Goal: Information Seeking & Learning: Compare options

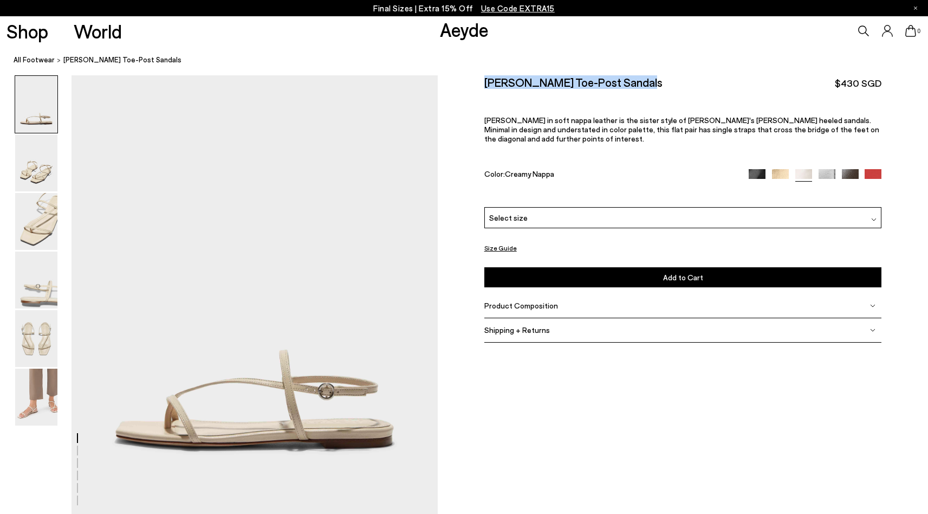
drag, startPoint x: 487, startPoint y: 82, endPoint x: 637, endPoint y: 82, distance: 149.6
click at [637, 82] on div "Ella Leather Toe-Post Sandals $430 SGD" at bounding box center [683, 82] width 398 height 15
copy h2 "[PERSON_NAME] Toe-Post Sandals"
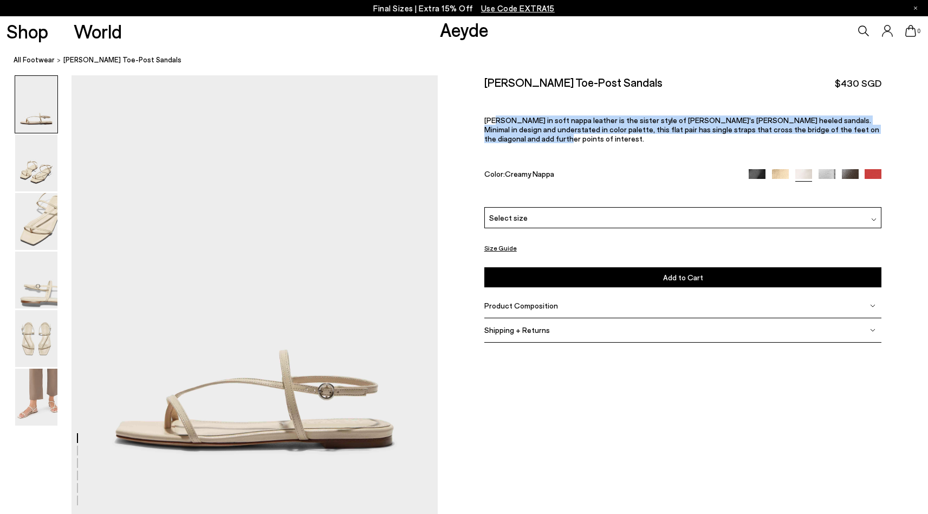
drag, startPoint x: 483, startPoint y: 119, endPoint x: 852, endPoint y: 135, distance: 368.8
click at [852, 135] on div "Size Guide Shoes Belt Our shoes come in European sizing. The easiest way to mea…" at bounding box center [683, 216] width 490 height 282
copy p "Ella in soft nappa leather is the sister style of Aeyde's Elise heeled sandals.…"
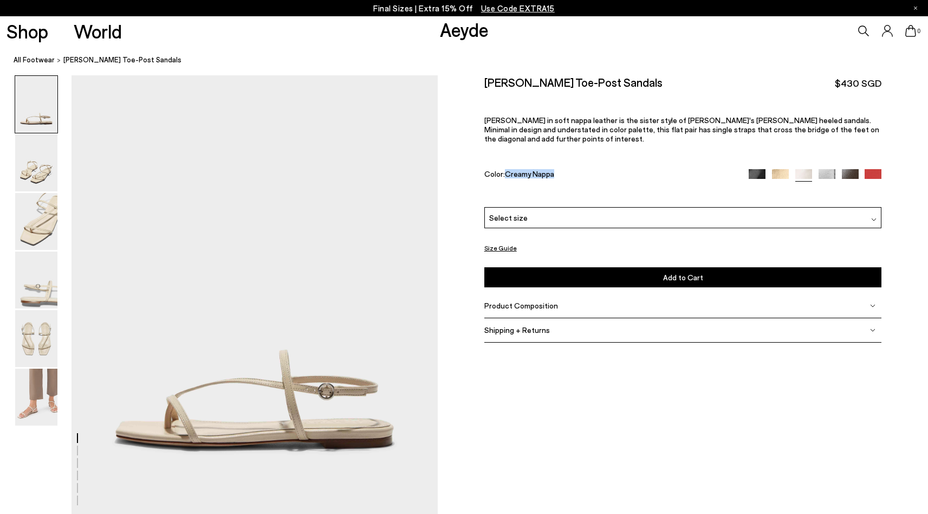
drag, startPoint x: 557, startPoint y: 164, endPoint x: 507, endPoint y: 163, distance: 50.4
click at [507, 169] on div "Color: Creamy Nappa" at bounding box center [610, 175] width 252 height 12
copy span "Creamy Nappa"
click at [531, 301] on span "Product Composition" at bounding box center [521, 305] width 74 height 9
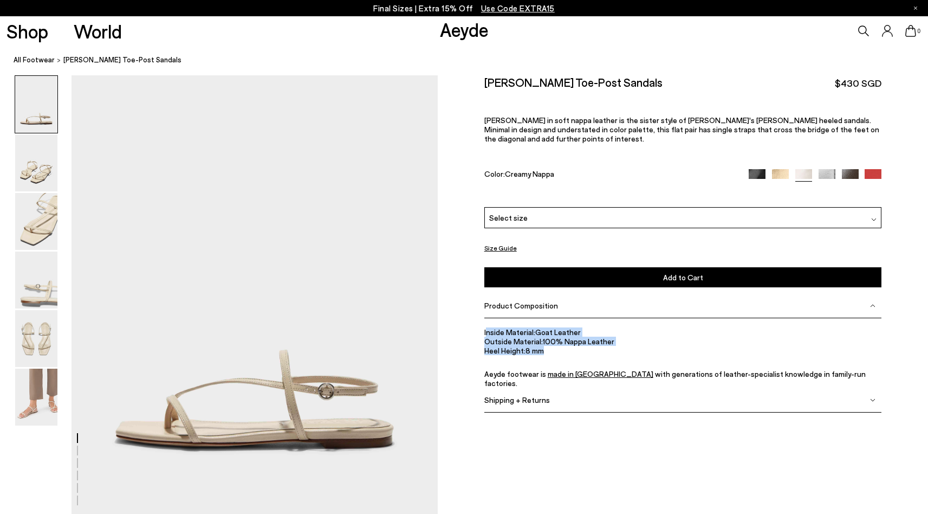
drag, startPoint x: 486, startPoint y: 322, endPoint x: 549, endPoint y: 345, distance: 67.2
click at [549, 345] on ul "Inside Material: Goat Leather Outside Material: 100% Nappa Leather Heel Height:…" at bounding box center [683, 357] width 398 height 60
click at [512, 346] on span "Heel Height:" at bounding box center [504, 350] width 41 height 9
drag, startPoint x: 483, startPoint y: 322, endPoint x: 801, endPoint y: 372, distance: 322.1
click at [801, 372] on div "Size Guide Shoes Belt Our shoes come in European sizing. The easiest way to mea…" at bounding box center [683, 251] width 490 height 352
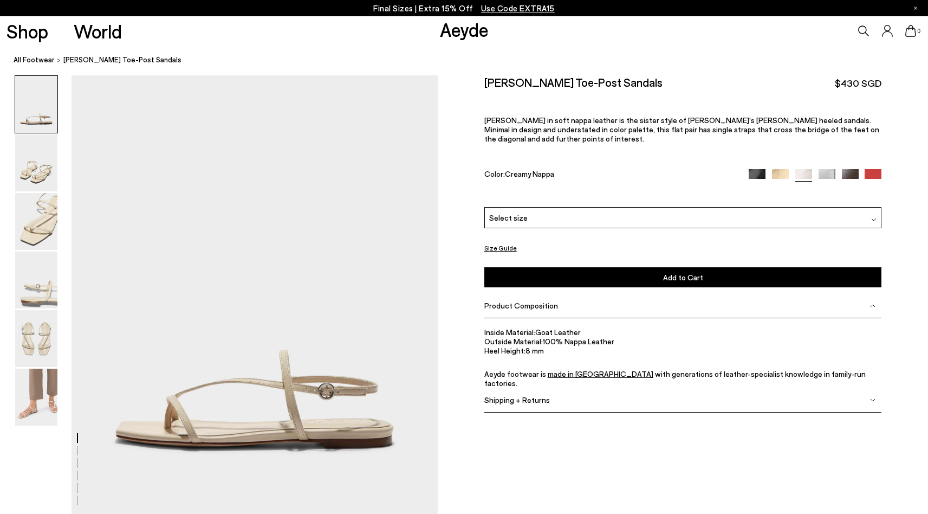
copy ul "Inside Material: Goat Leather Outside Material: 100% Nappa Leather Heel Height:…"
click at [850, 388] on div "Shipping + Returns" at bounding box center [683, 400] width 398 height 24
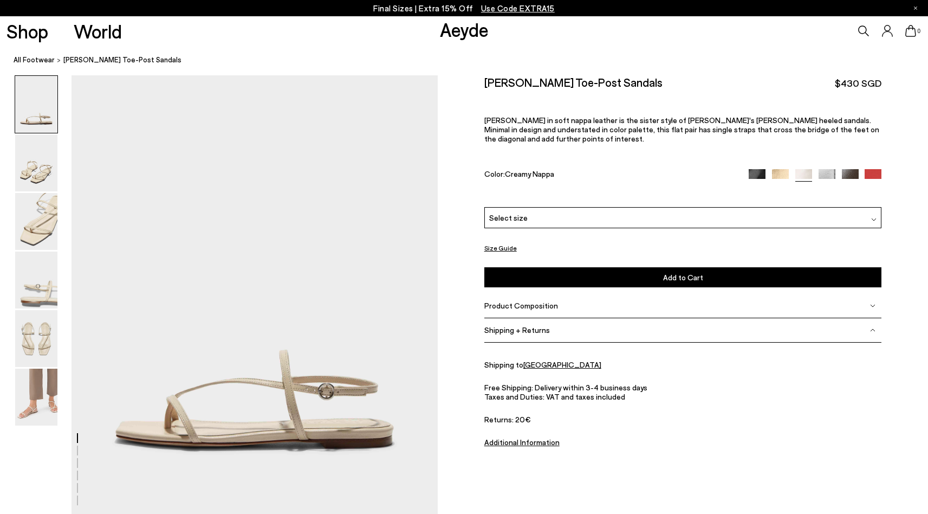
click at [516, 301] on div "Product Composition" at bounding box center [683, 306] width 398 height 24
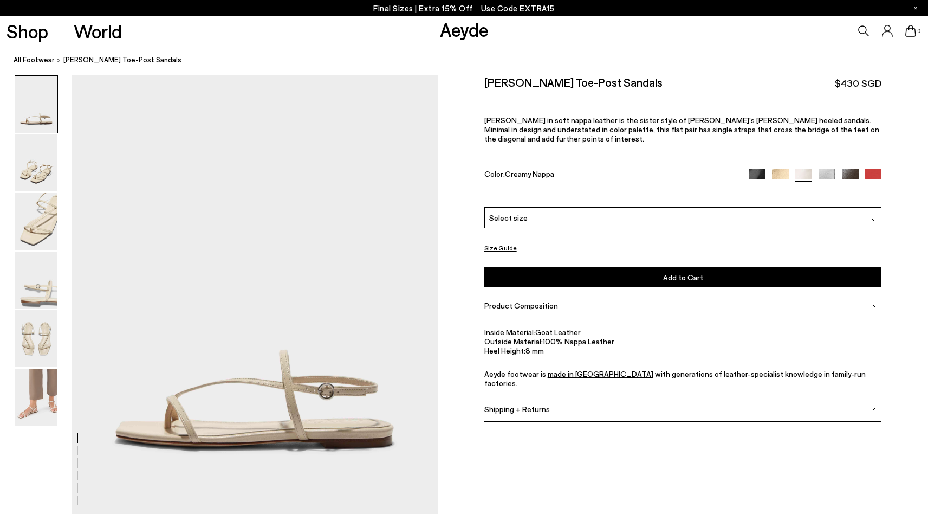
click at [36, 128] on img at bounding box center [36, 104] width 42 height 57
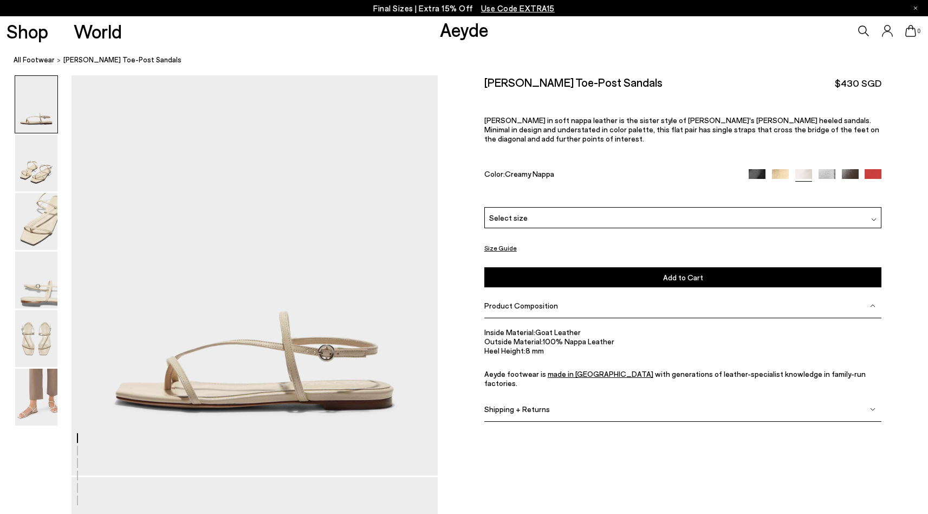
scroll to position [0, 0]
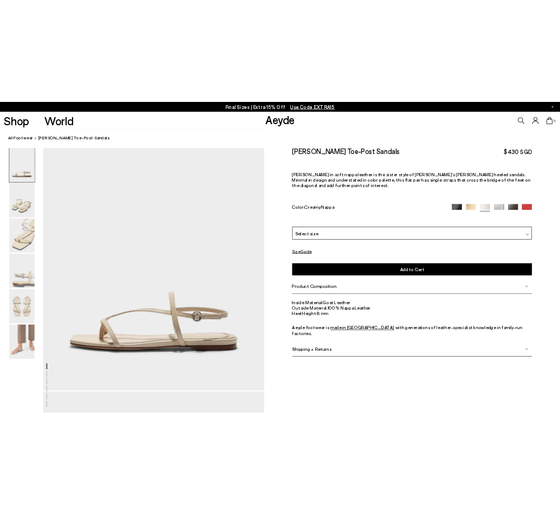
scroll to position [38, 0]
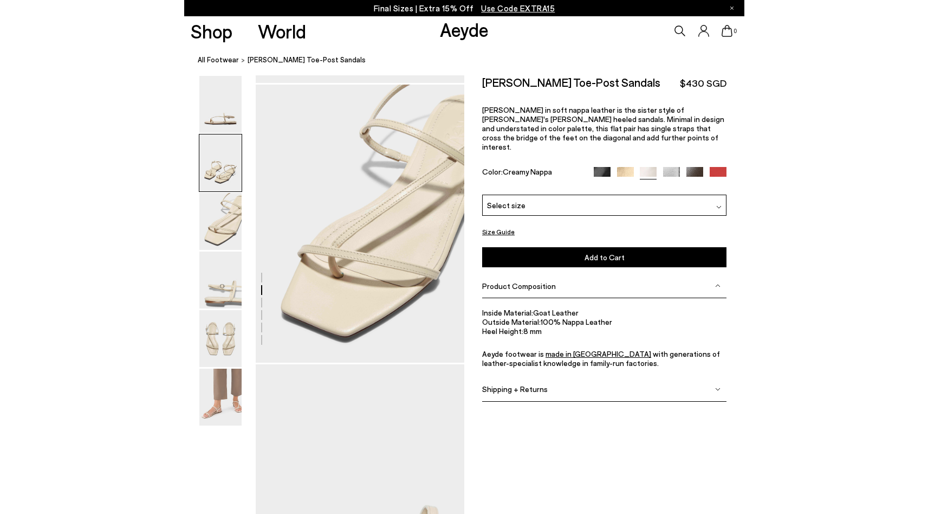
scroll to position [710, 0]
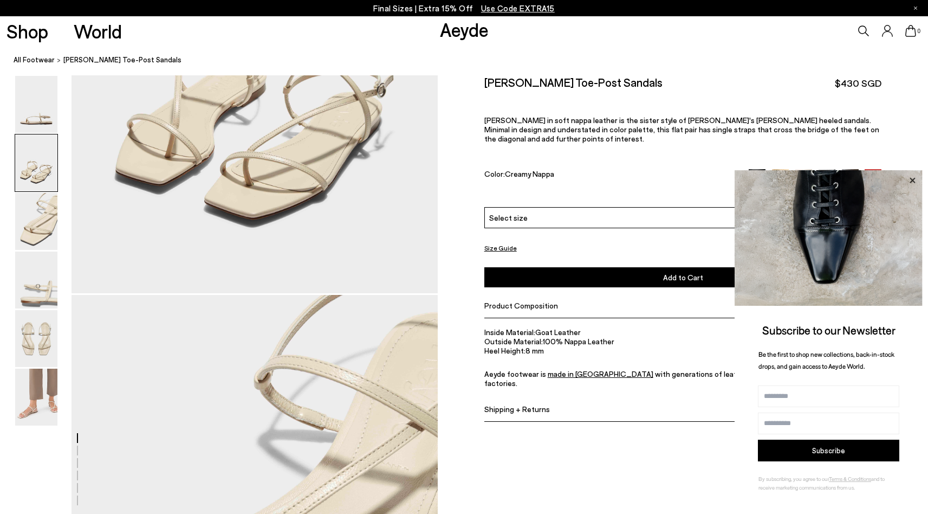
click at [911, 180] on icon at bounding box center [912, 180] width 14 height 14
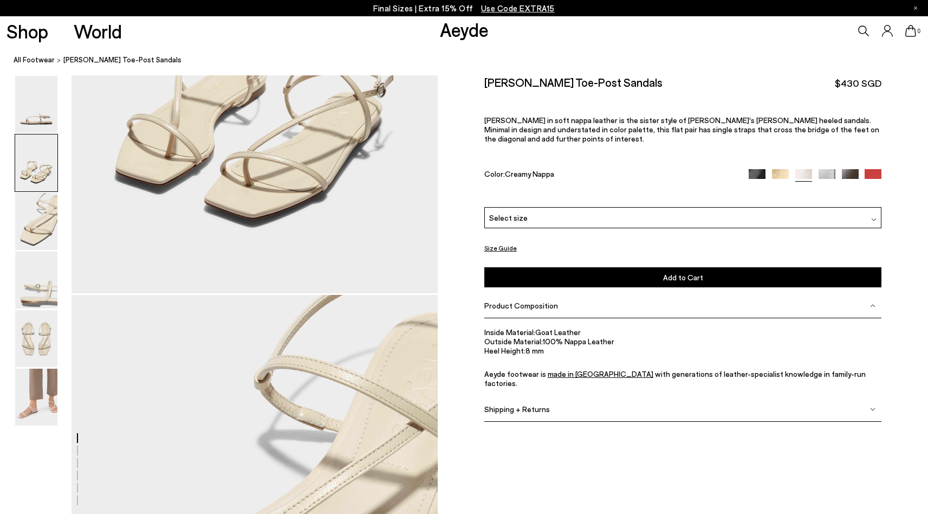
click at [758, 169] on img at bounding box center [757, 177] width 17 height 17
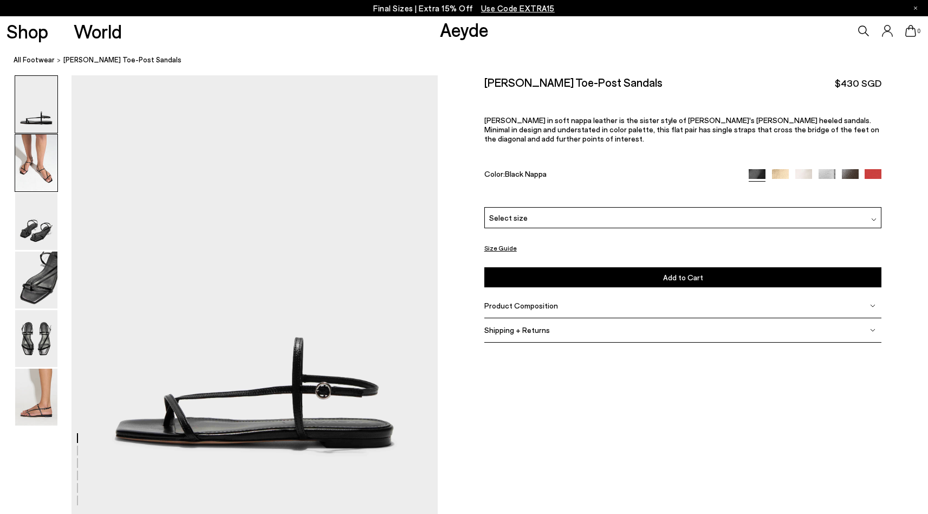
click at [49, 166] on img at bounding box center [36, 162] width 42 height 57
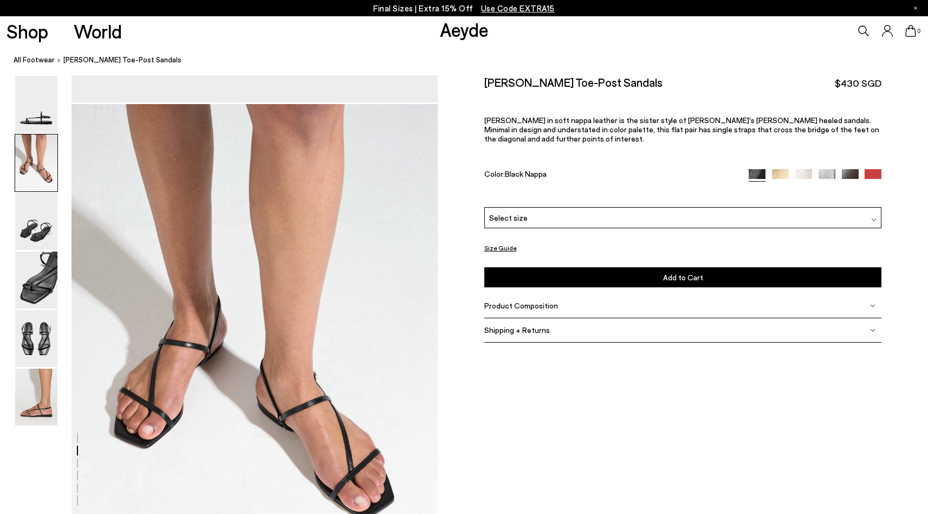
scroll to position [441, 0]
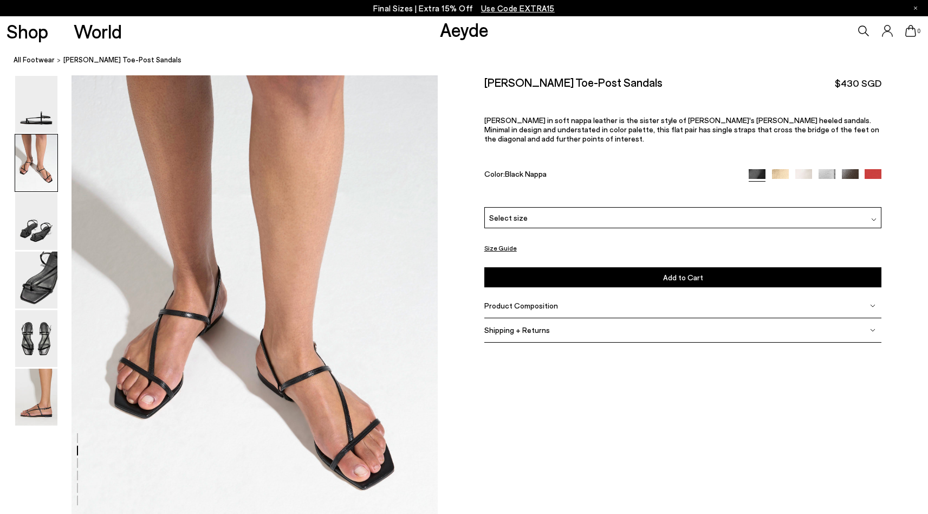
click at [538, 213] on div "Select size" at bounding box center [683, 217] width 398 height 21
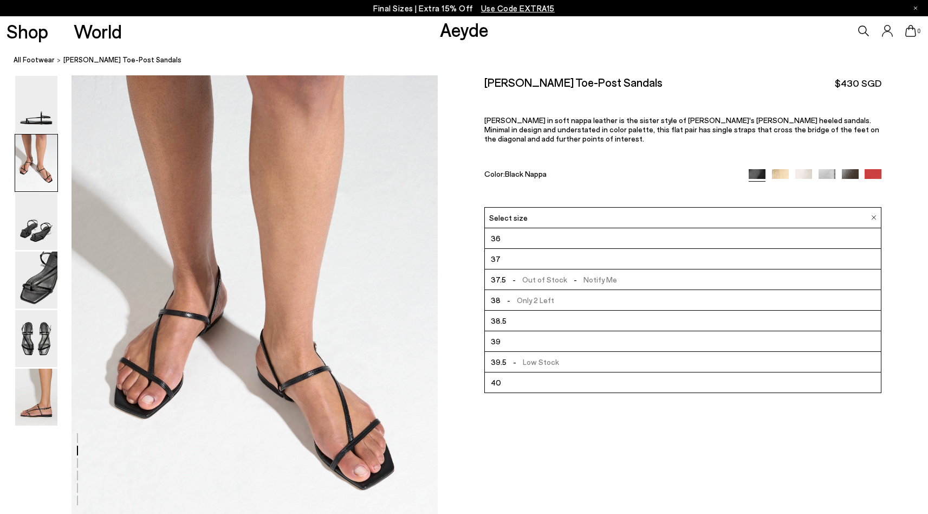
click at [487, 174] on div "Ella Leather Toe-Post Sandals $430 SGD Ella in soft nappa leather is the sister…" at bounding box center [683, 141] width 398 height 132
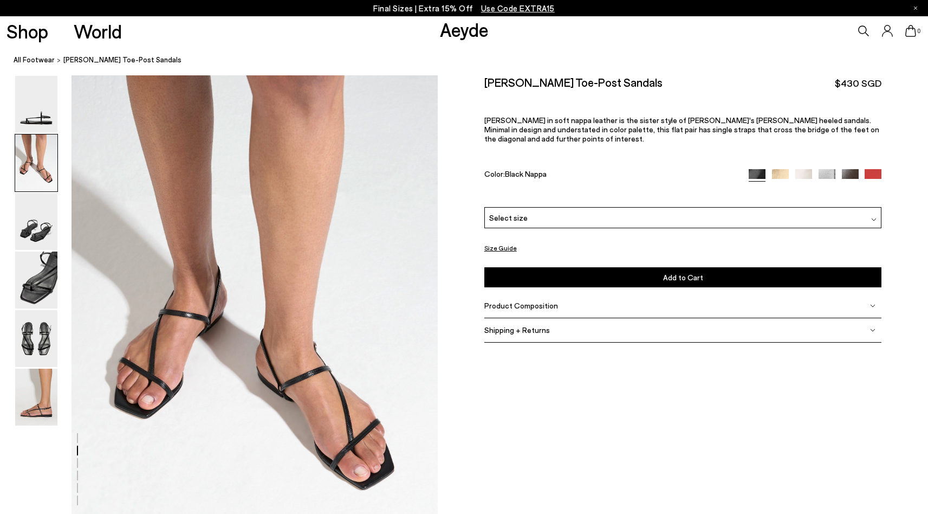
click at [509, 241] on button "Size Guide" at bounding box center [500, 248] width 33 height 14
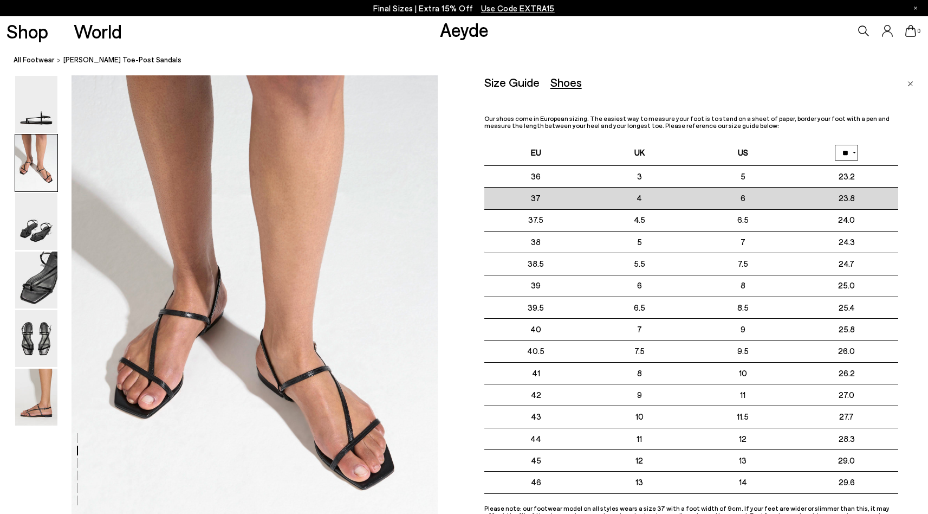
drag, startPoint x: 839, startPoint y: 200, endPoint x: 853, endPoint y: 201, distance: 14.1
click at [853, 201] on td "23.8" at bounding box center [847, 198] width 104 height 22
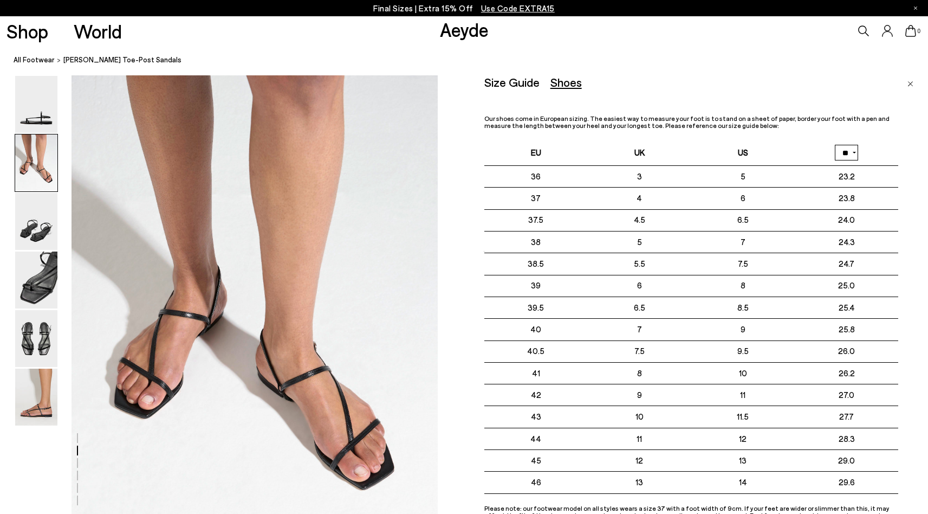
click at [913, 81] on img "Close" at bounding box center [911, 83] width 6 height 5
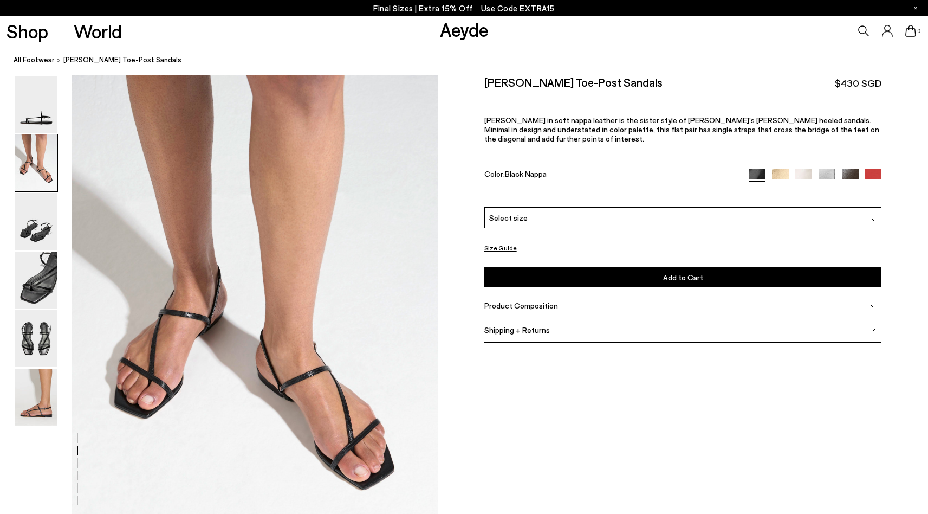
click at [775, 169] on img at bounding box center [780, 177] width 17 height 17
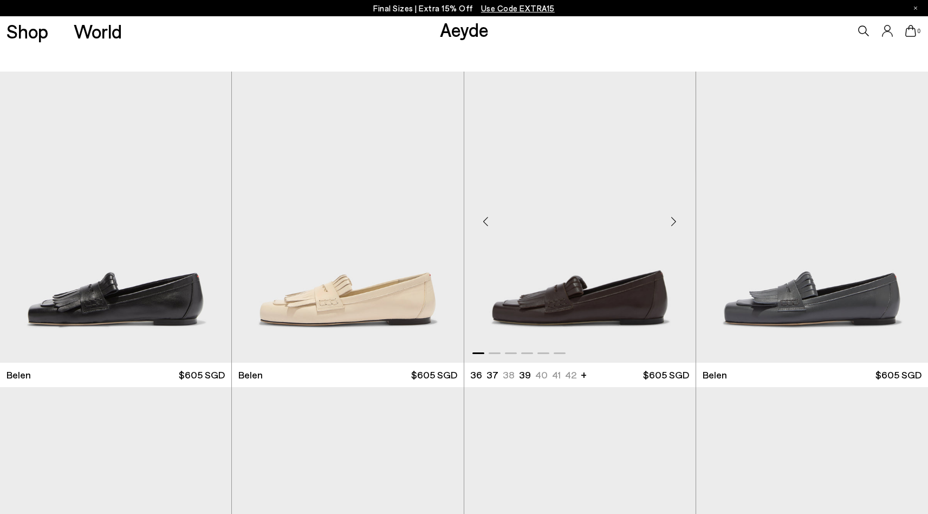
scroll to position [213, 0]
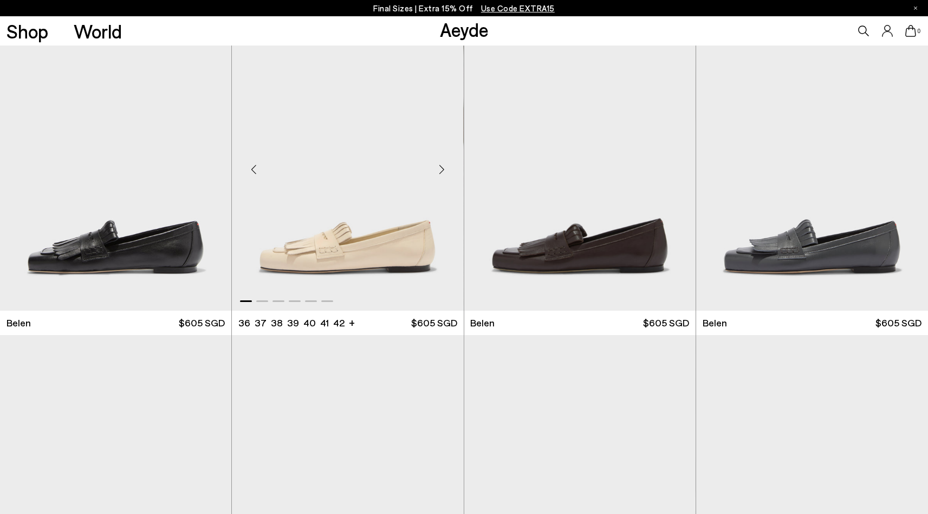
click at [445, 164] on div "Next slide" at bounding box center [442, 169] width 33 height 33
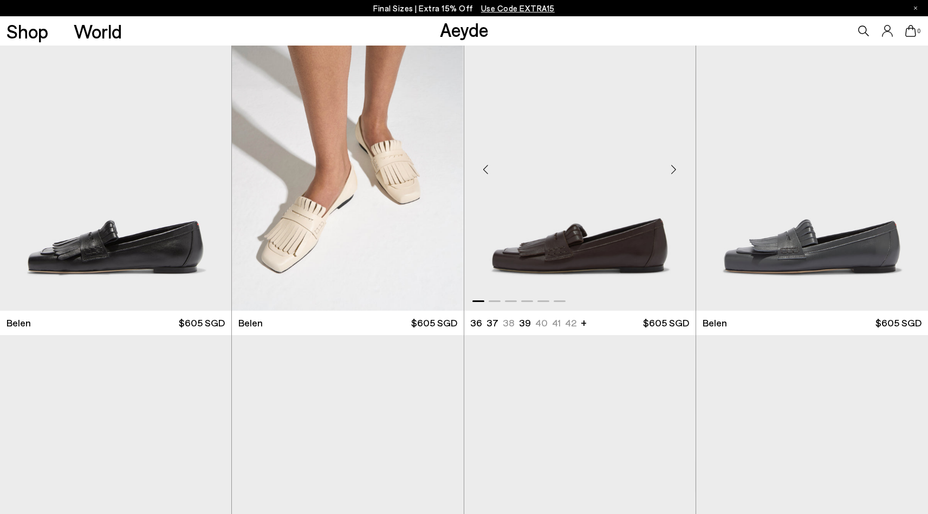
scroll to position [482, 0]
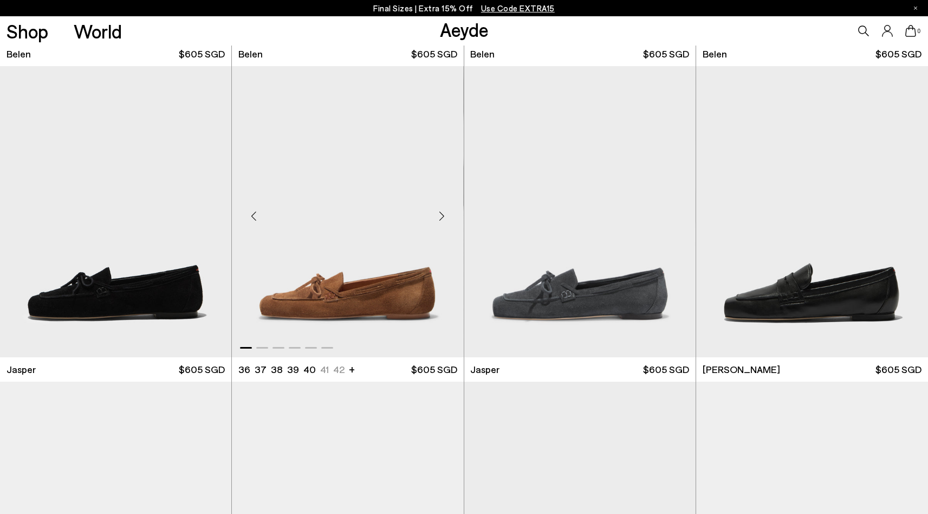
click at [445, 215] on div "Next slide" at bounding box center [442, 216] width 33 height 33
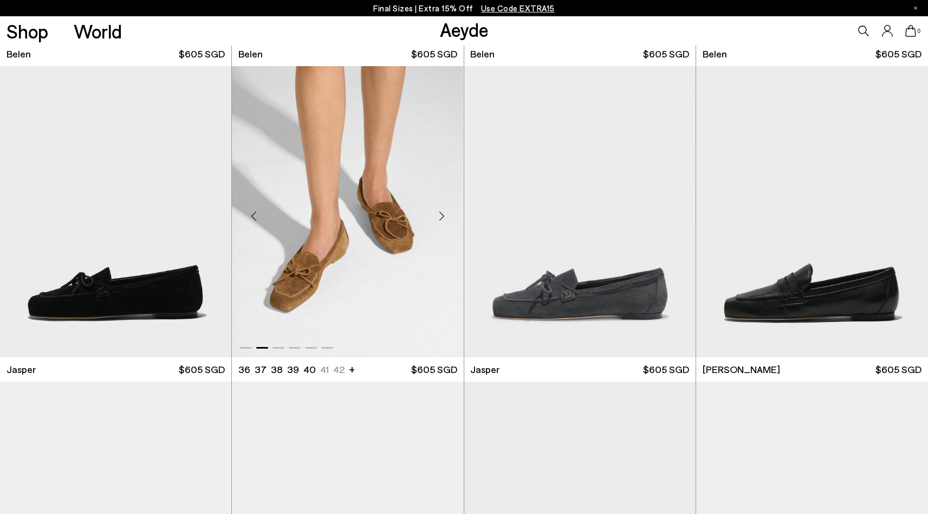
click at [445, 215] on div "Next slide" at bounding box center [442, 216] width 33 height 33
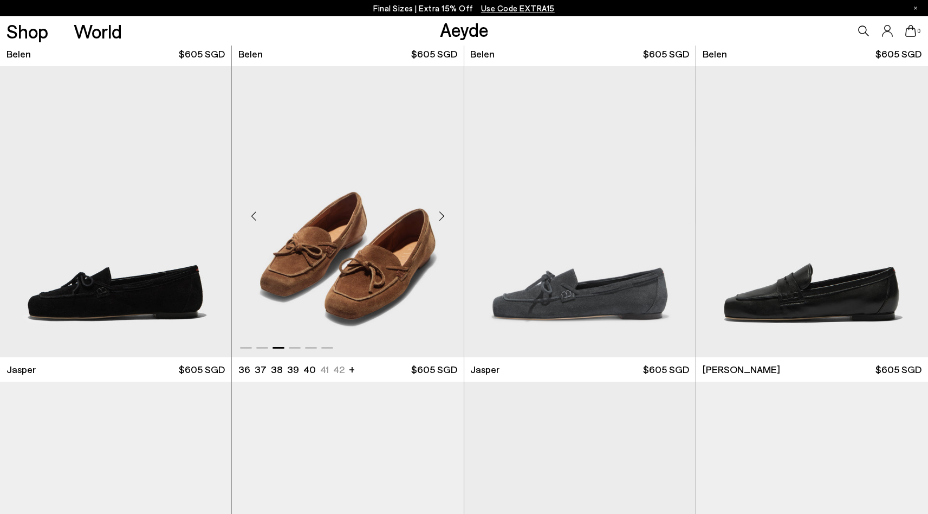
click at [445, 215] on div "Next slide" at bounding box center [442, 216] width 33 height 33
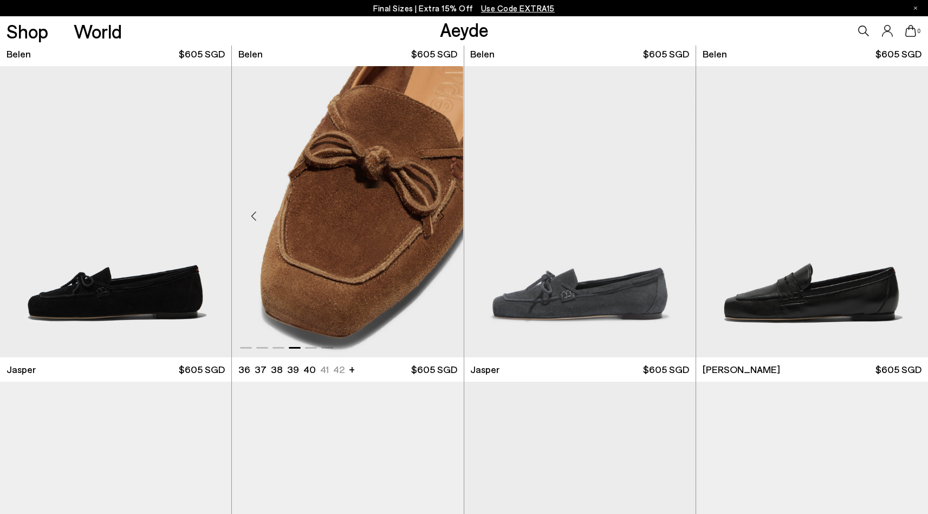
click at [445, 215] on div "Next slide" at bounding box center [442, 216] width 33 height 33
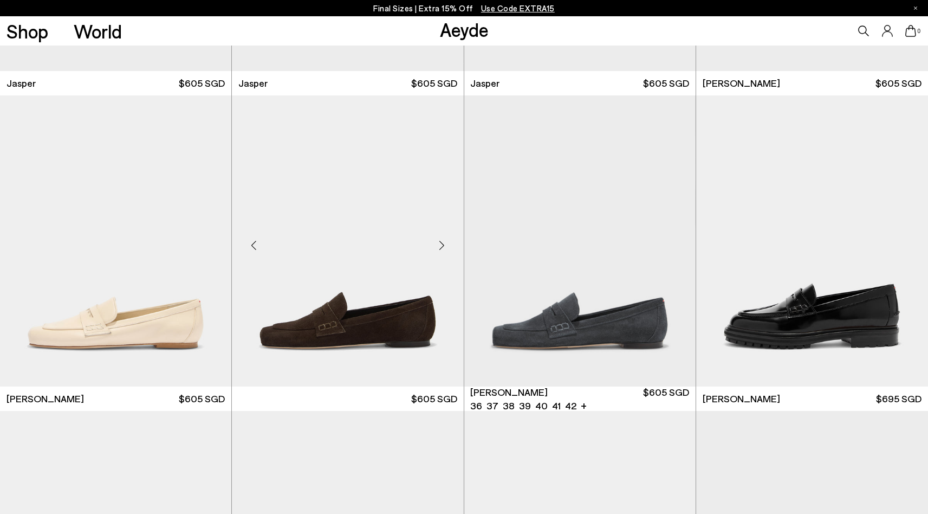
scroll to position [777, 0]
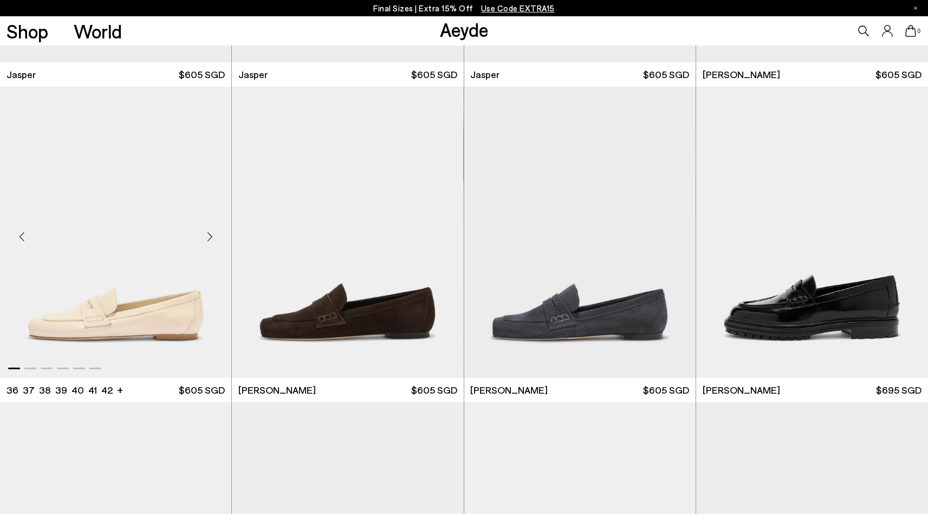
click at [205, 241] on div "Next slide" at bounding box center [209, 237] width 33 height 33
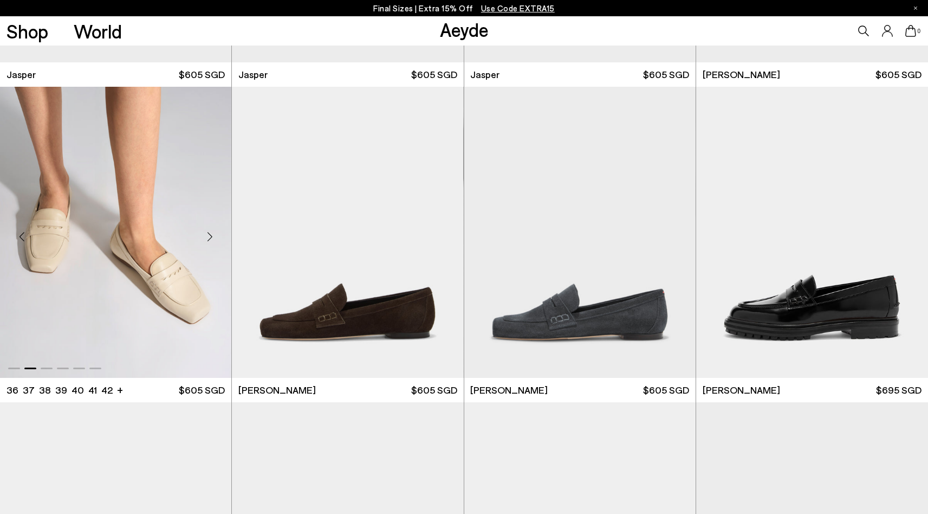
click at [205, 241] on div "Next slide" at bounding box center [209, 237] width 33 height 33
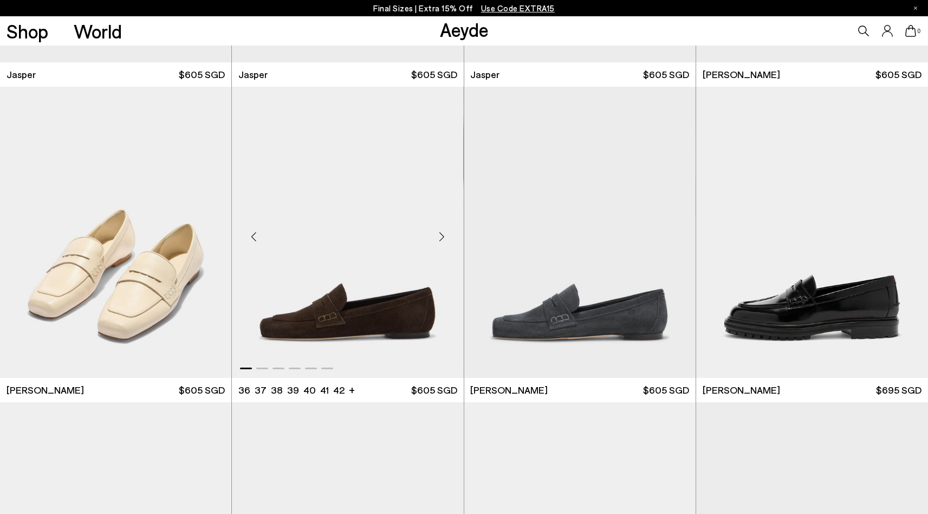
click at [443, 235] on div "Next slide" at bounding box center [442, 237] width 33 height 33
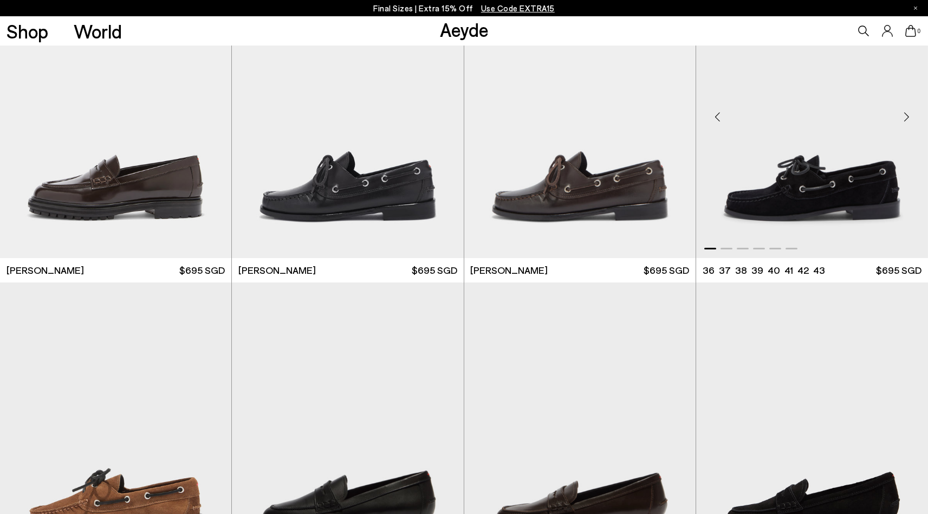
scroll to position [1173, 0]
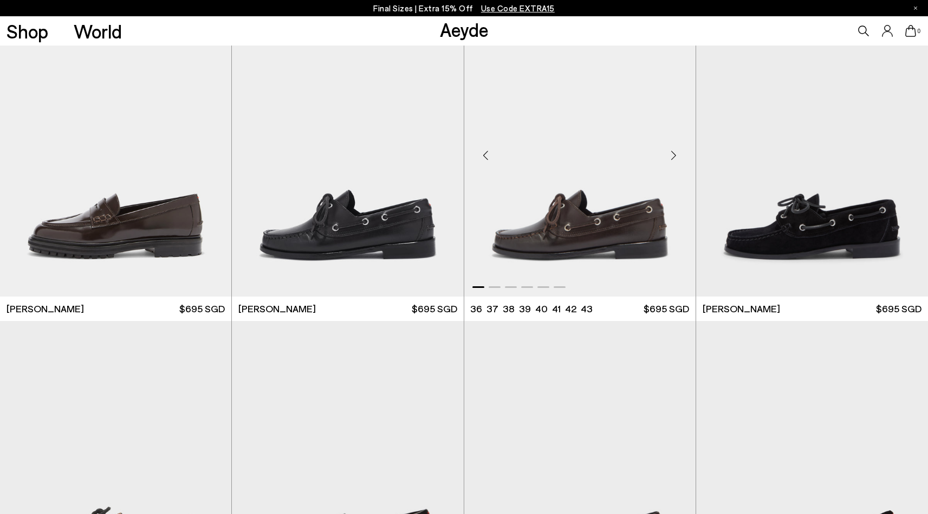
click at [671, 158] on div "Next slide" at bounding box center [674, 155] width 33 height 33
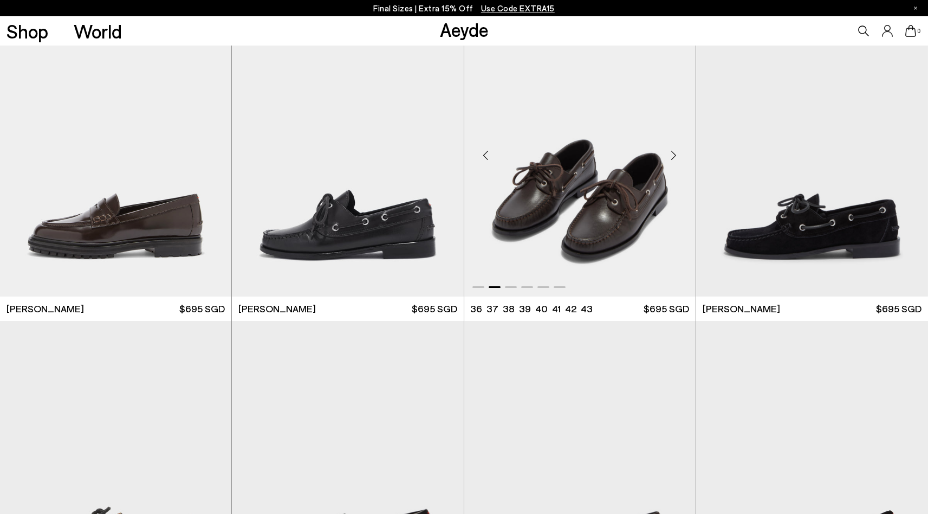
click at [671, 158] on div "Next slide" at bounding box center [674, 155] width 33 height 33
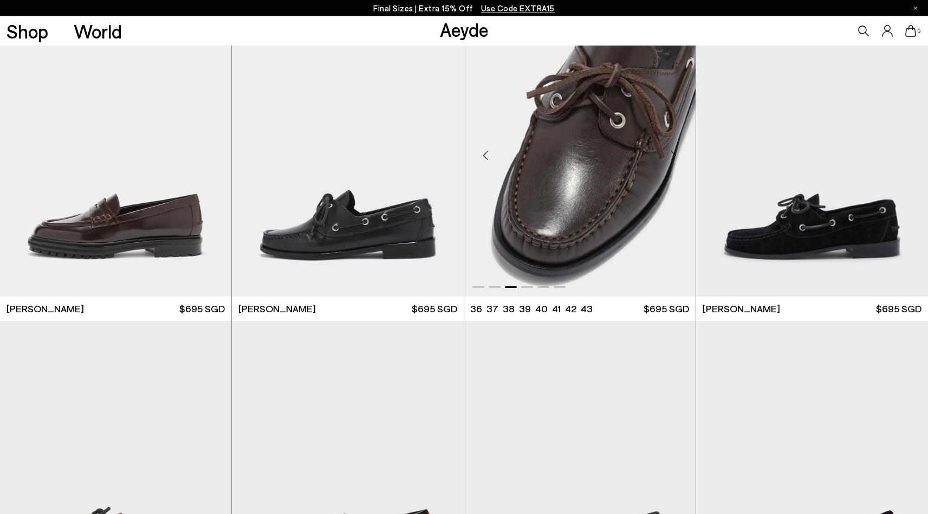
click at [671, 158] on div "Next slide" at bounding box center [674, 155] width 33 height 33
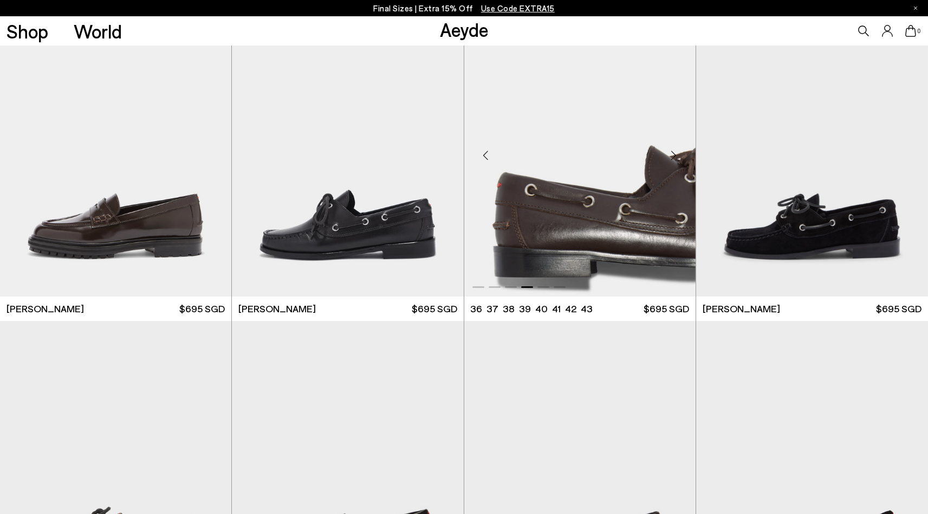
click at [671, 158] on div "Next slide" at bounding box center [674, 155] width 33 height 33
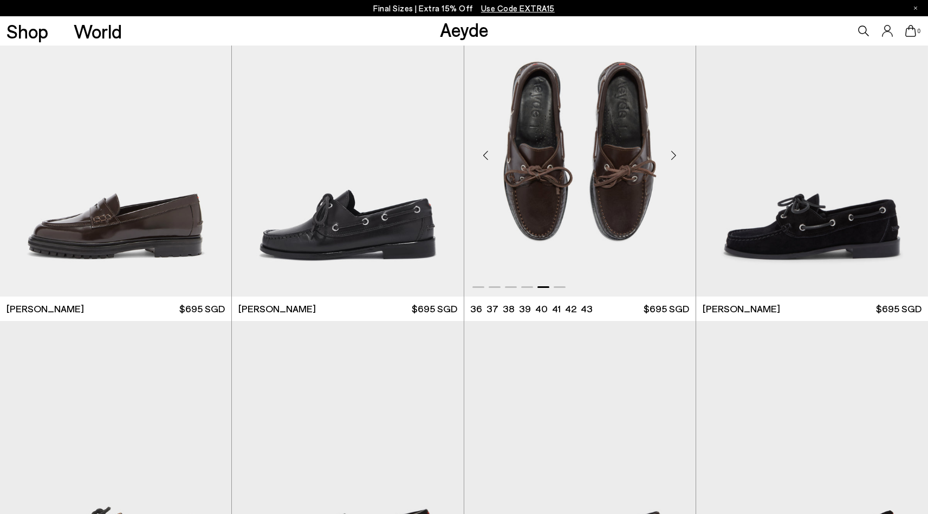
click at [671, 158] on div "Next slide" at bounding box center [674, 155] width 33 height 33
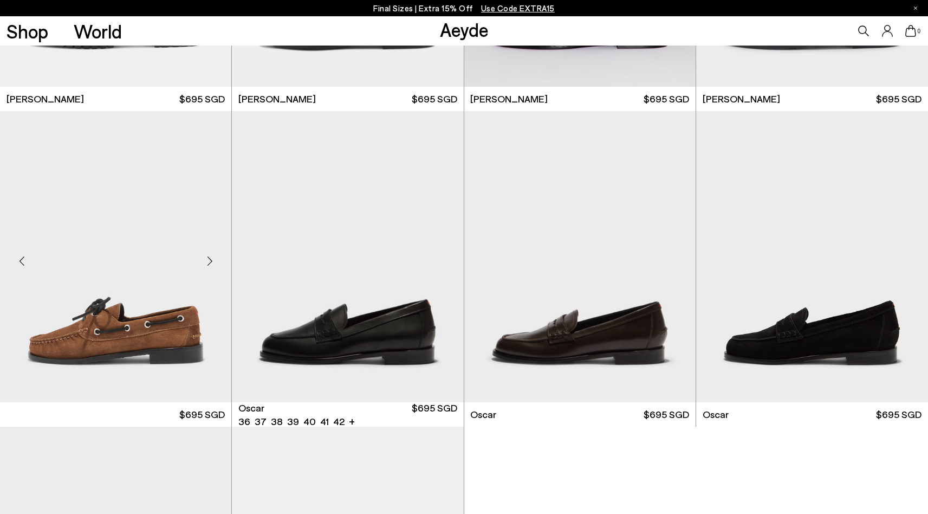
scroll to position [1388, 0]
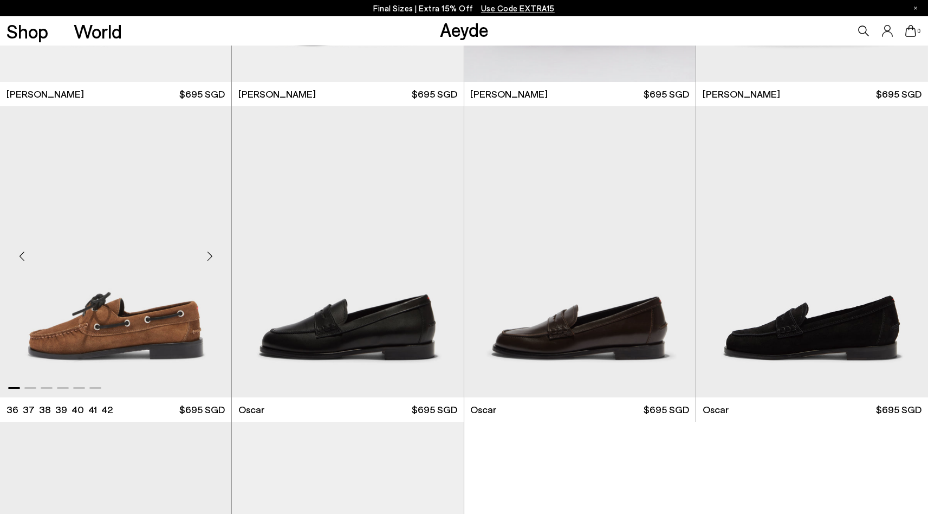
click at [202, 256] on div "Next slide" at bounding box center [209, 256] width 33 height 33
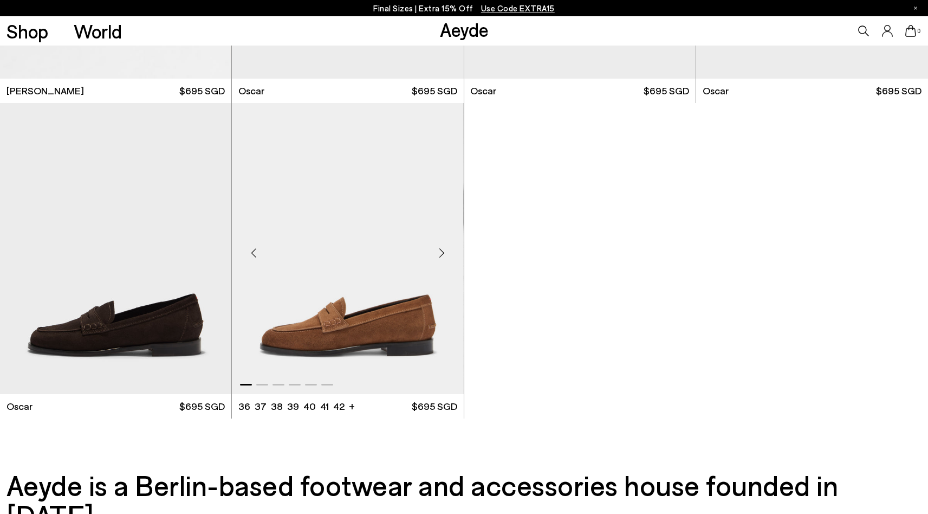
scroll to position [1709, 0]
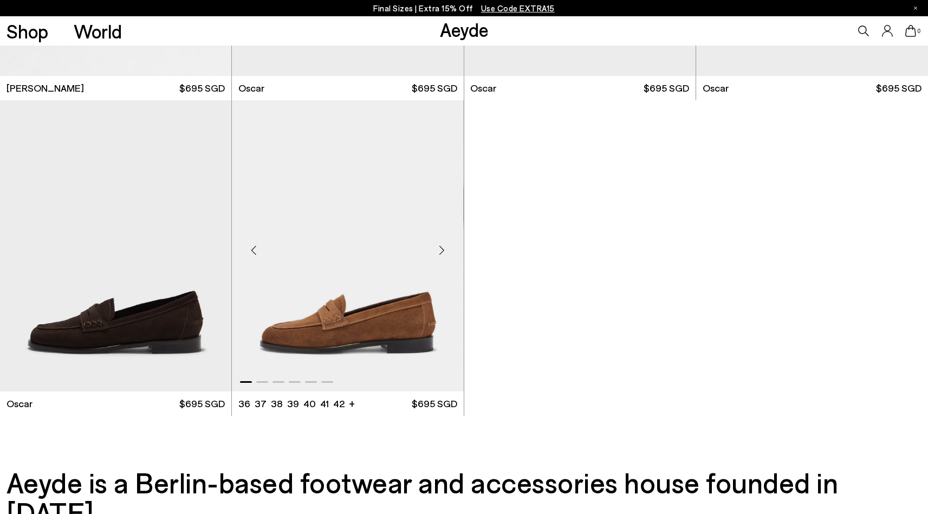
click at [339, 312] on img "1 / 6" at bounding box center [347, 245] width 231 height 291
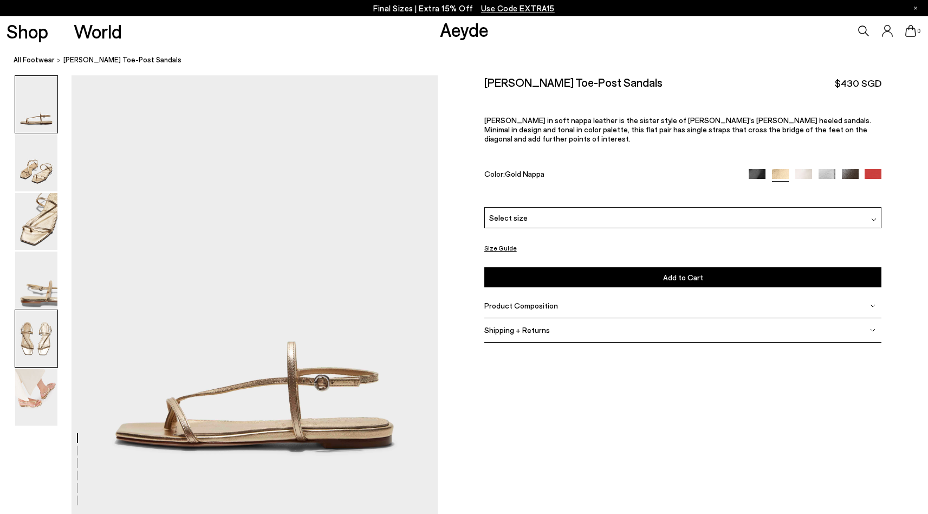
click at [48, 350] on img at bounding box center [36, 338] width 42 height 57
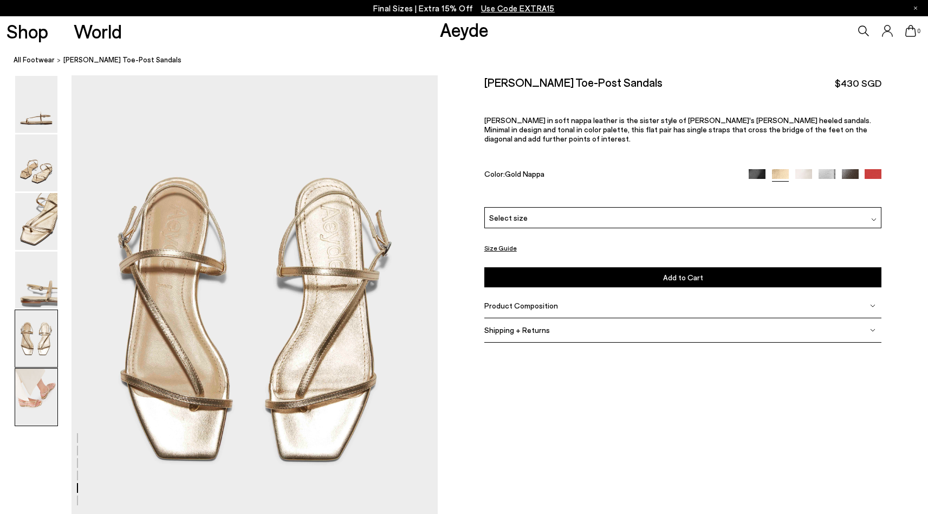
click at [33, 392] on img at bounding box center [36, 396] width 42 height 57
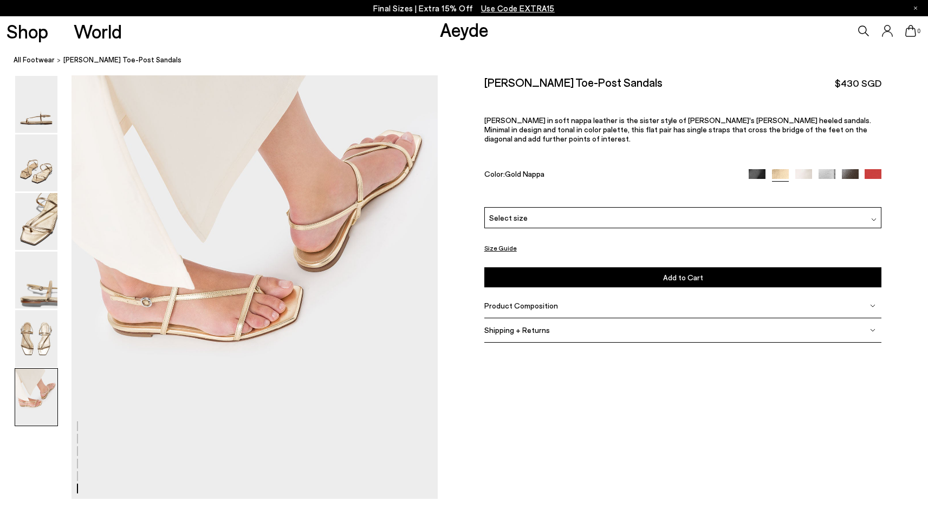
scroll to position [2475, 0]
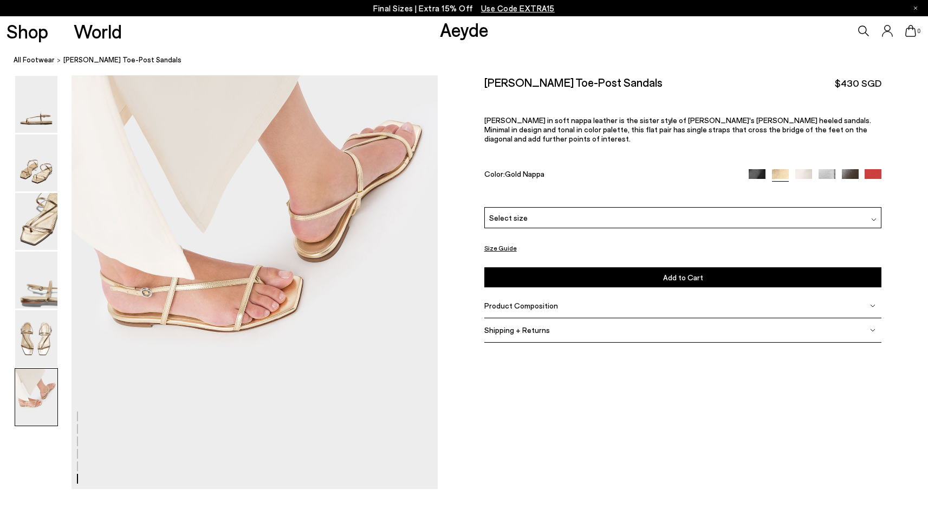
click at [811, 169] on img at bounding box center [803, 177] width 17 height 17
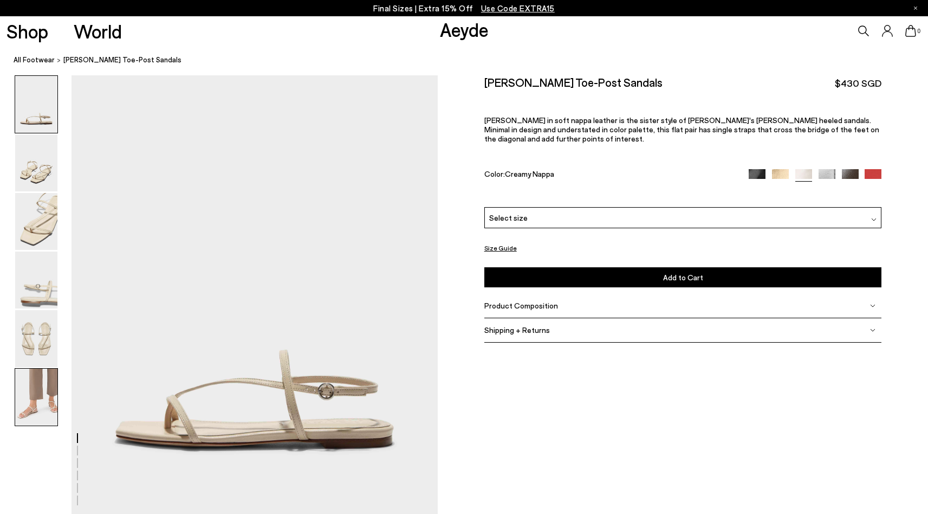
click at [42, 410] on img at bounding box center [36, 396] width 42 height 57
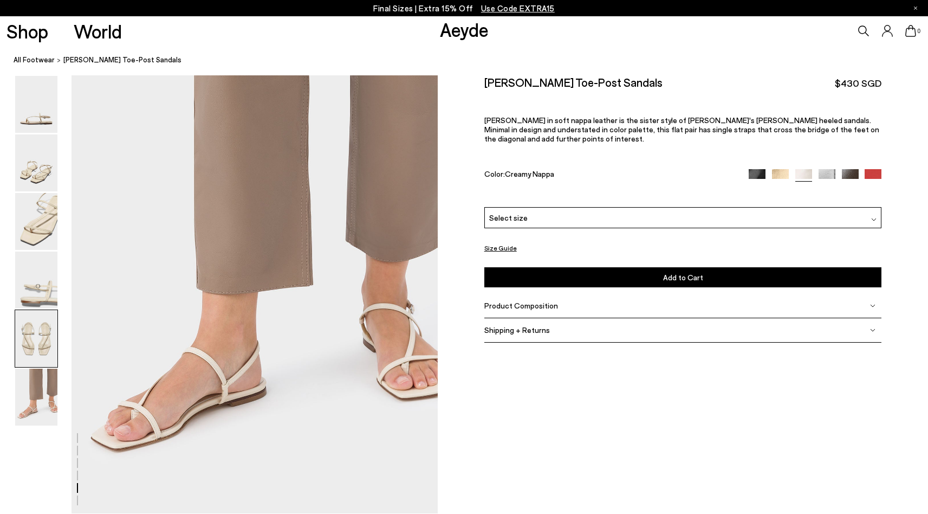
scroll to position [2475, 0]
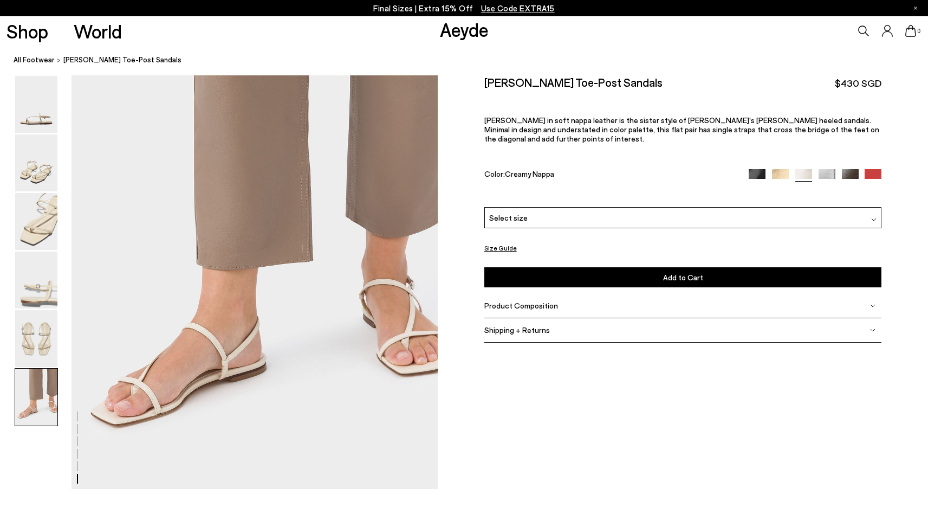
click at [836, 169] on div at bounding box center [815, 175] width 133 height 12
click at [849, 169] on img at bounding box center [850, 177] width 17 height 17
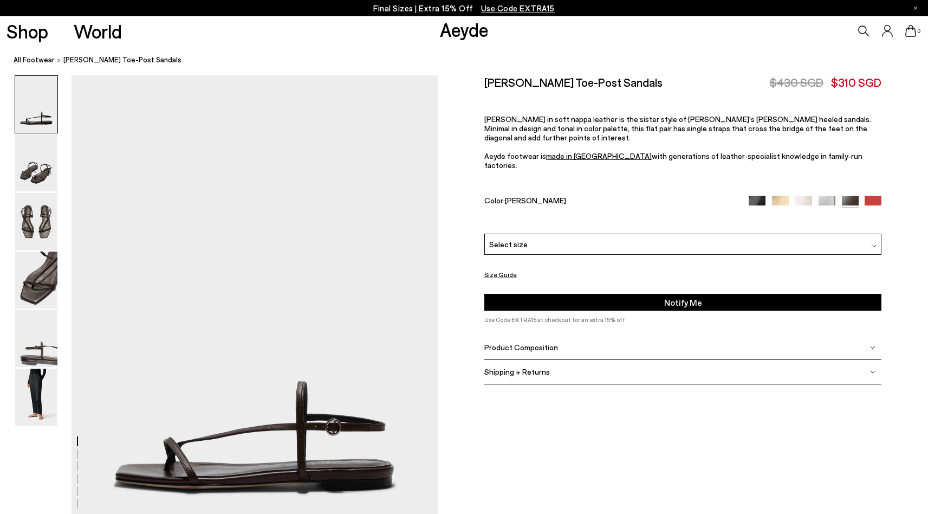
click at [536, 234] on div "Select size" at bounding box center [683, 244] width 398 height 21
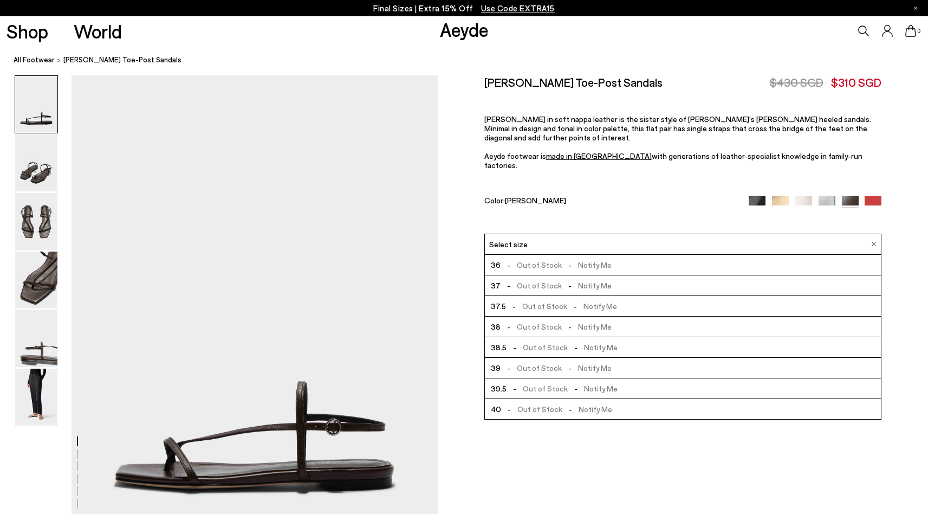
click at [529, 193] on div "Ella Leather Toe-Post Sandals $430 SGD $310 SGD Ella in soft nappa leather is t…" at bounding box center [683, 154] width 398 height 158
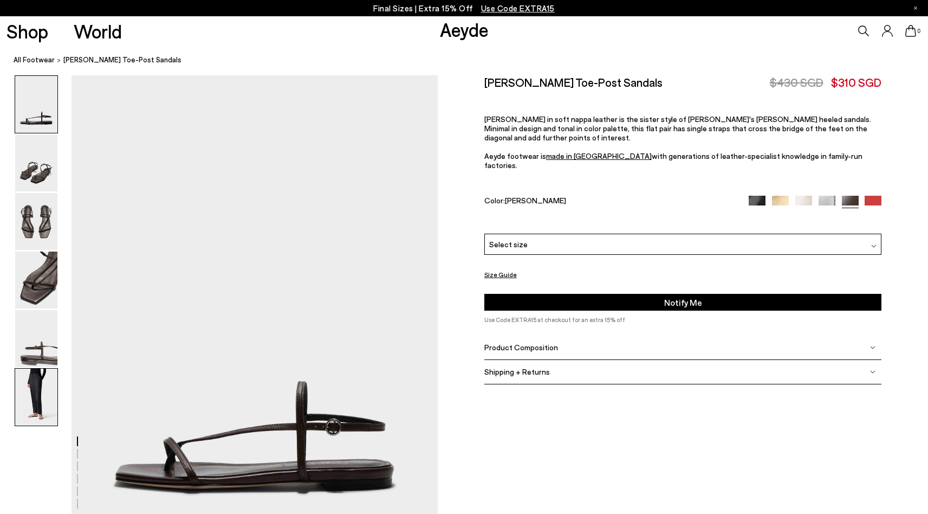
click at [21, 407] on img at bounding box center [36, 396] width 42 height 57
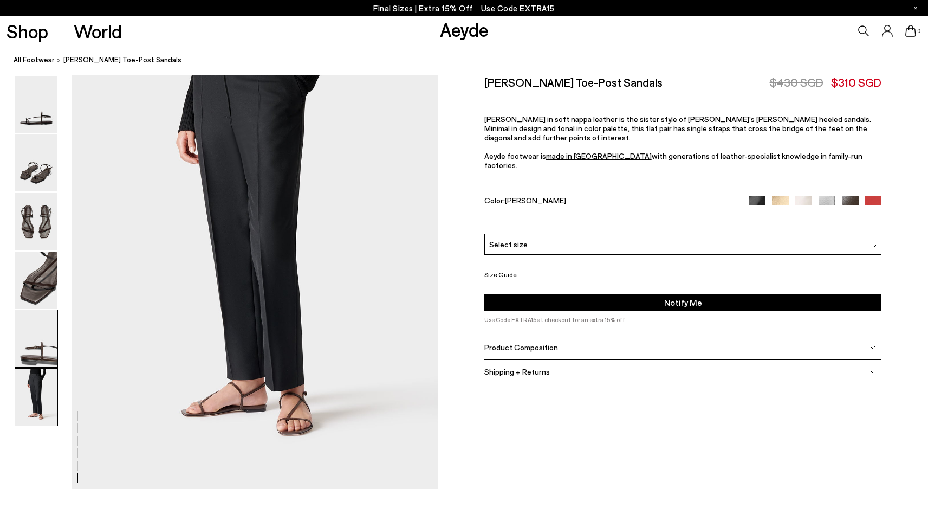
click at [27, 360] on img at bounding box center [36, 338] width 42 height 57
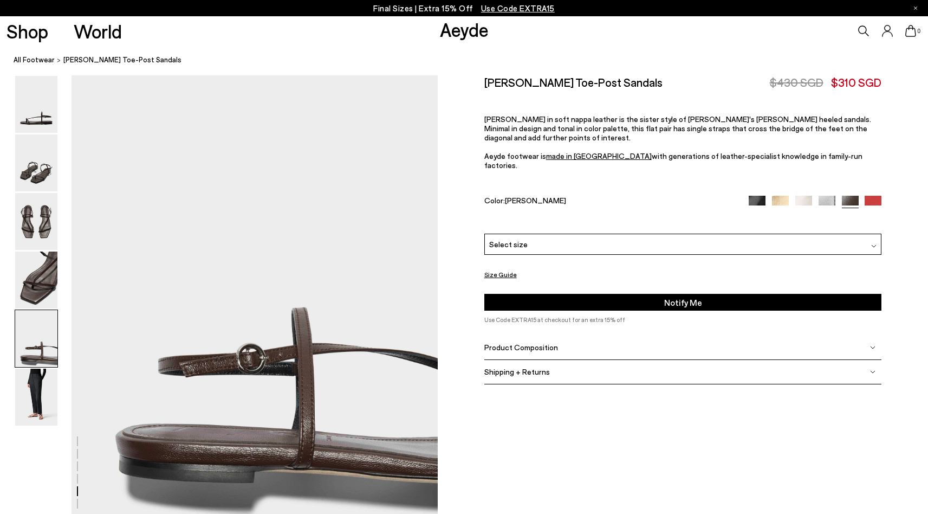
scroll to position [1961, 0]
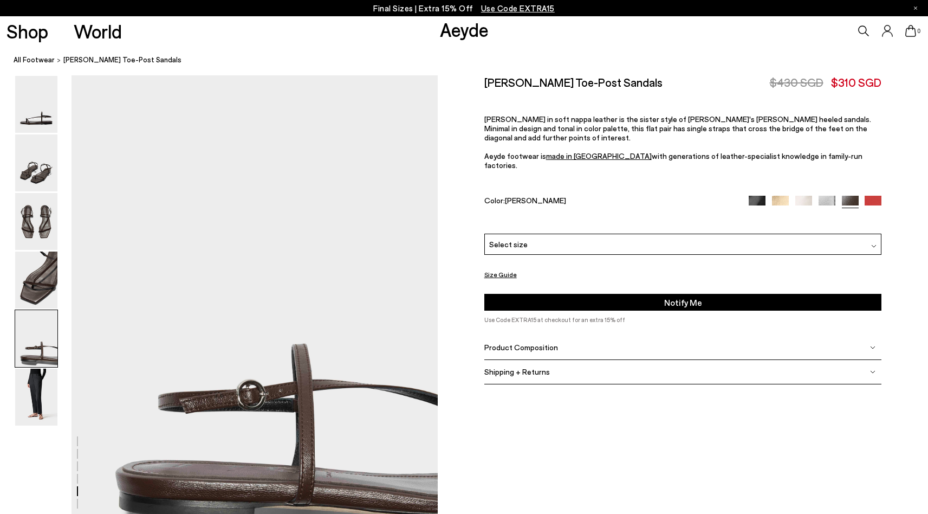
click at [25, 314] on img at bounding box center [36, 338] width 42 height 57
click at [40, 282] on img at bounding box center [36, 279] width 42 height 57
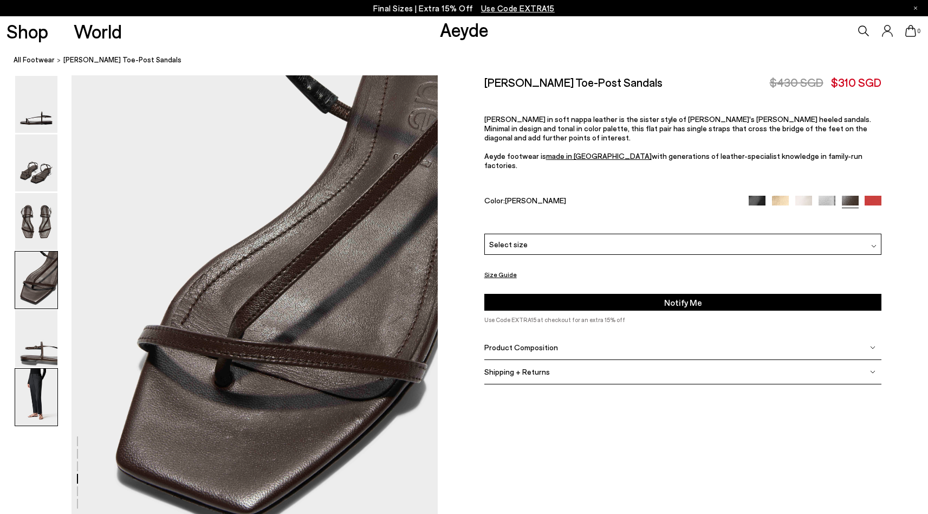
click at [27, 393] on img at bounding box center [36, 396] width 42 height 57
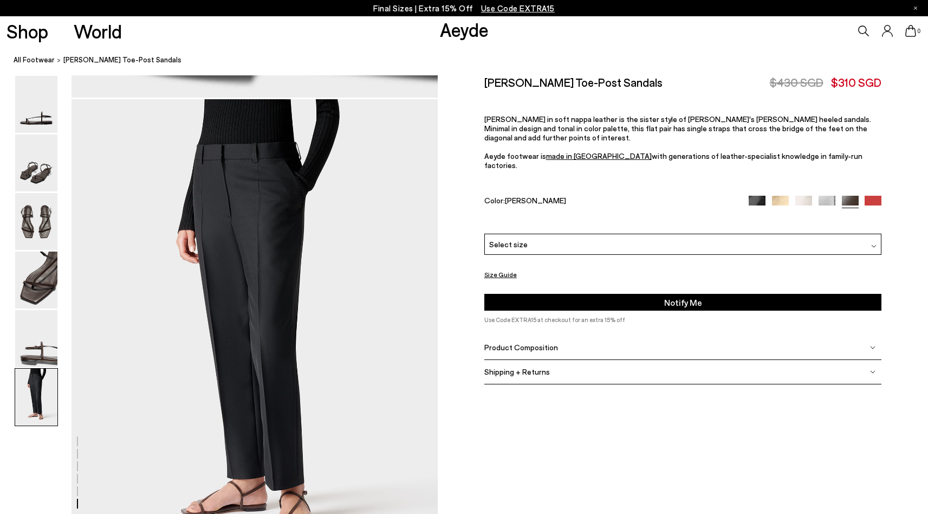
scroll to position [2430, 0]
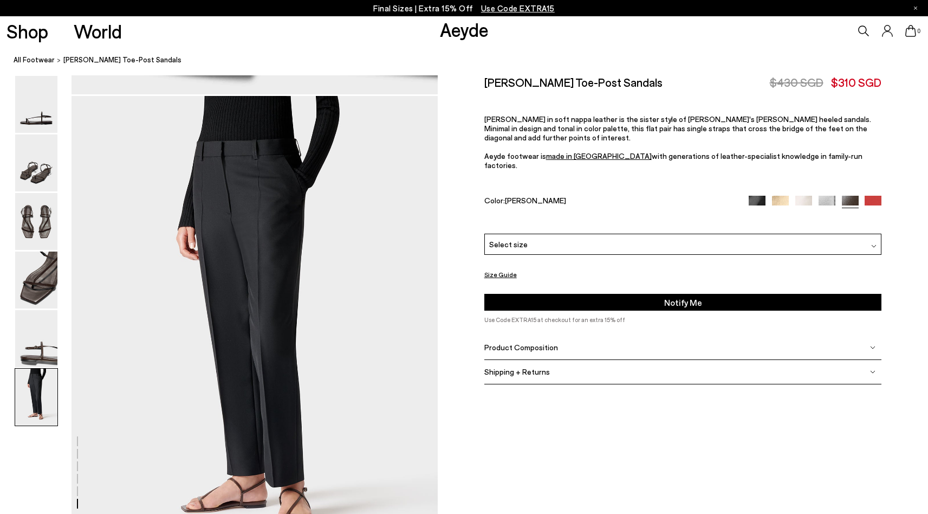
click at [877, 196] on img at bounding box center [873, 204] width 17 height 17
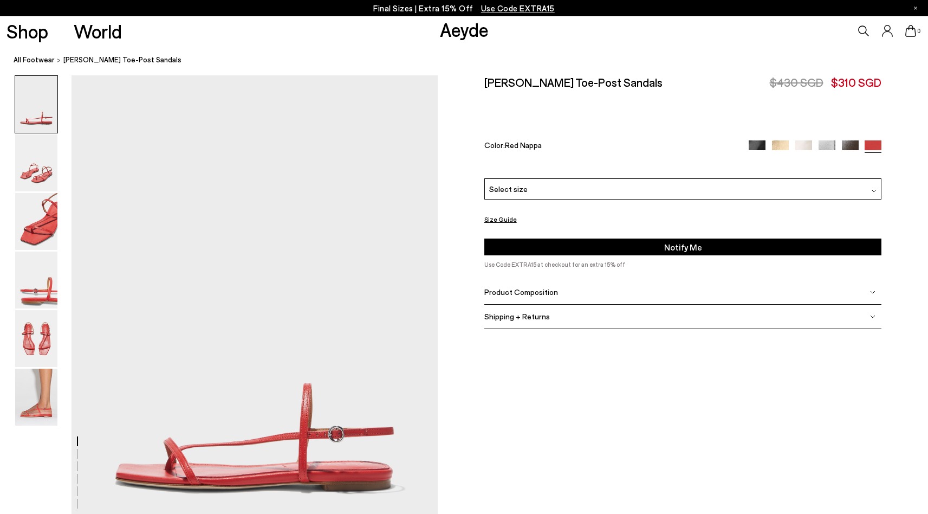
click at [802, 146] on img at bounding box center [803, 148] width 17 height 17
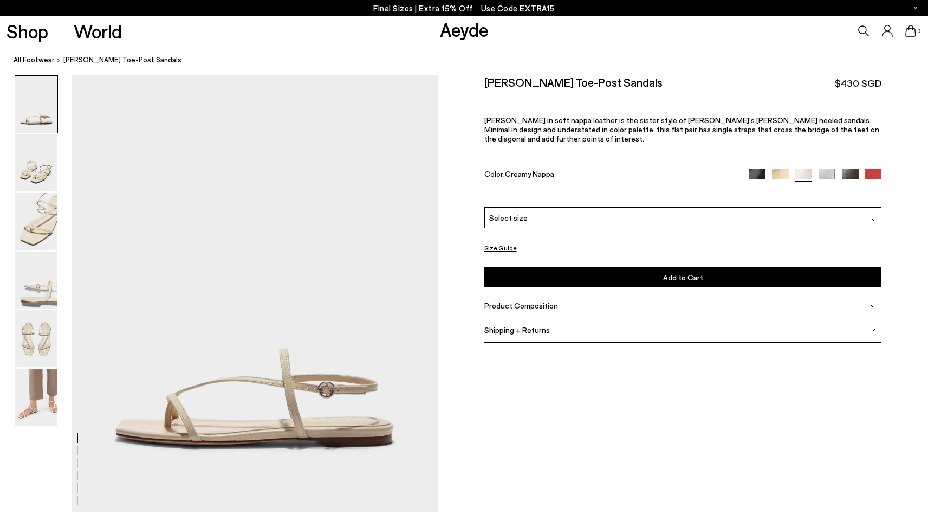
scroll to position [2, 0]
click at [553, 301] on span "Product Composition" at bounding box center [521, 305] width 74 height 9
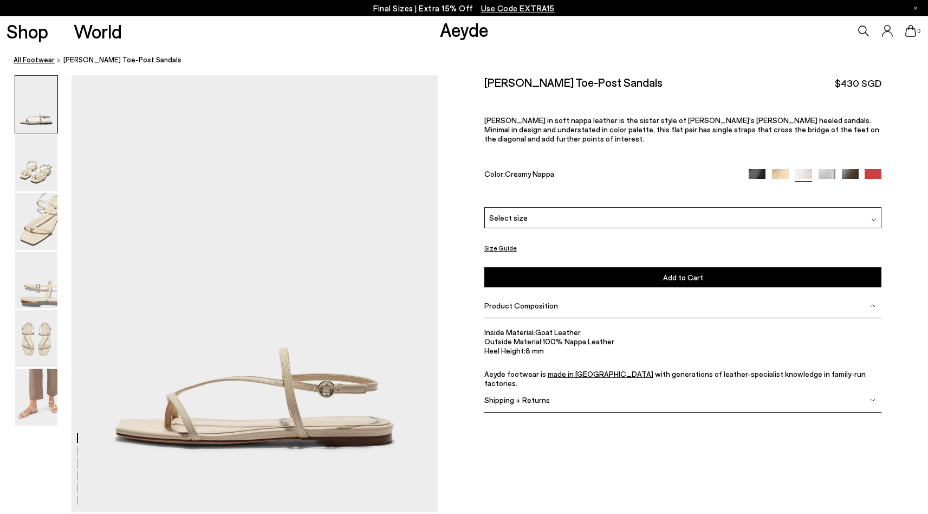
click at [48, 57] on link "All Footwear" at bounding box center [34, 59] width 41 height 11
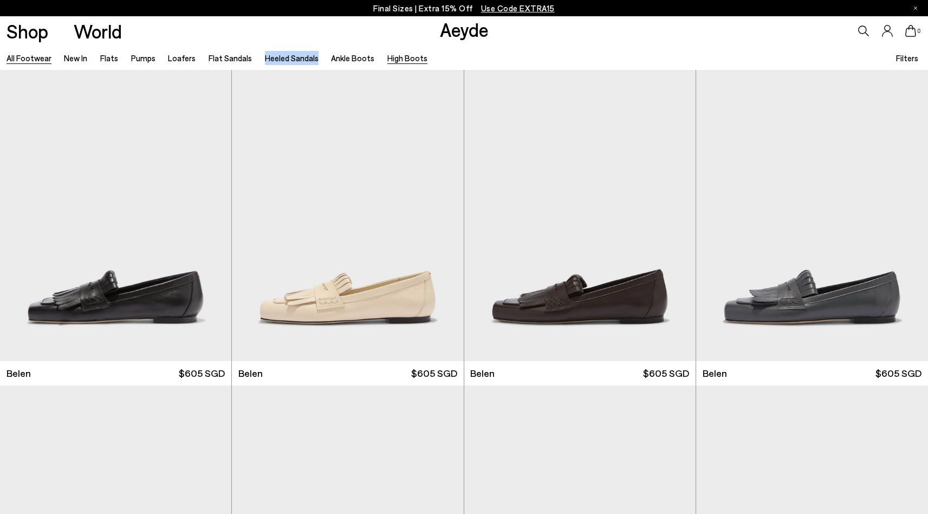
click at [407, 60] on link "High Boots" at bounding box center [407, 58] width 40 height 10
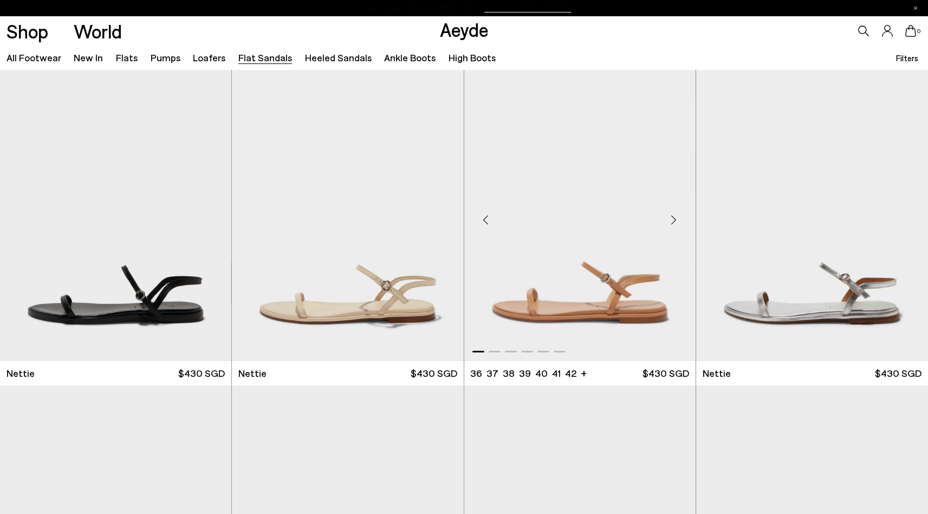
click at [674, 216] on div "Next slide" at bounding box center [674, 220] width 33 height 33
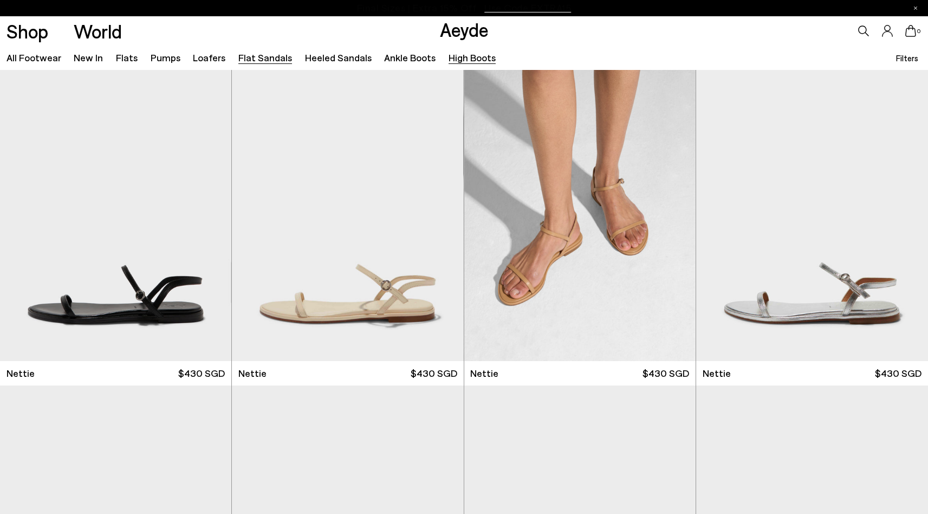
click at [449, 60] on font "High boots" at bounding box center [472, 57] width 47 height 12
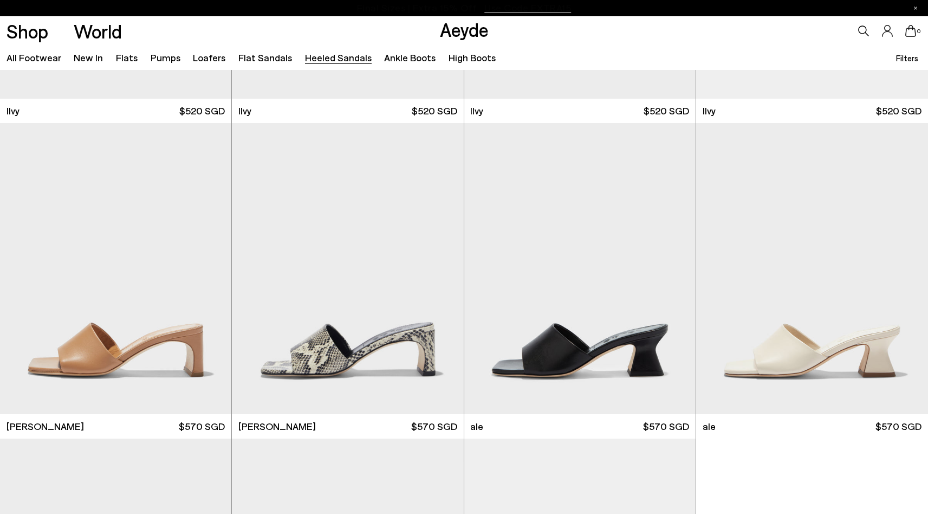
scroll to position [2804, 0]
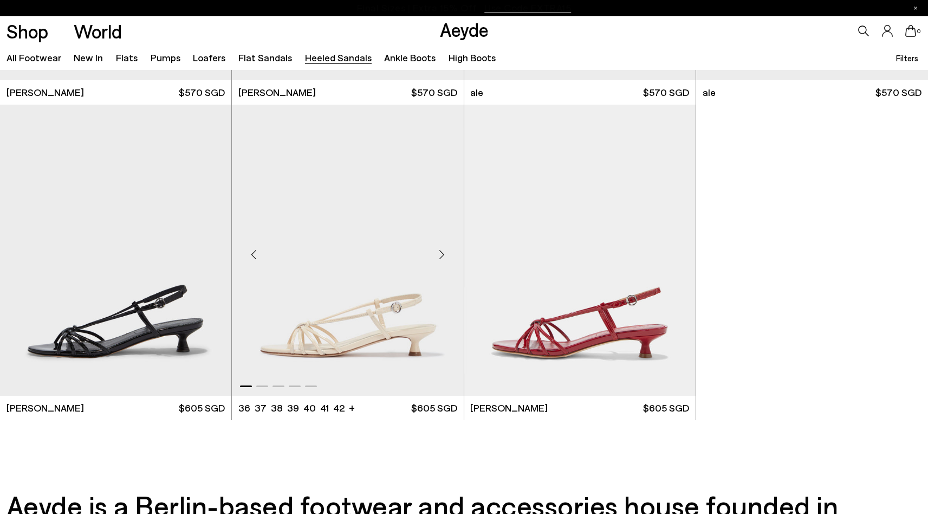
click at [384, 296] on img "1 / 5" at bounding box center [347, 250] width 231 height 291
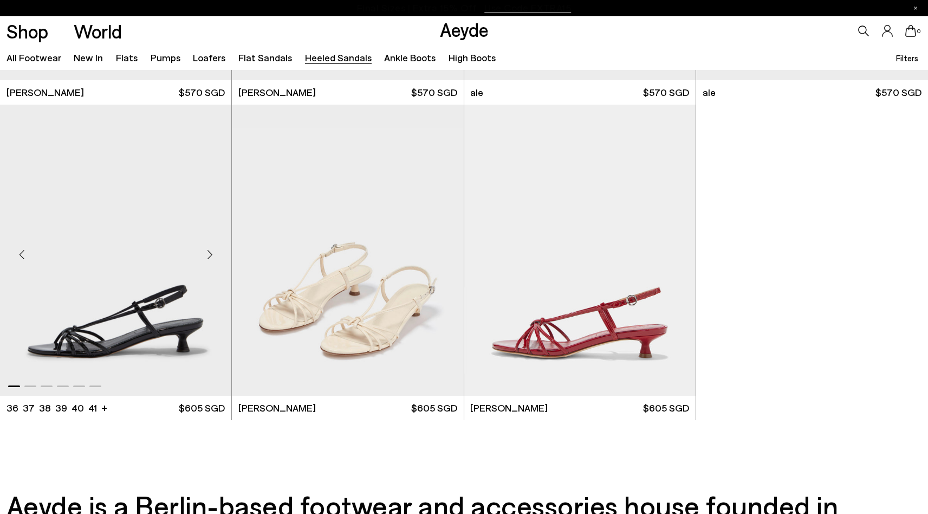
click at [215, 258] on div "Next slide" at bounding box center [209, 254] width 33 height 33
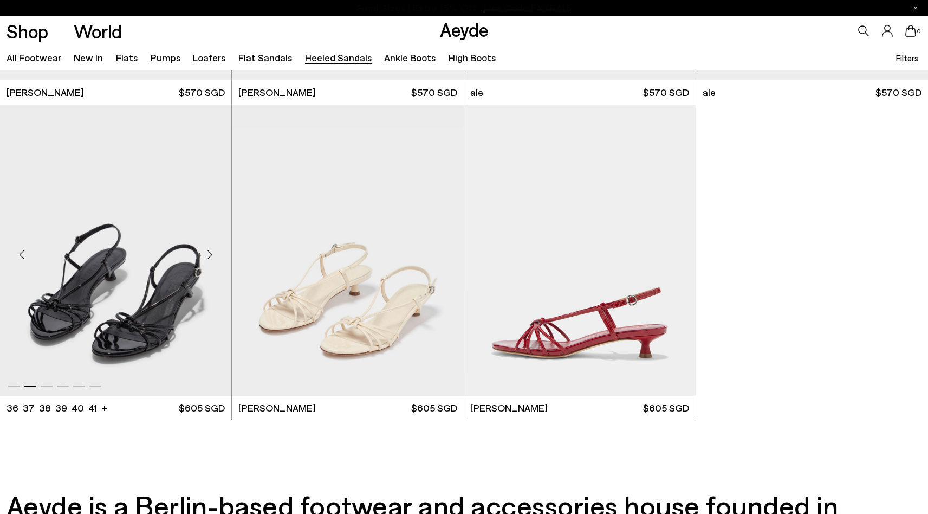
click at [107, 277] on img "2 / 6" at bounding box center [115, 250] width 231 height 291
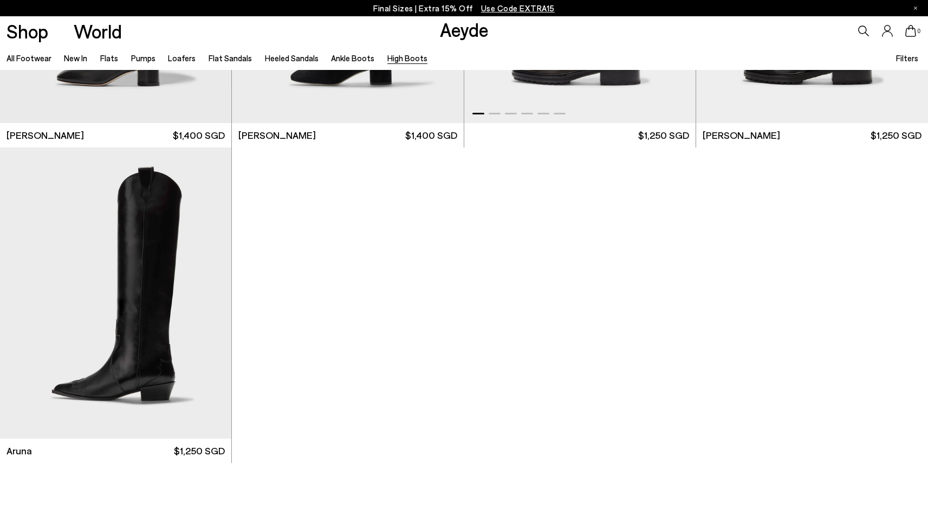
scroll to position [252, 0]
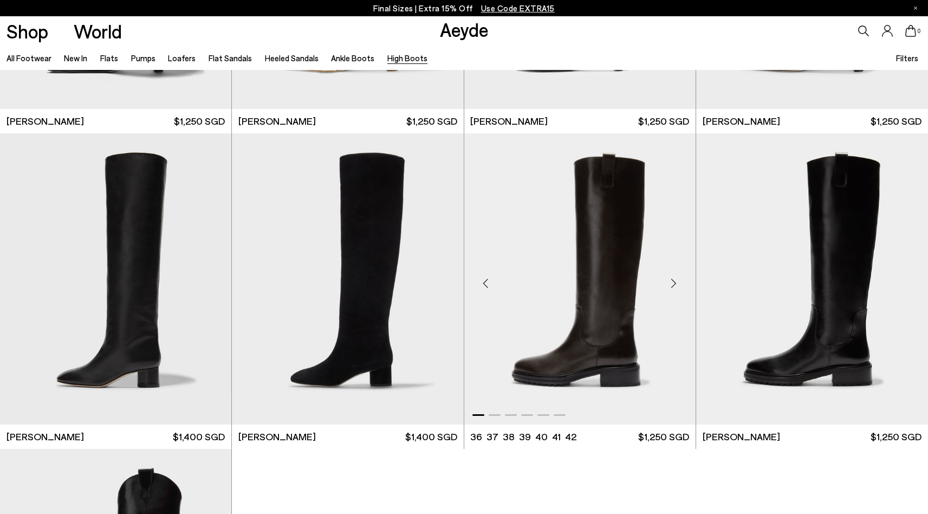
click at [578, 240] on img "1 / 6" at bounding box center [579, 278] width 231 height 291
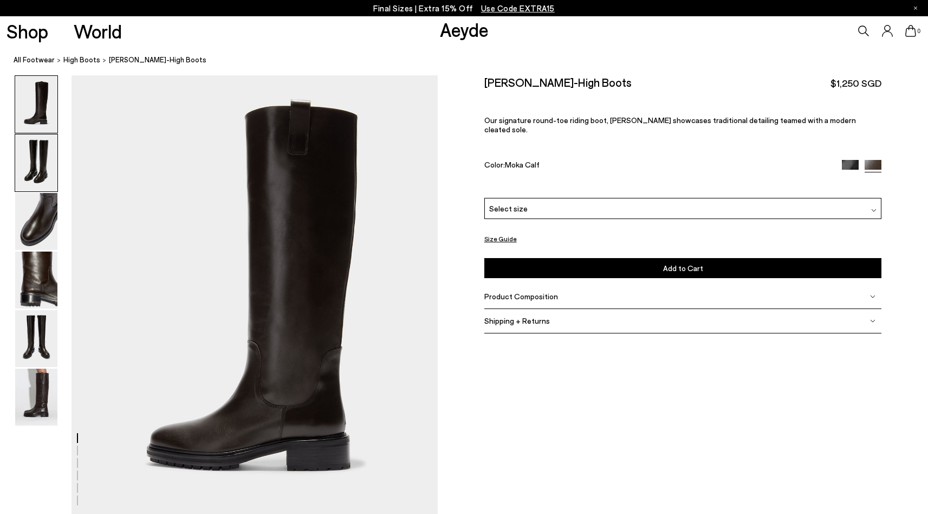
click at [55, 170] on img at bounding box center [36, 162] width 42 height 57
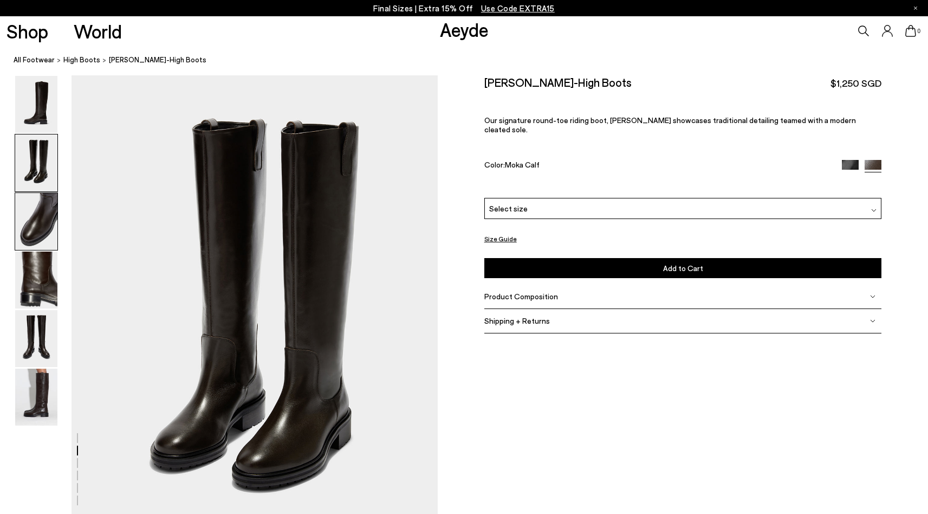
click at [47, 203] on img at bounding box center [36, 221] width 42 height 57
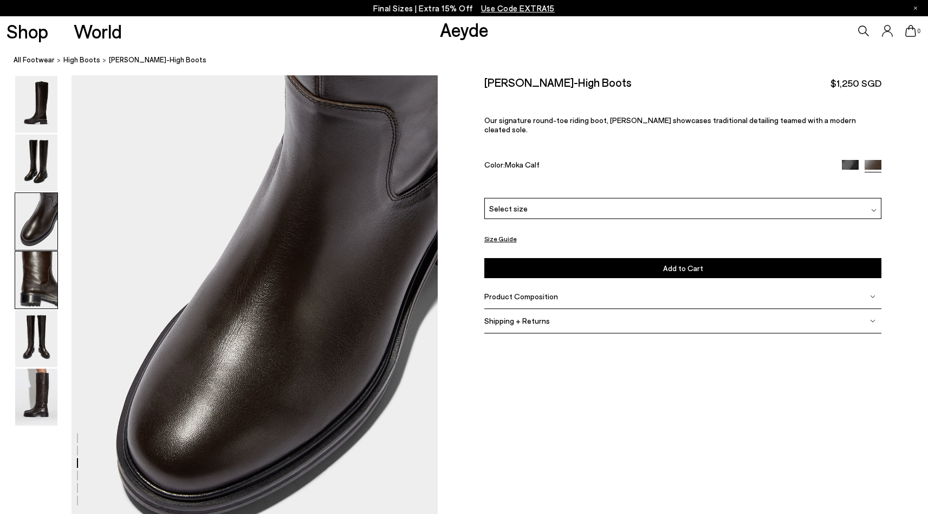
click at [43, 254] on img at bounding box center [36, 279] width 42 height 57
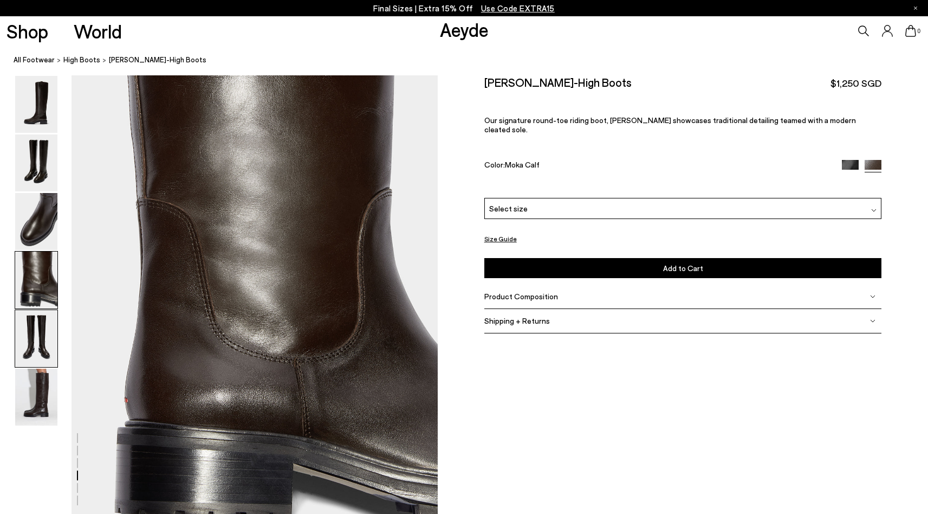
click at [38, 339] on img at bounding box center [36, 338] width 42 height 57
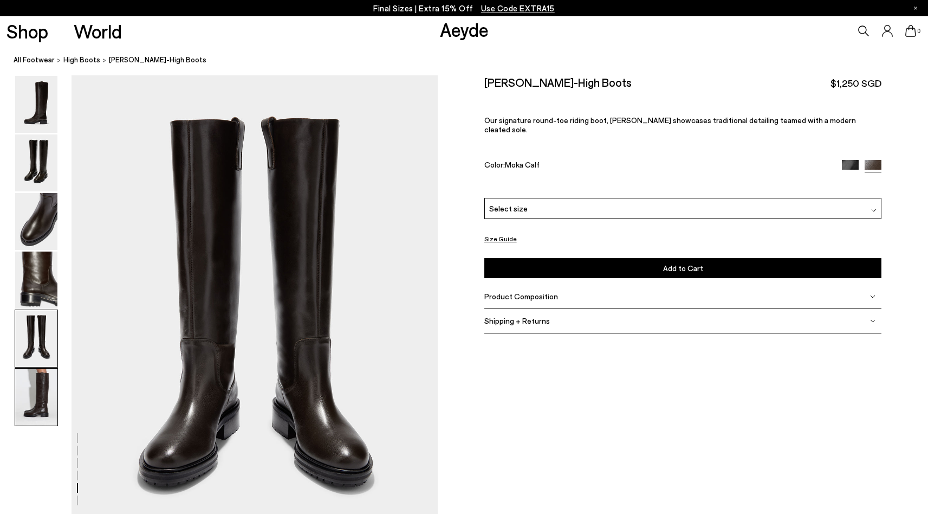
click at [43, 390] on img at bounding box center [36, 396] width 42 height 57
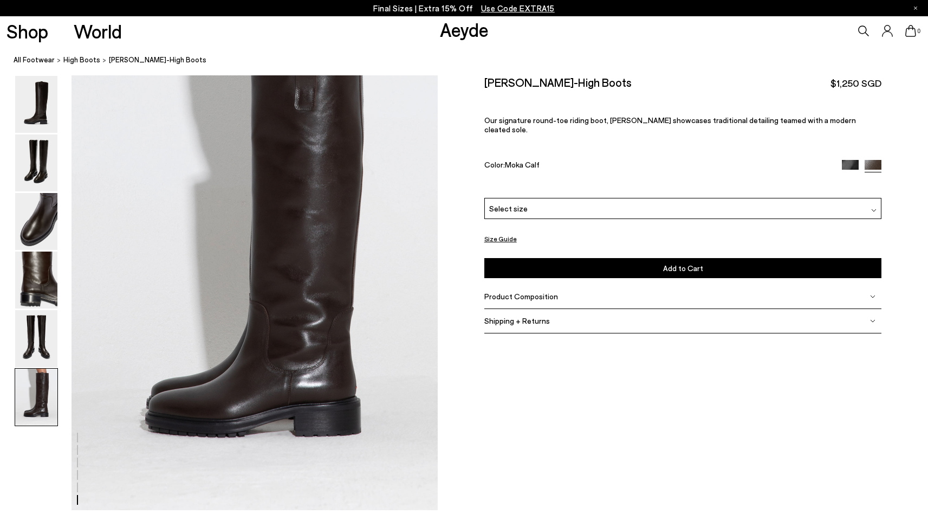
scroll to position [2452, 0]
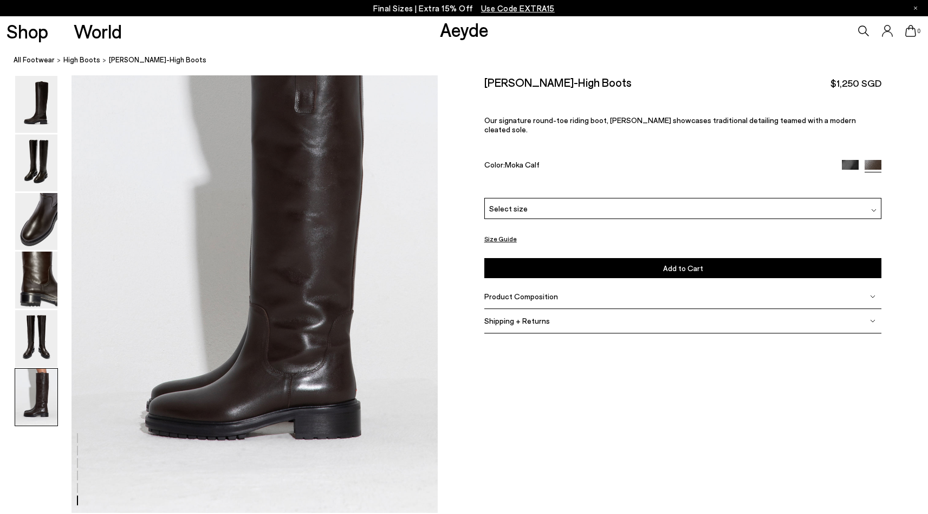
click at [850, 160] on img at bounding box center [850, 168] width 17 height 17
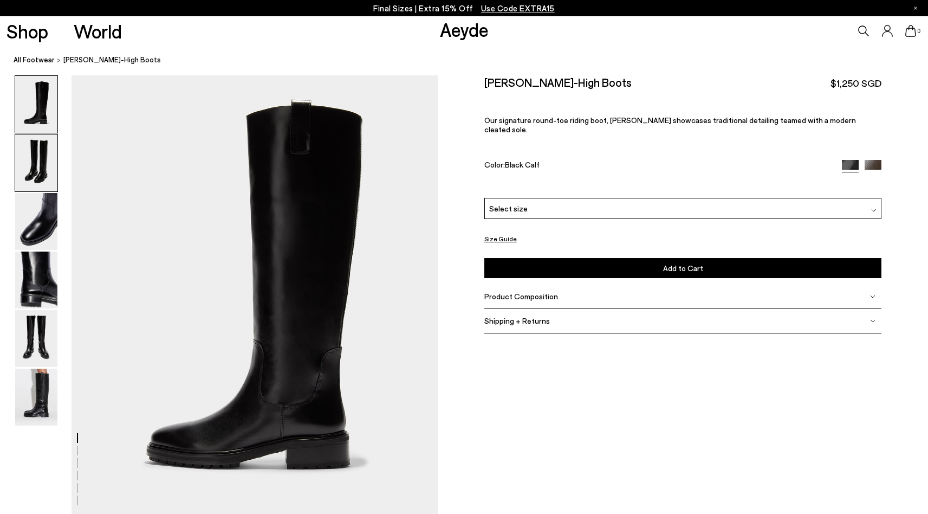
click at [46, 168] on img at bounding box center [36, 162] width 42 height 57
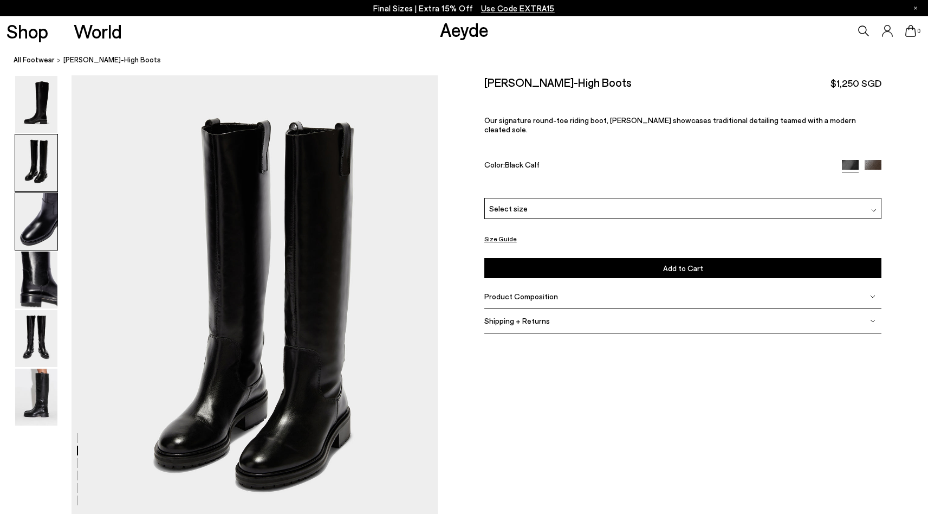
click at [42, 210] on img at bounding box center [36, 221] width 42 height 57
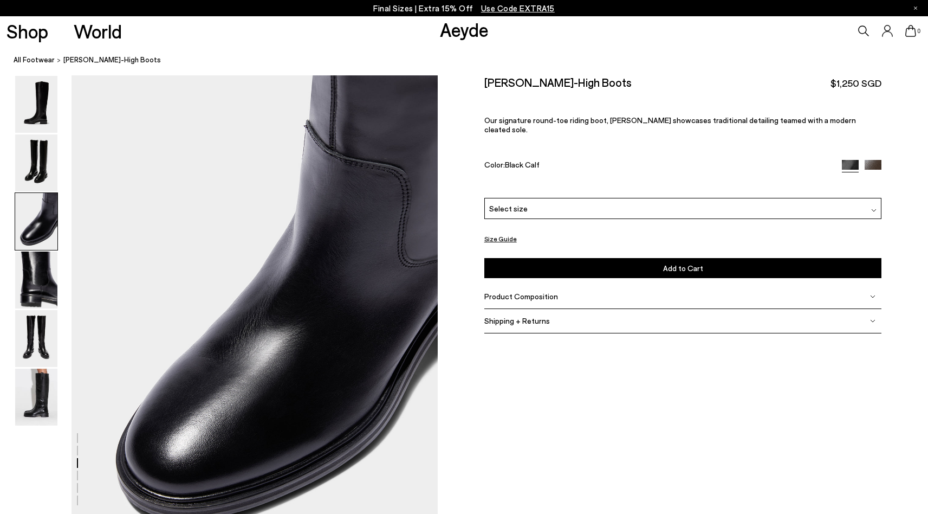
scroll to position [931, 0]
click at [16, 275] on img at bounding box center [36, 279] width 42 height 57
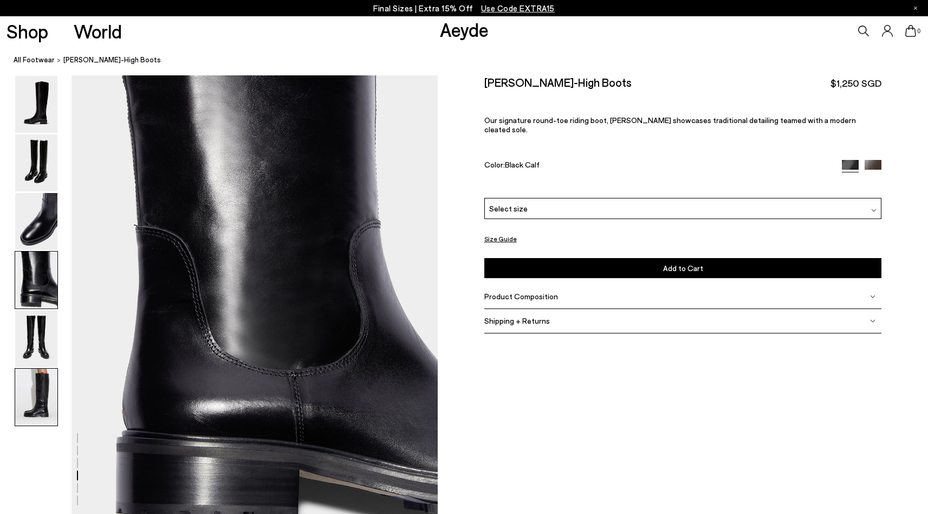
click at [36, 384] on img at bounding box center [36, 396] width 42 height 57
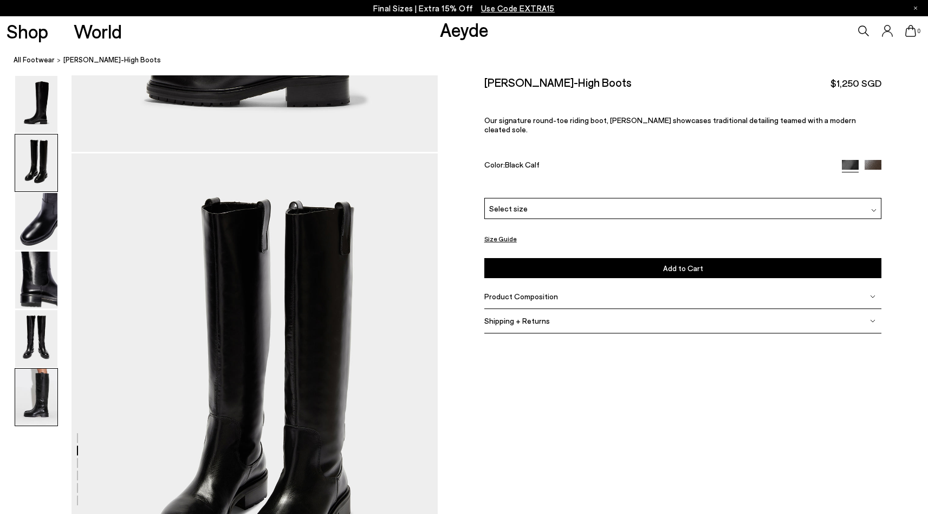
scroll to position [0, 0]
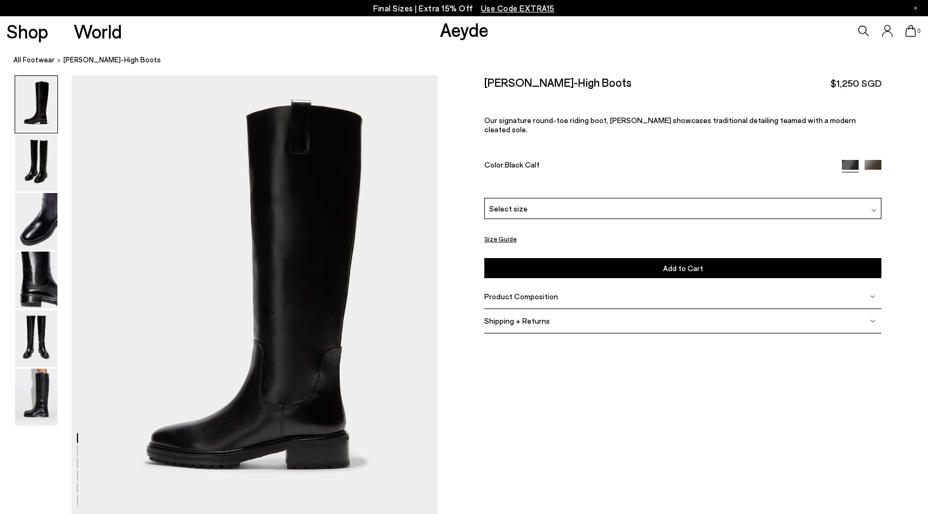
click at [39, 107] on img at bounding box center [36, 104] width 42 height 57
click at [872, 160] on img at bounding box center [873, 168] width 17 height 17
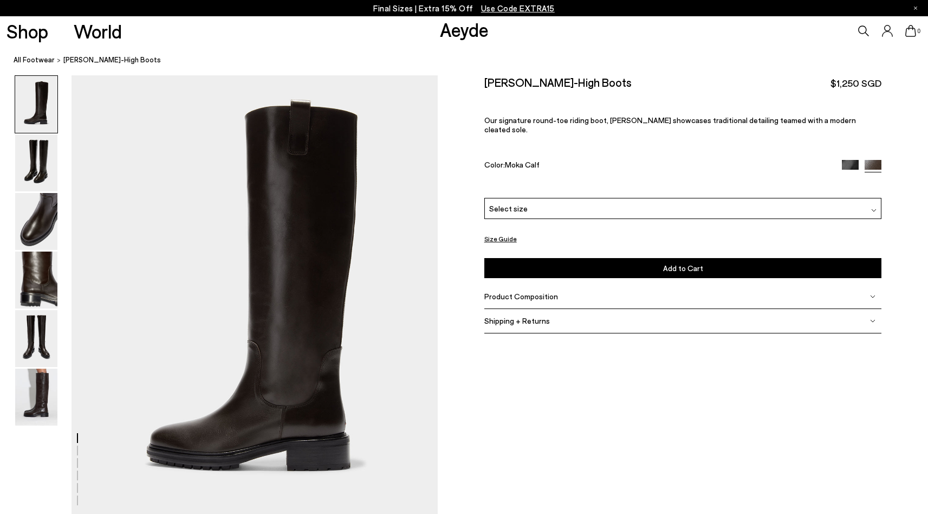
click at [31, 337] on img at bounding box center [36, 338] width 42 height 57
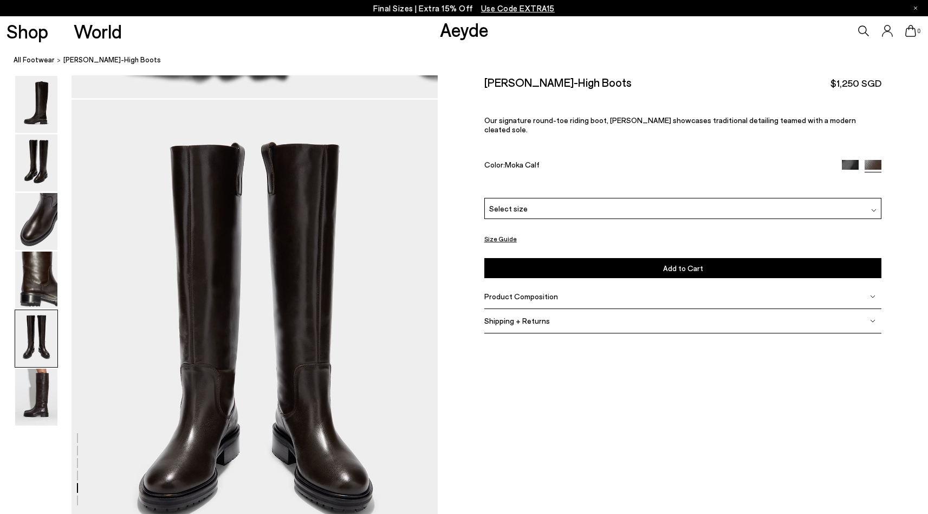
scroll to position [1911, 0]
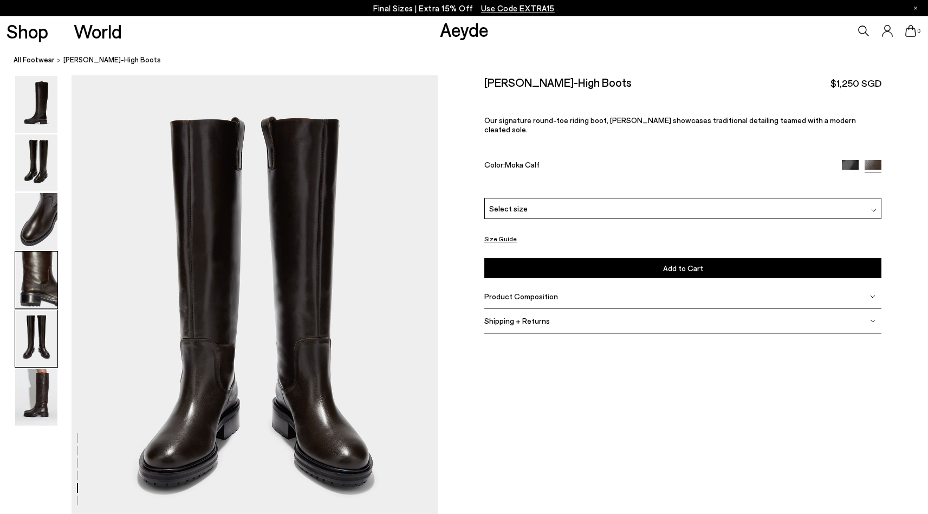
click at [35, 293] on img at bounding box center [36, 279] width 42 height 57
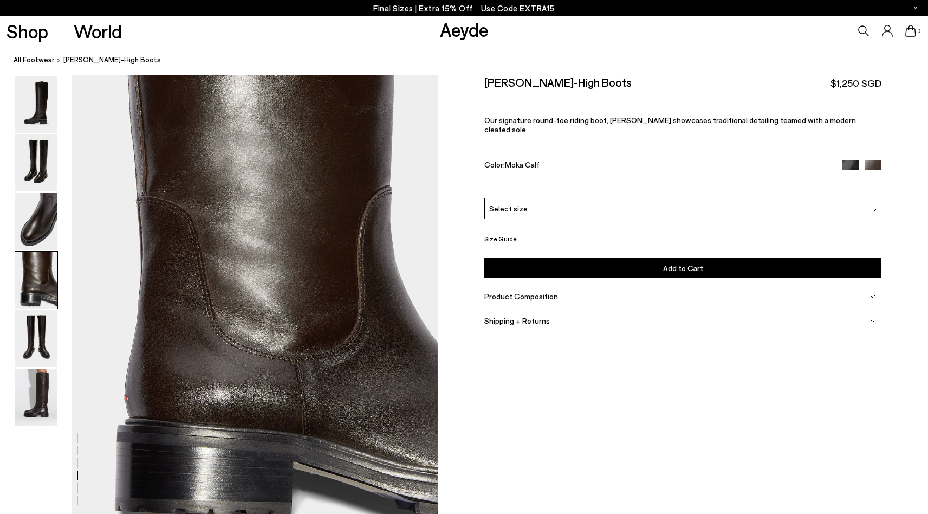
scroll to position [1421, 0]
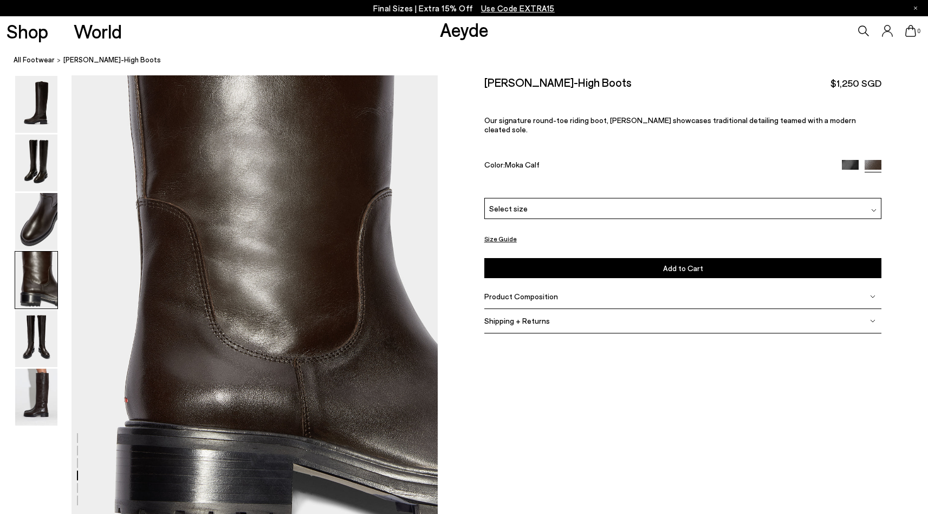
click at [42, 257] on img at bounding box center [36, 279] width 42 height 57
click at [43, 222] on img at bounding box center [36, 221] width 42 height 57
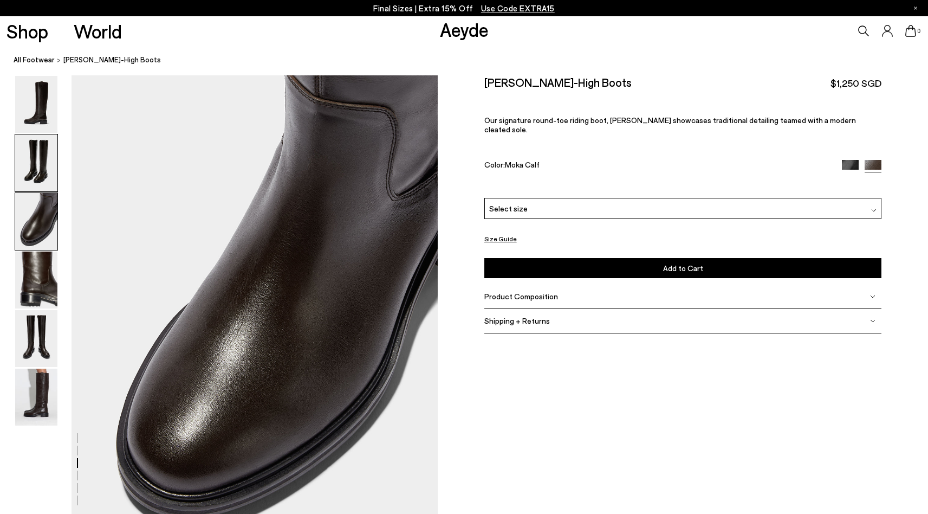
click at [45, 173] on img at bounding box center [36, 162] width 42 height 57
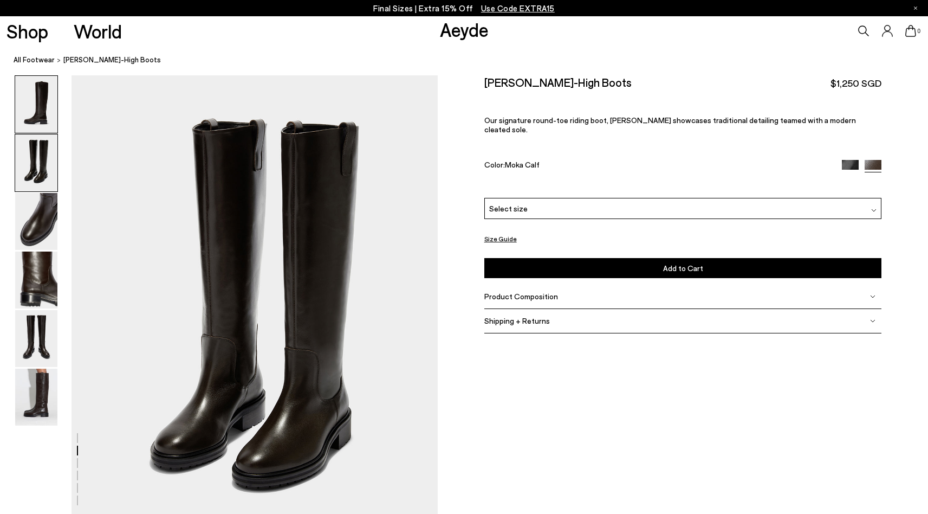
click at [43, 115] on img at bounding box center [36, 104] width 42 height 57
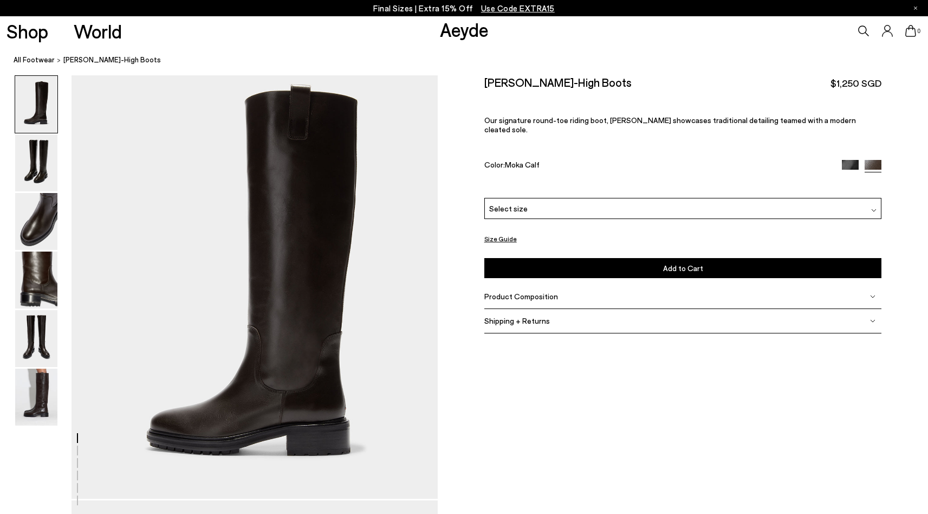
scroll to position [0, 0]
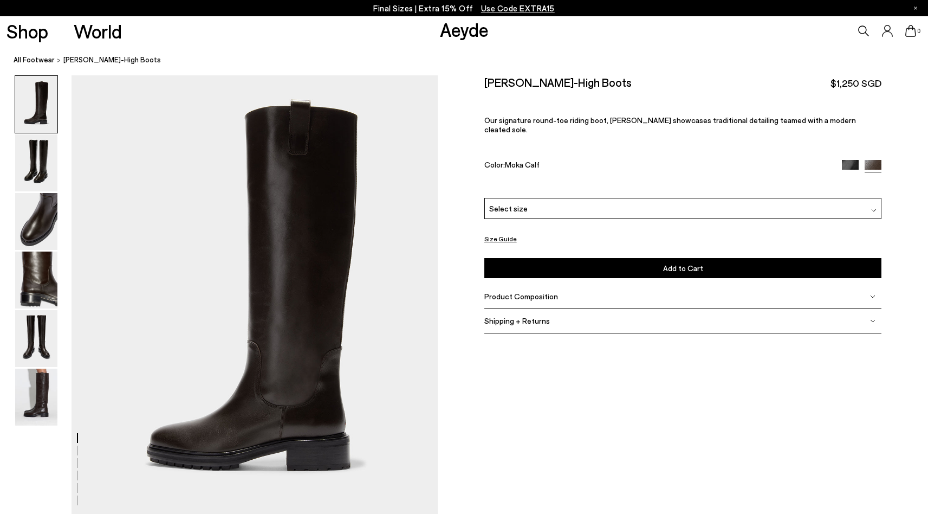
click at [635, 205] on div "Select size" at bounding box center [683, 208] width 398 height 21
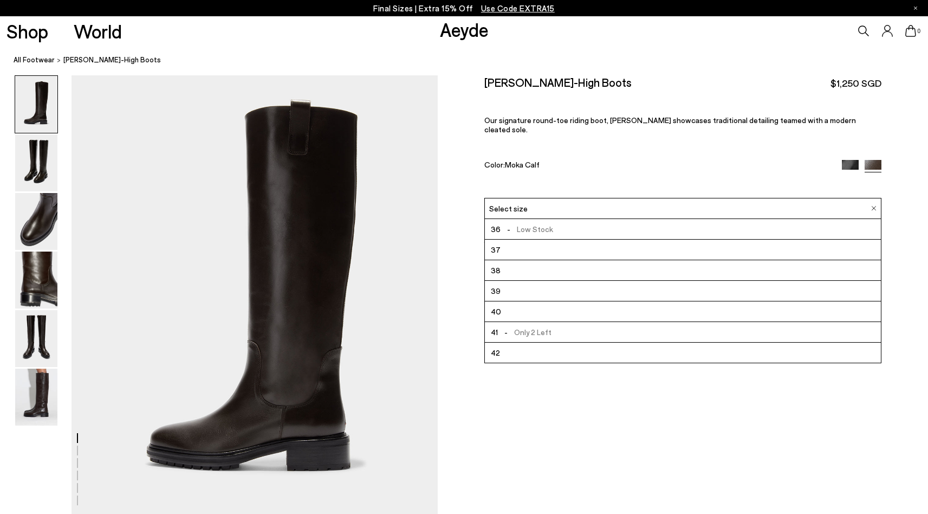
click at [597, 244] on li "37" at bounding box center [683, 250] width 397 height 21
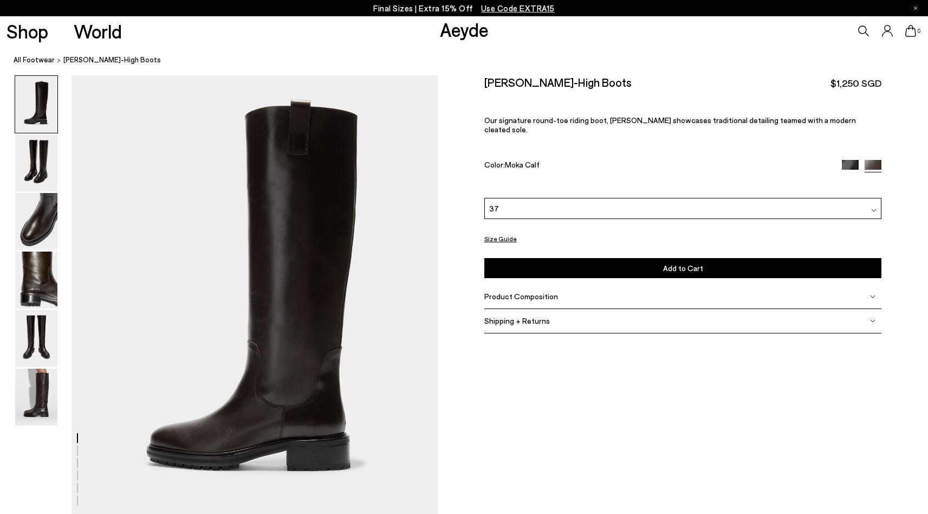
click at [848, 160] on img at bounding box center [850, 168] width 17 height 17
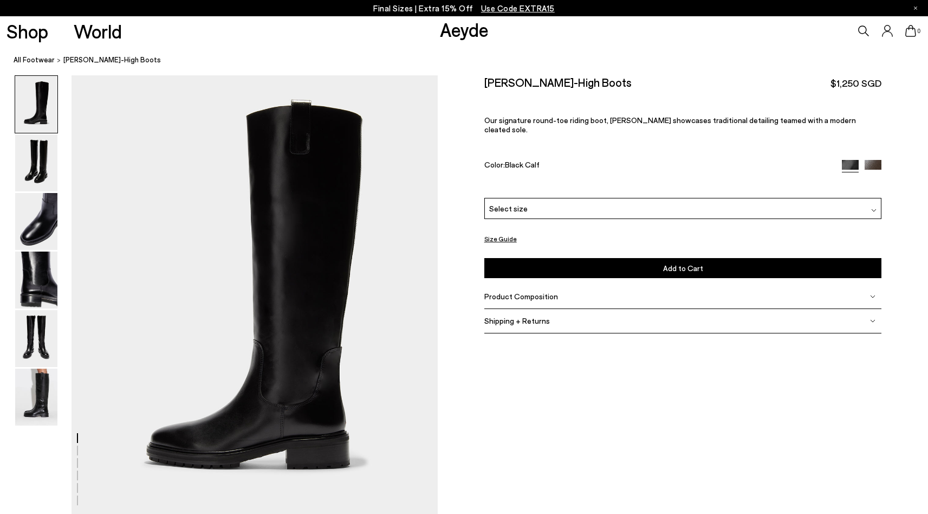
click at [122, 60] on span "[PERSON_NAME]-High Boots" at bounding box center [112, 59] width 98 height 11
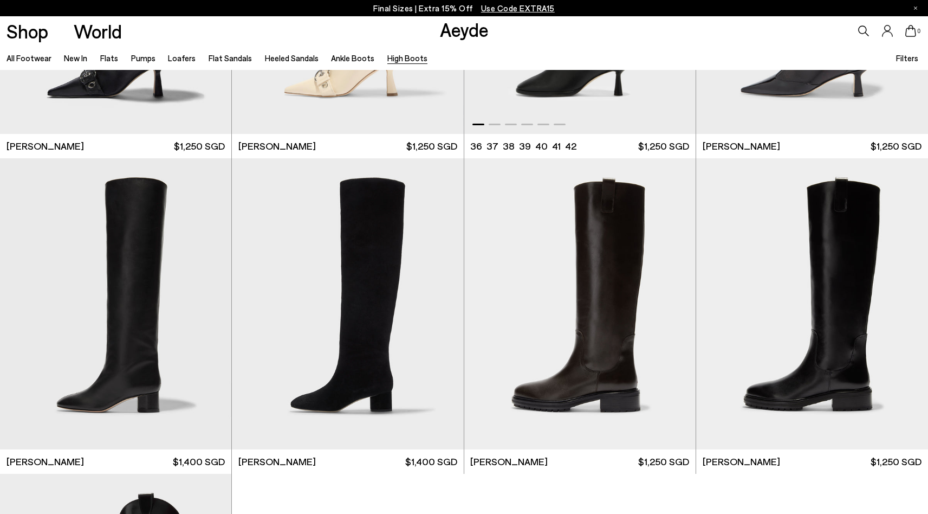
scroll to position [237, 0]
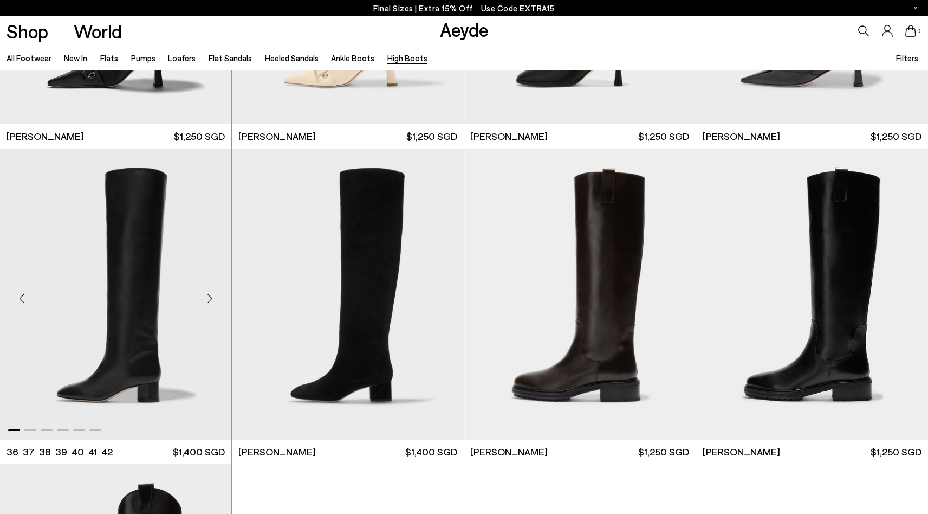
click at [214, 301] on div "Next slide" at bounding box center [209, 298] width 33 height 33
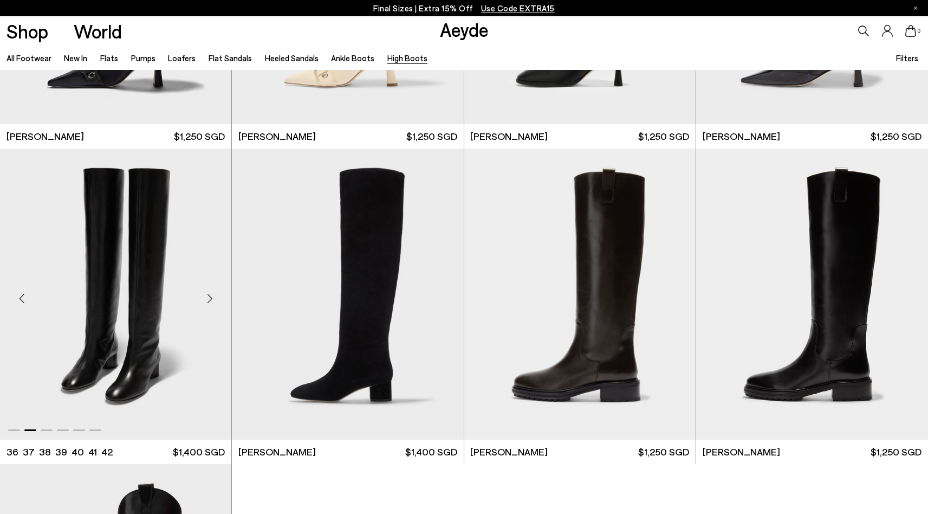
click at [214, 301] on div "Next slide" at bounding box center [209, 298] width 33 height 33
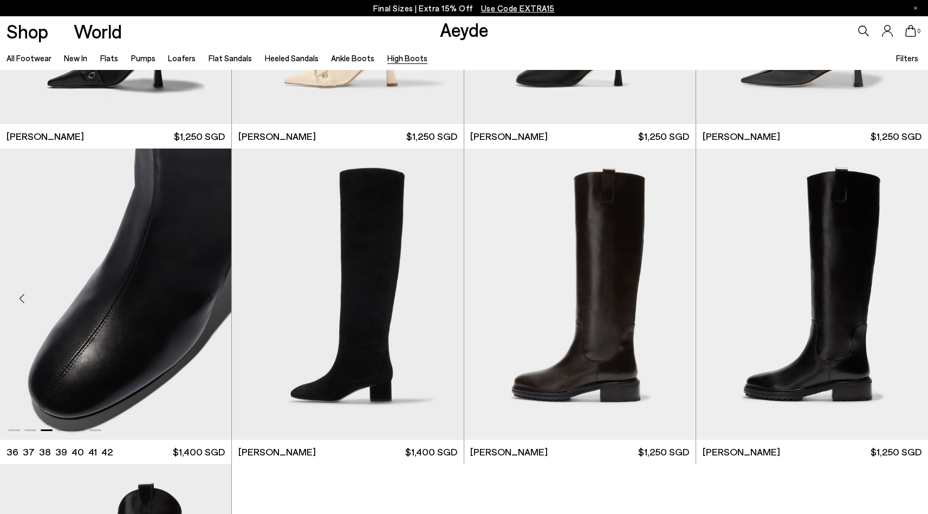
click at [214, 301] on div "Next slide" at bounding box center [209, 298] width 33 height 33
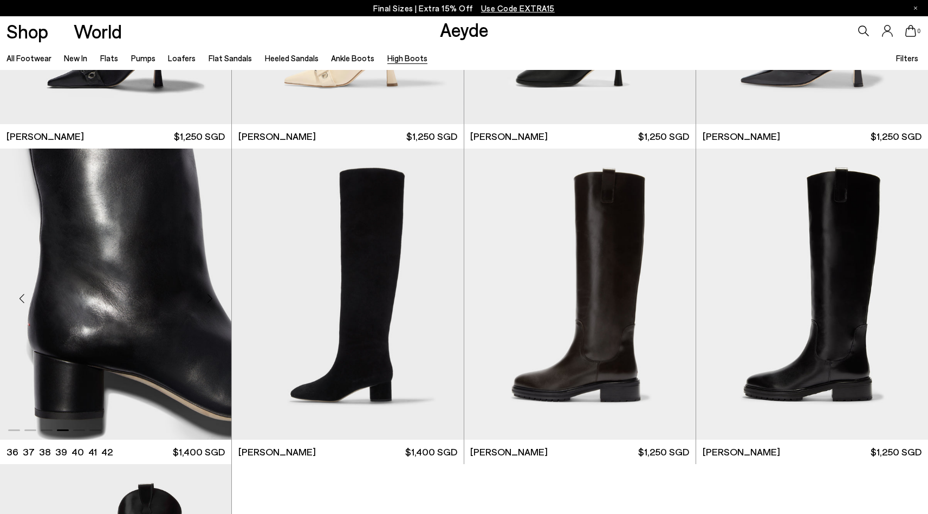
click at [214, 301] on div "Next slide" at bounding box center [209, 298] width 33 height 33
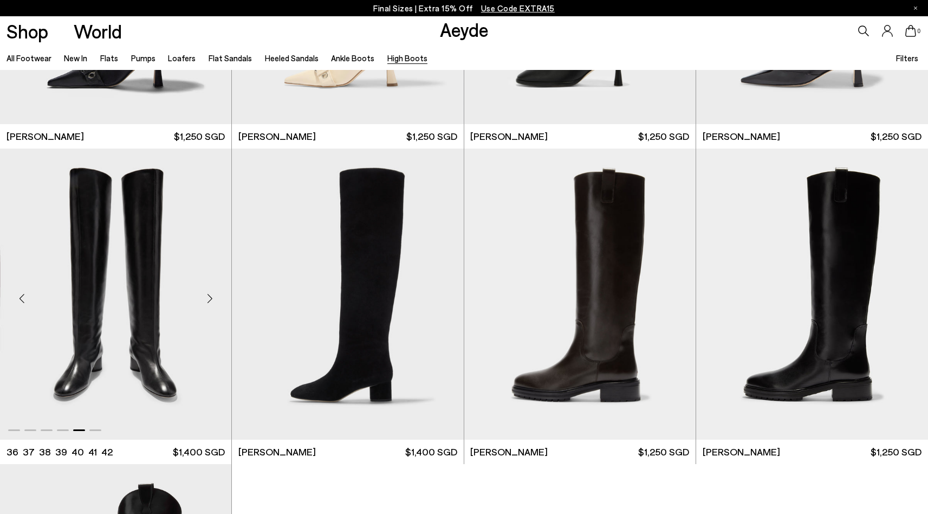
click at [210, 295] on div "Next slide" at bounding box center [209, 298] width 33 height 33
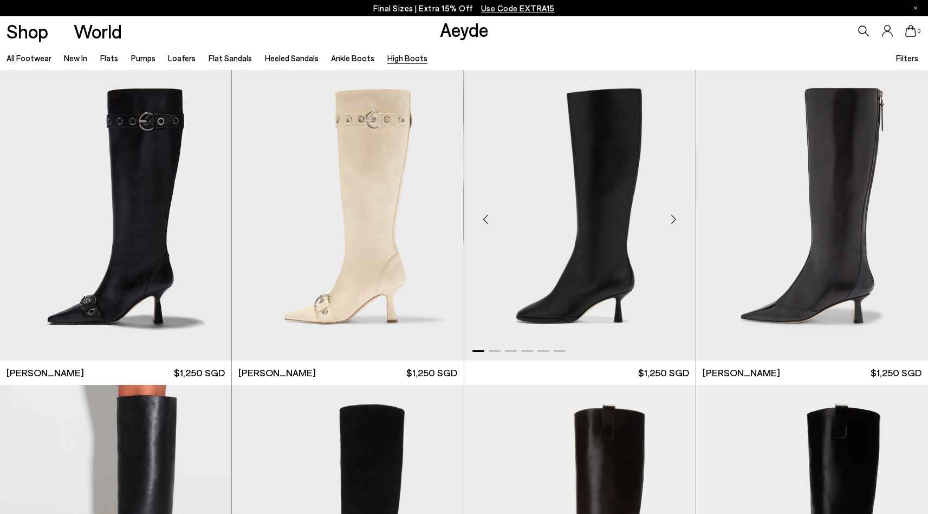
scroll to position [0, 0]
click at [342, 60] on link "Ankle Boots" at bounding box center [352, 58] width 43 height 10
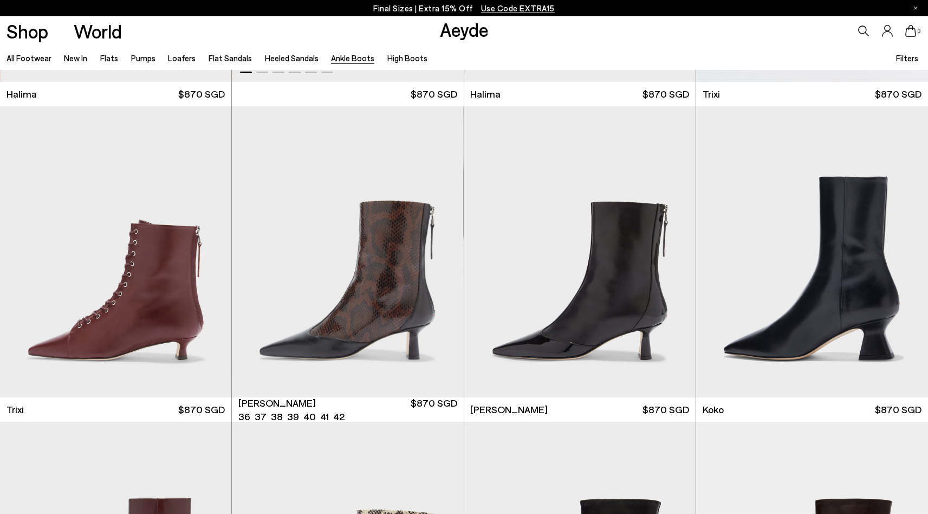
scroll to position [288, 0]
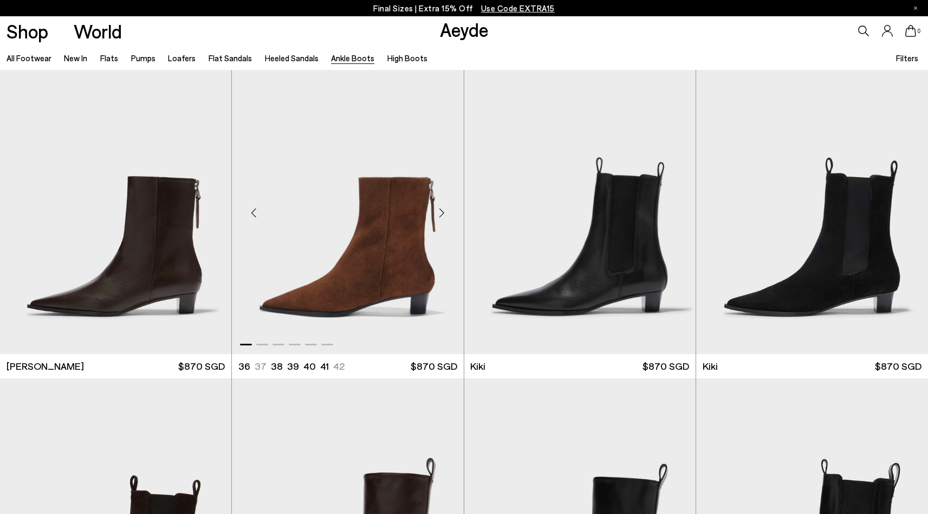
scroll to position [1582, 0]
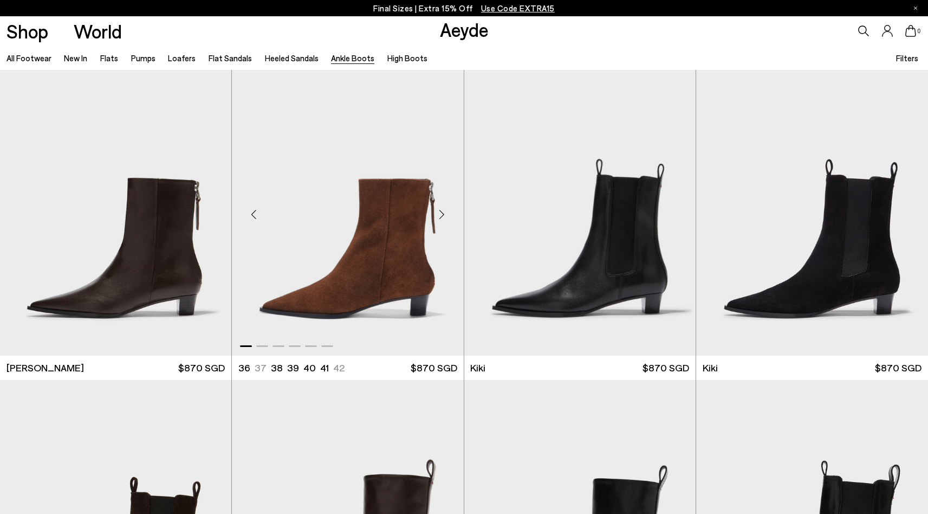
click at [443, 214] on div "Next slide" at bounding box center [442, 214] width 33 height 33
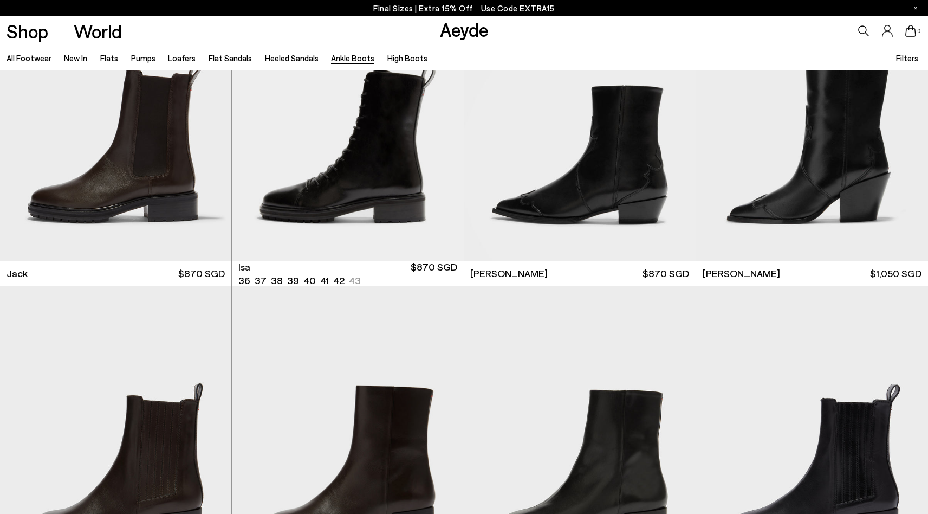
scroll to position [2190, 0]
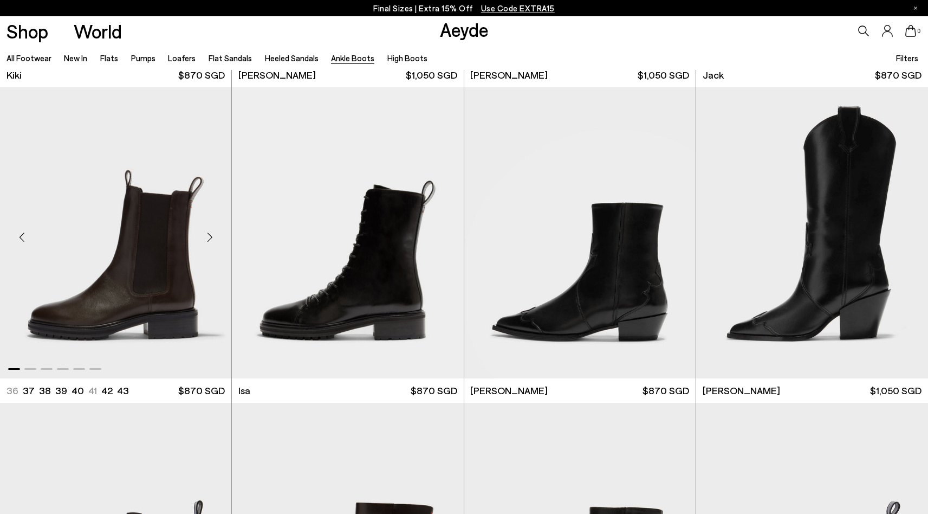
click at [212, 237] on div "Next slide" at bounding box center [209, 237] width 33 height 33
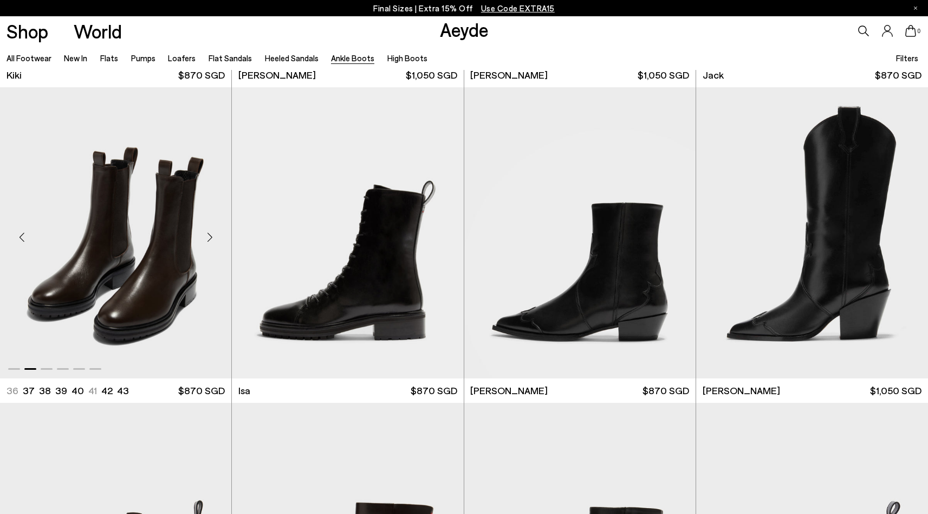
click at [212, 237] on div "Next slide" at bounding box center [209, 237] width 33 height 33
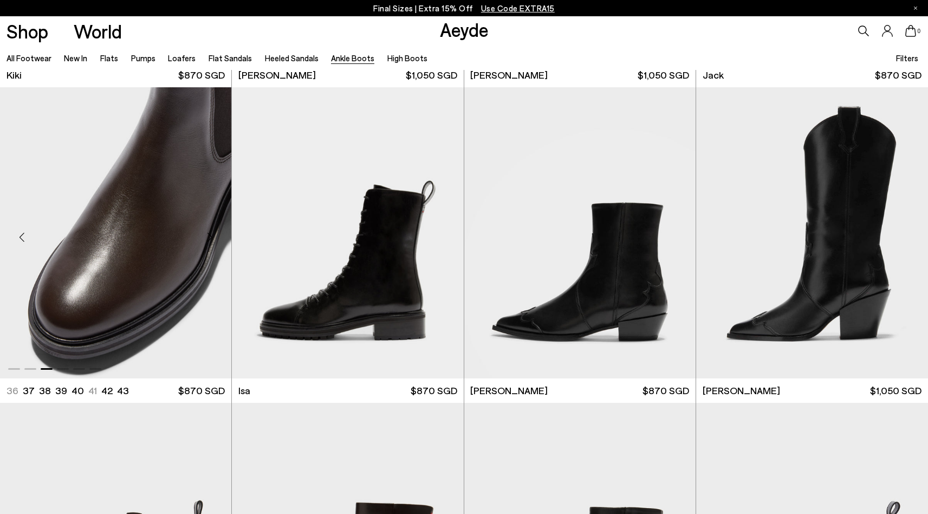
click at [212, 237] on div "Next slide" at bounding box center [209, 237] width 33 height 33
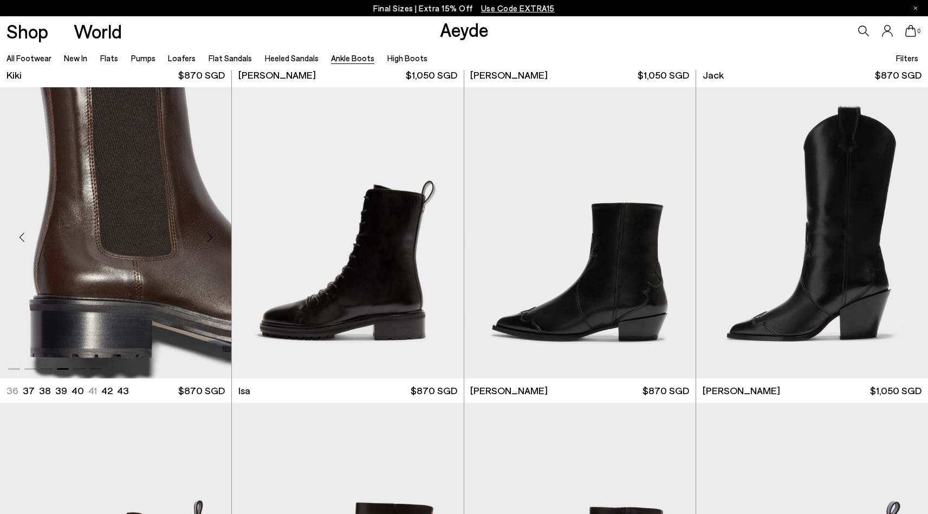
click at [212, 237] on div "Next slide" at bounding box center [209, 237] width 33 height 33
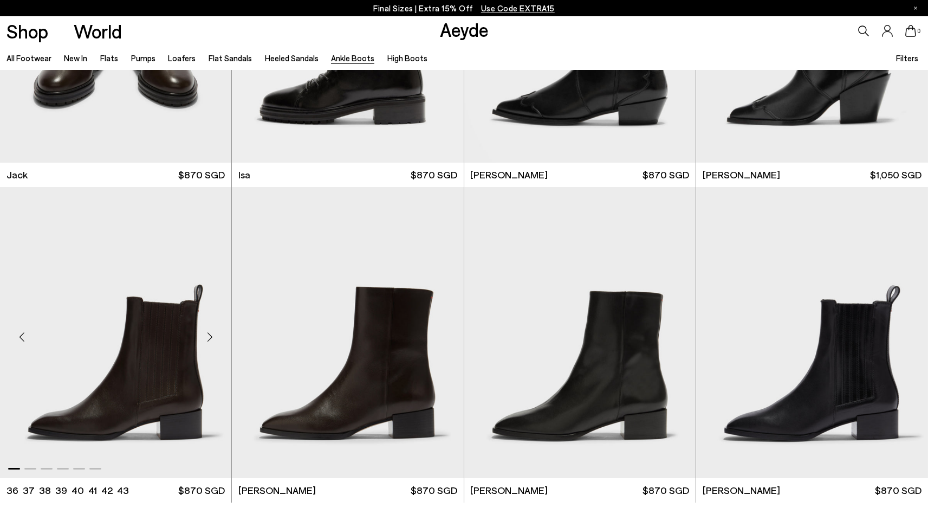
scroll to position [2421, 0]
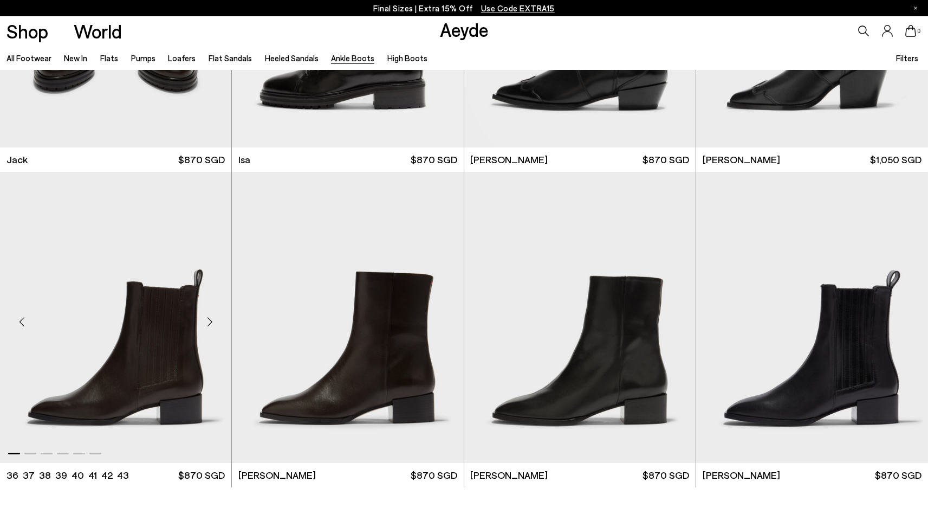
click at [210, 324] on div "Next slide" at bounding box center [209, 322] width 33 height 33
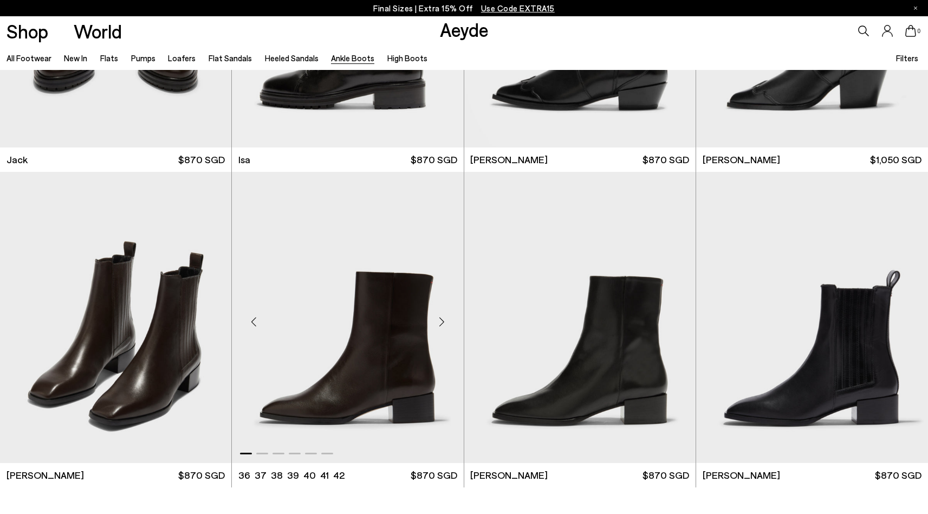
click at [446, 323] on div "Next slide" at bounding box center [442, 322] width 33 height 33
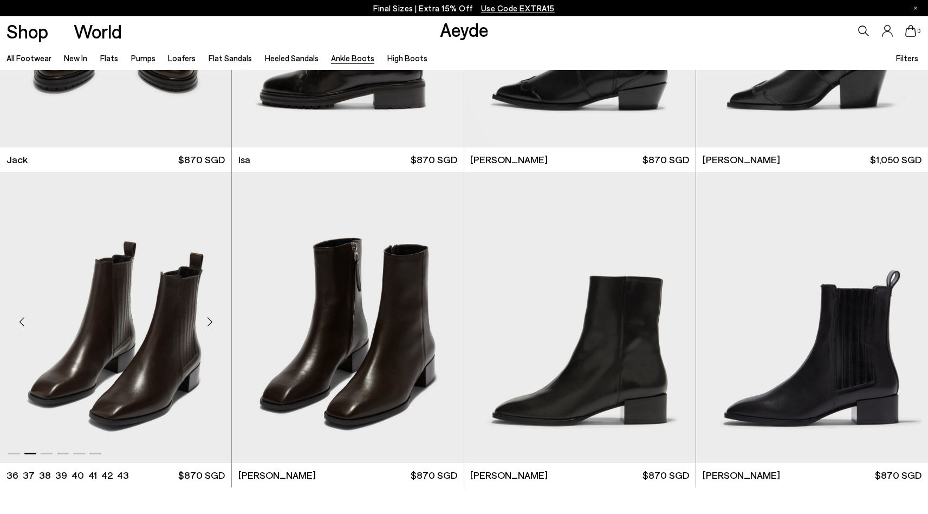
click at [212, 324] on div "Next slide" at bounding box center [209, 322] width 33 height 33
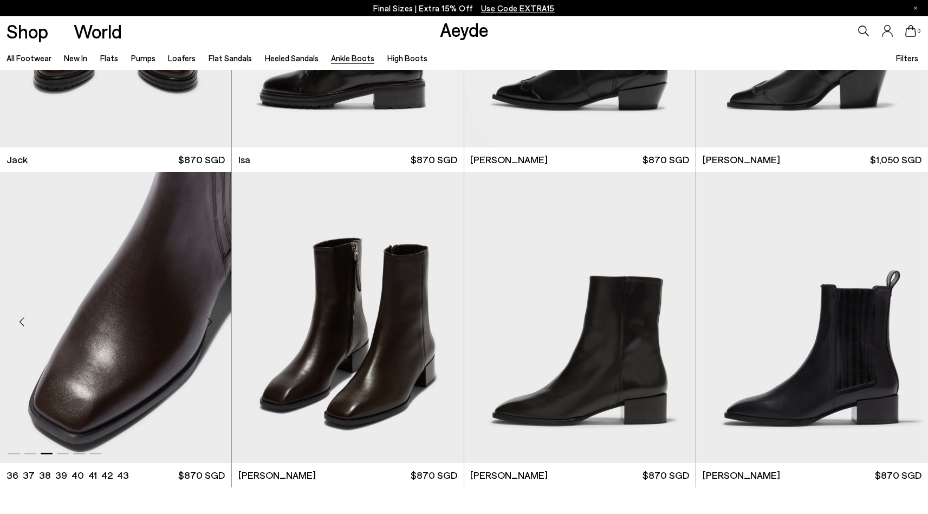
click at [212, 324] on div "Next slide" at bounding box center [209, 322] width 33 height 33
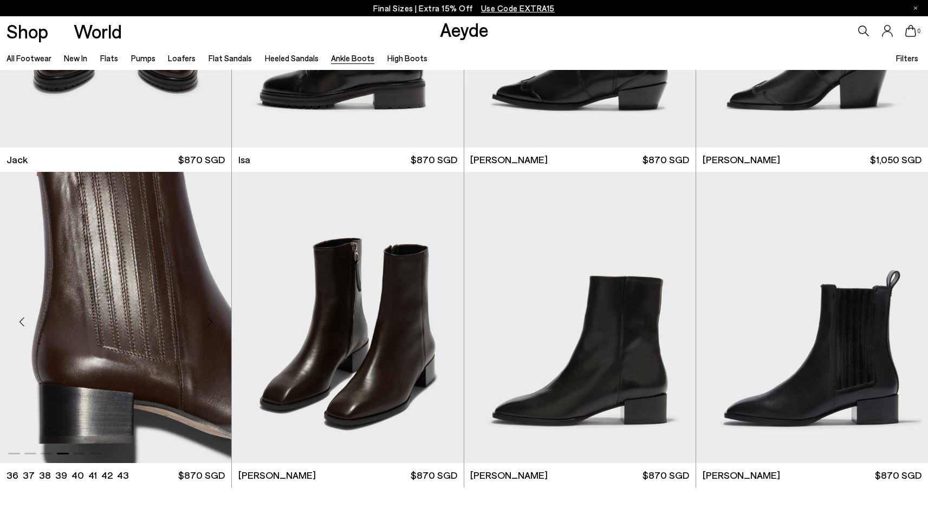
click at [212, 324] on div "Next slide" at bounding box center [209, 322] width 33 height 33
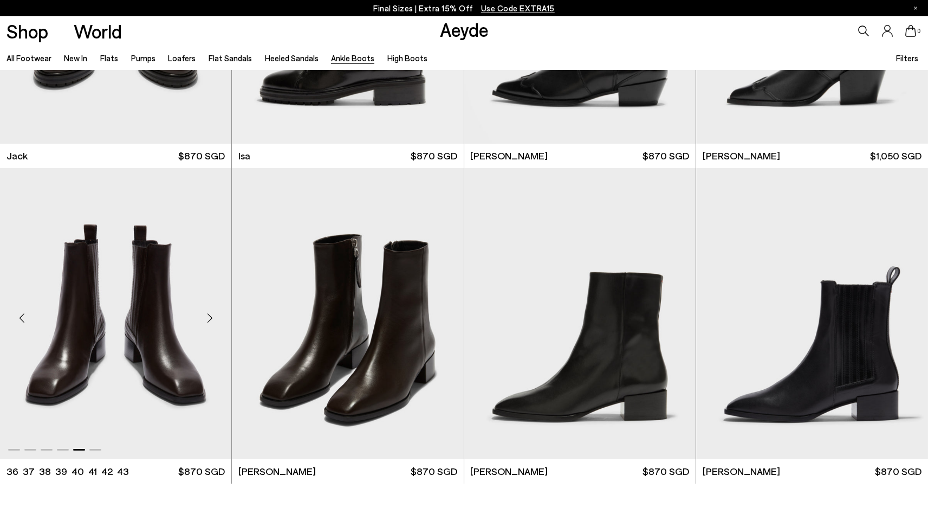
scroll to position [2429, 0]
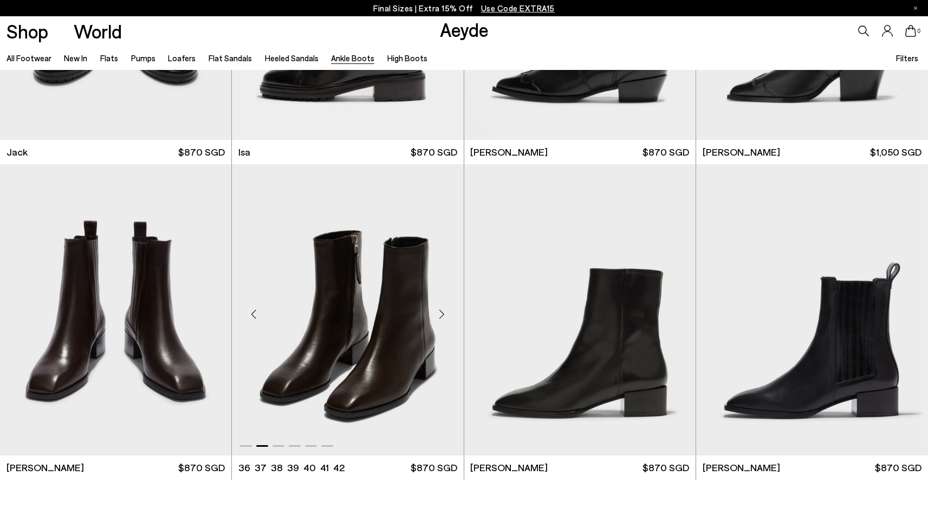
click at [437, 315] on div "Next slide" at bounding box center [442, 314] width 33 height 33
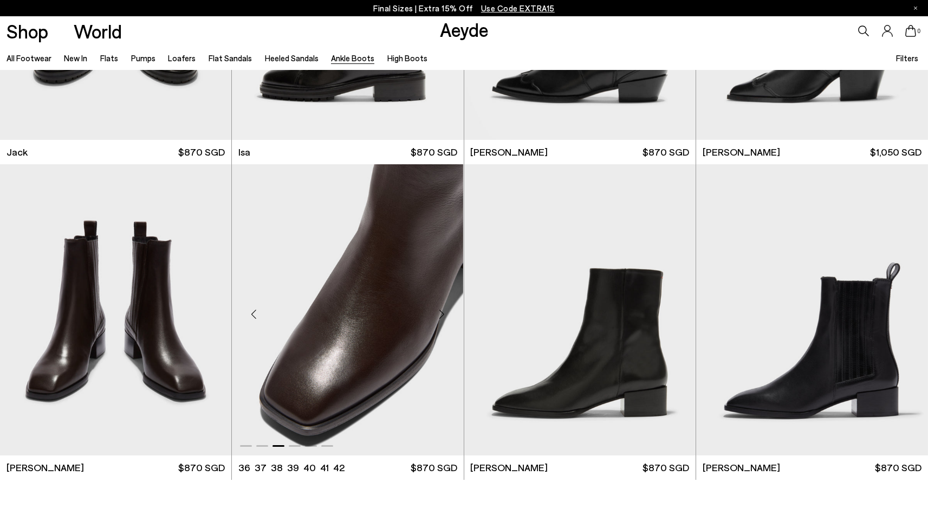
click at [437, 315] on div "Next slide" at bounding box center [442, 314] width 33 height 33
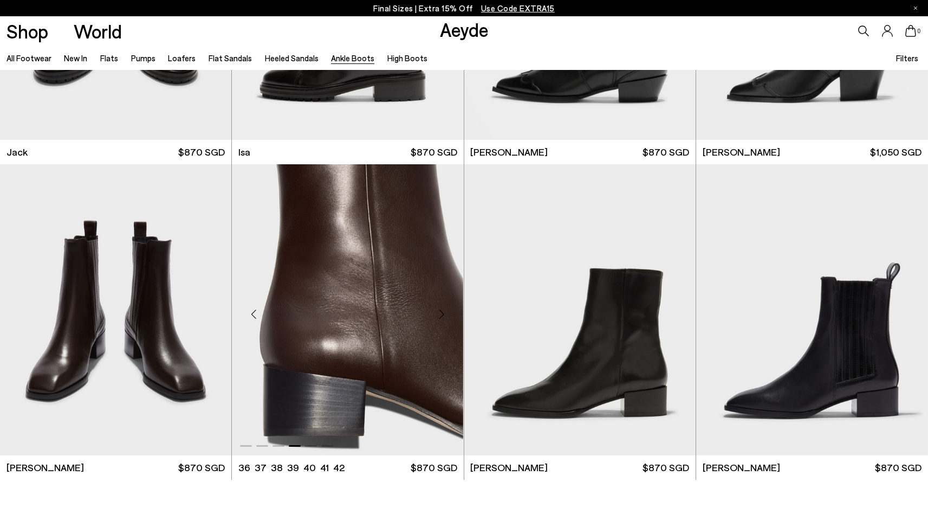
click at [437, 315] on div "Next slide" at bounding box center [442, 314] width 33 height 33
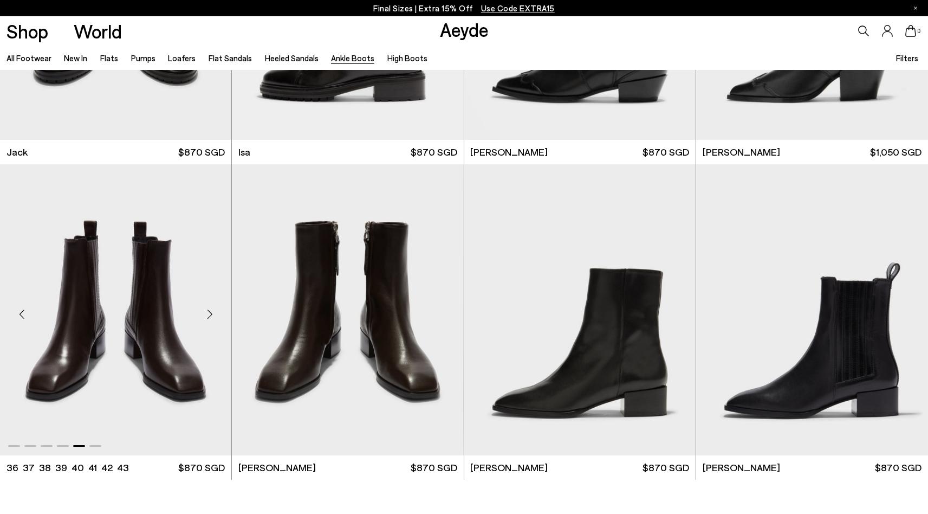
click at [163, 366] on img "5 / 6" at bounding box center [115, 309] width 231 height 291
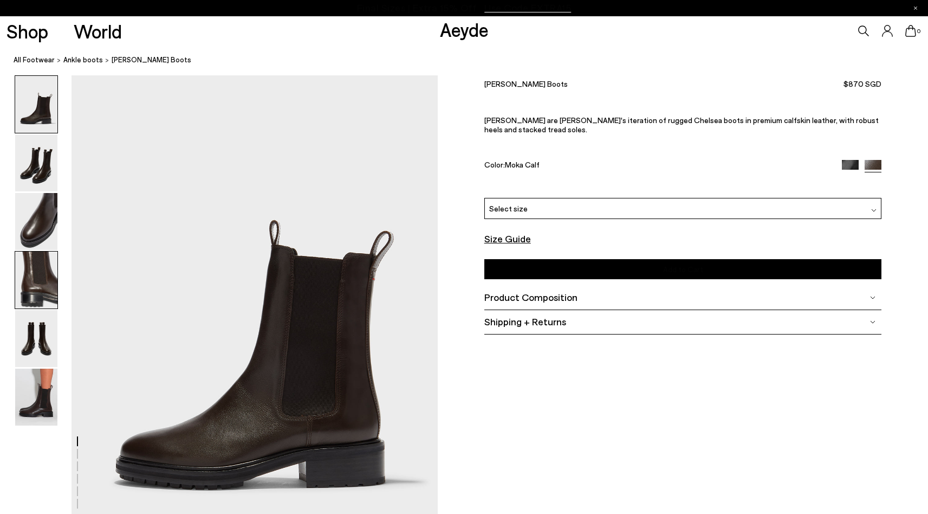
click at [48, 276] on img at bounding box center [36, 279] width 42 height 57
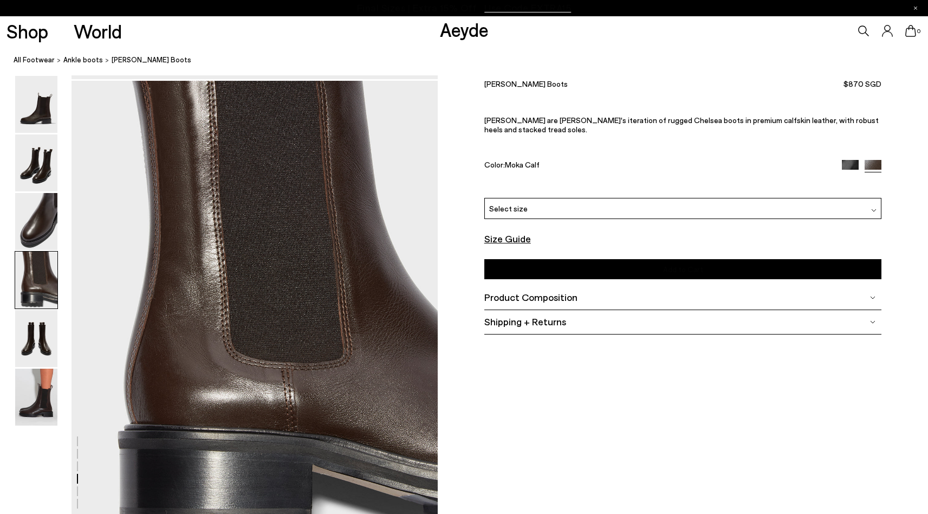
scroll to position [1471, 0]
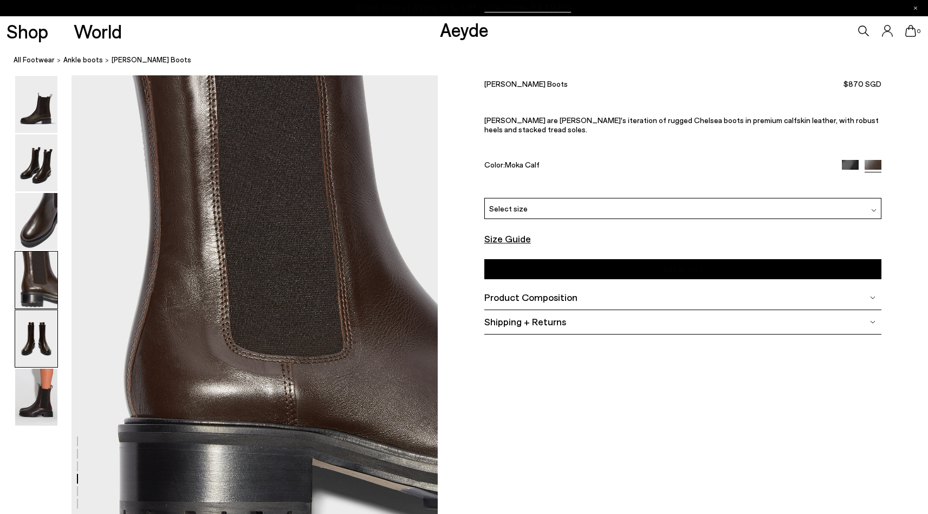
click at [41, 340] on img at bounding box center [36, 338] width 42 height 57
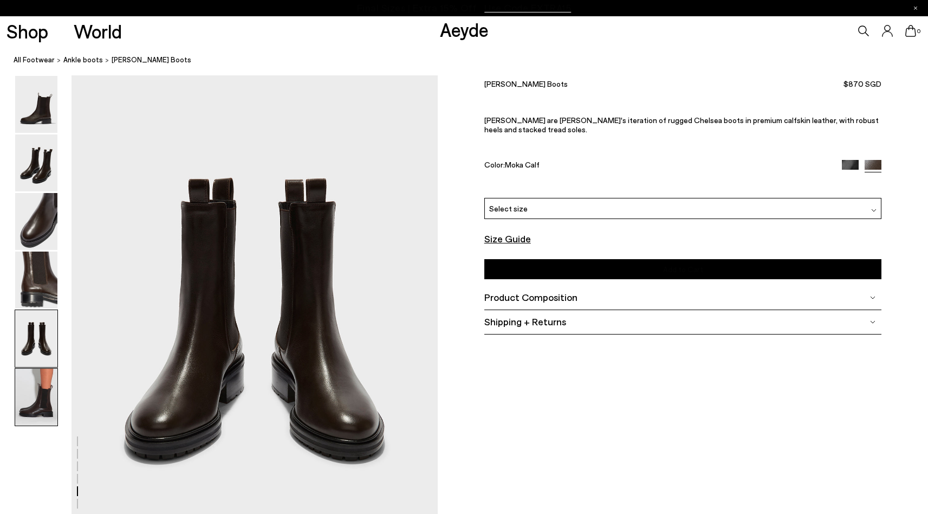
click at [38, 379] on img at bounding box center [36, 396] width 42 height 57
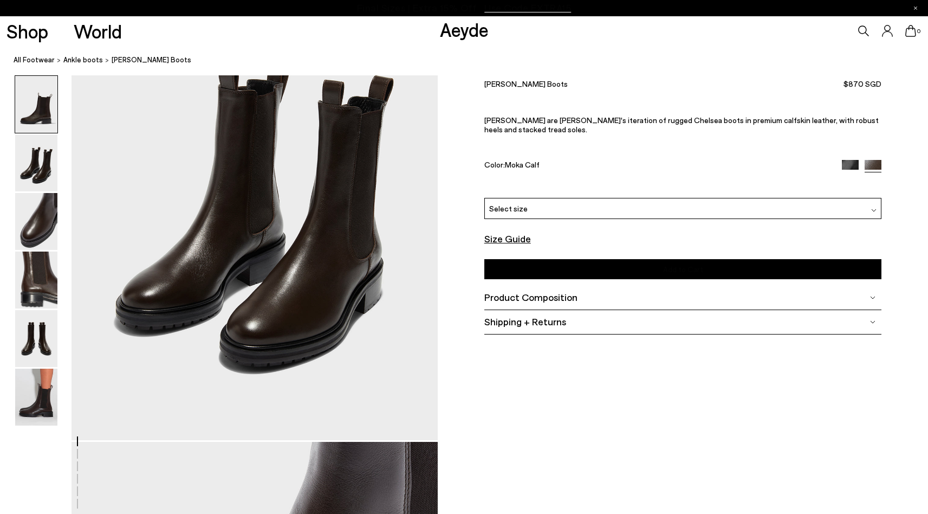
scroll to position [333, 0]
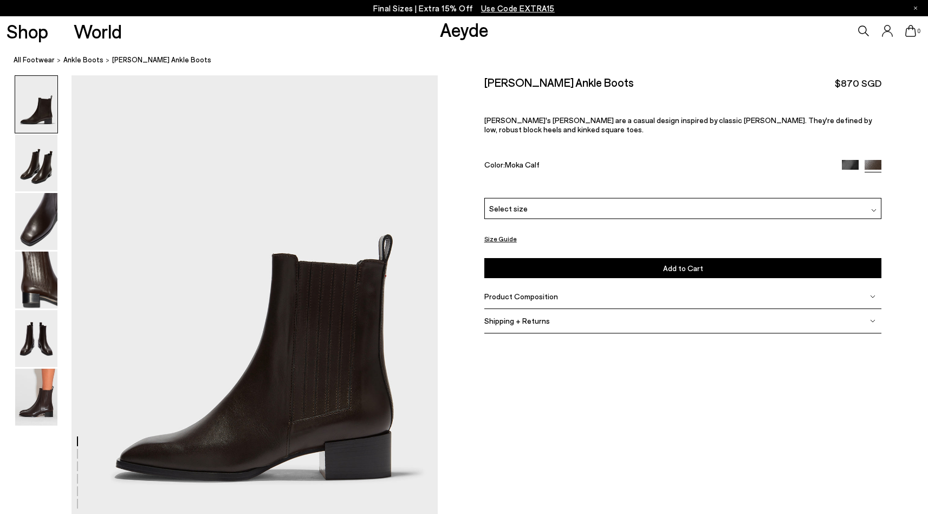
scroll to position [20, 0]
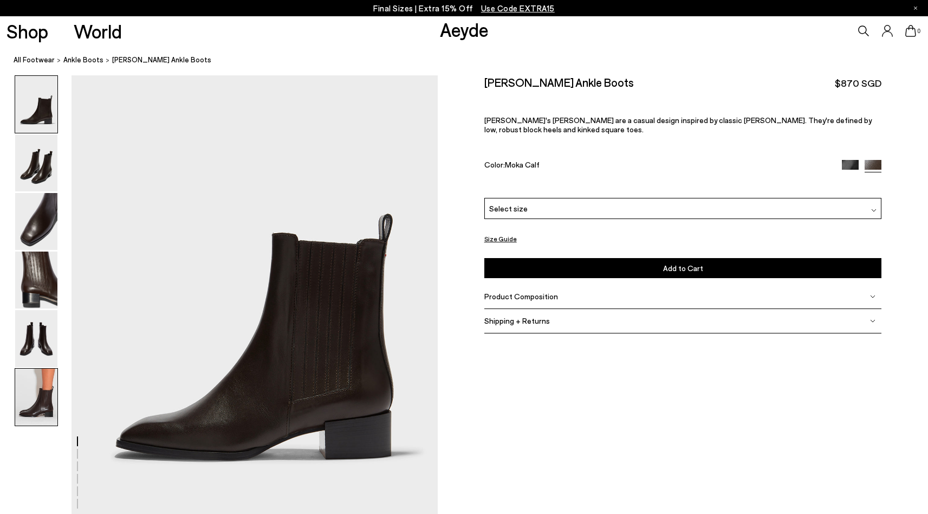
click at [37, 382] on img at bounding box center [36, 396] width 42 height 57
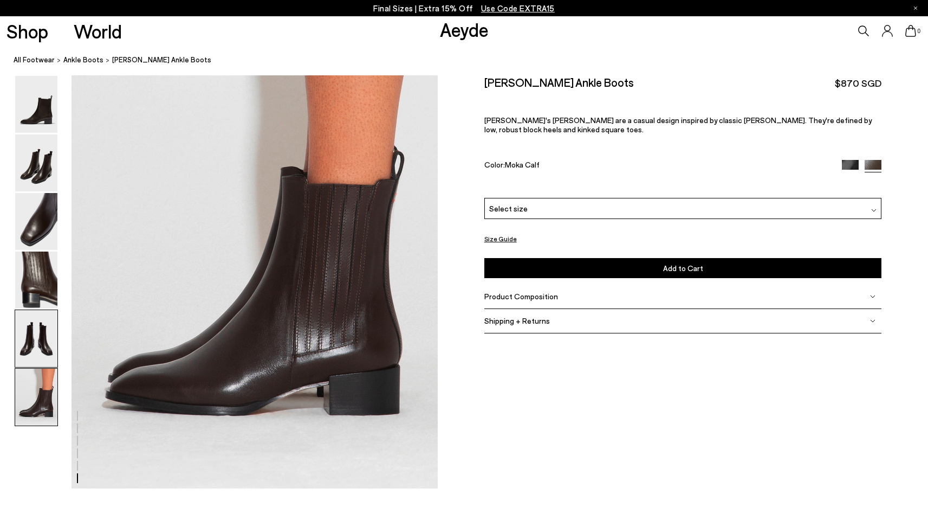
click at [39, 359] on img at bounding box center [36, 338] width 42 height 57
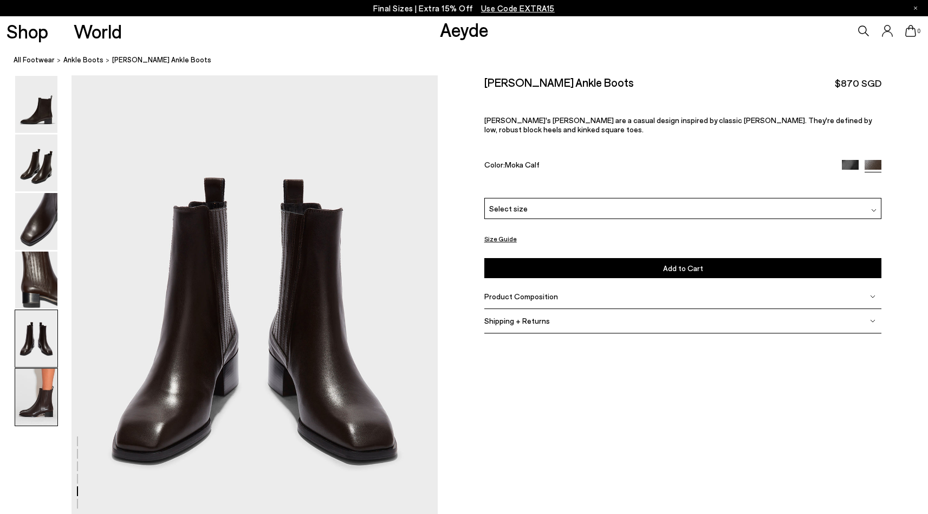
click at [30, 399] on img at bounding box center [36, 396] width 42 height 57
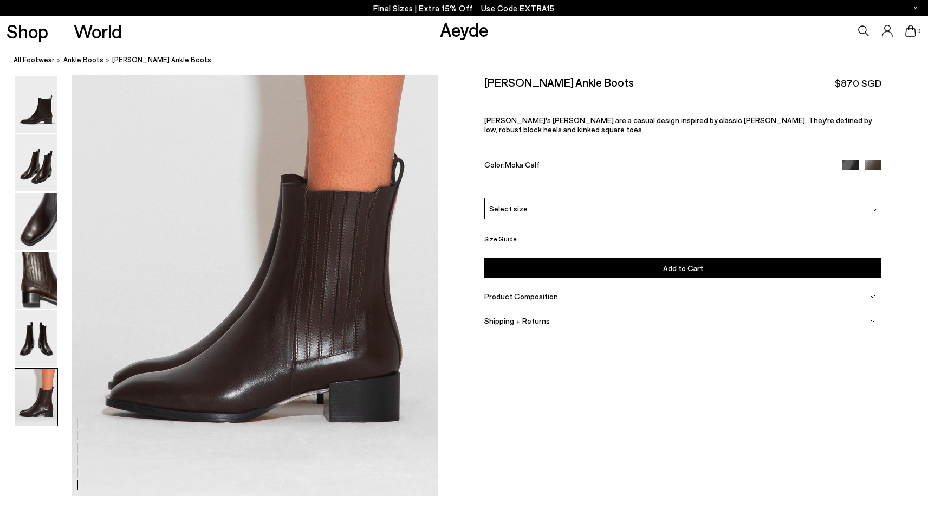
scroll to position [2500, 0]
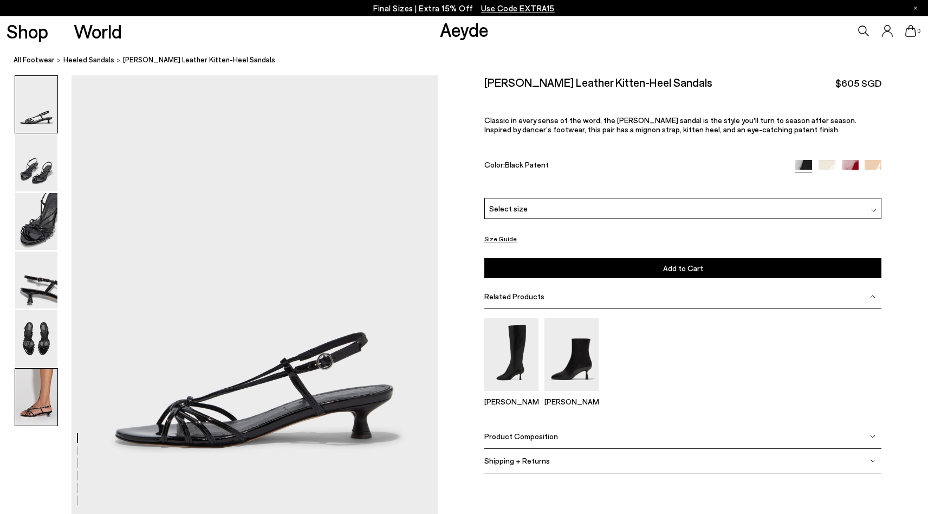
click at [50, 392] on img at bounding box center [36, 396] width 42 height 57
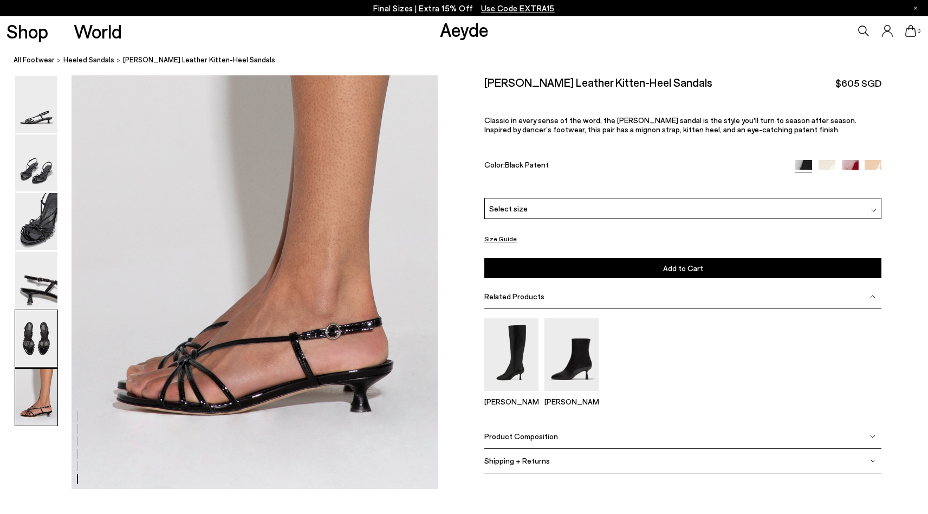
click at [42, 350] on img at bounding box center [36, 338] width 42 height 57
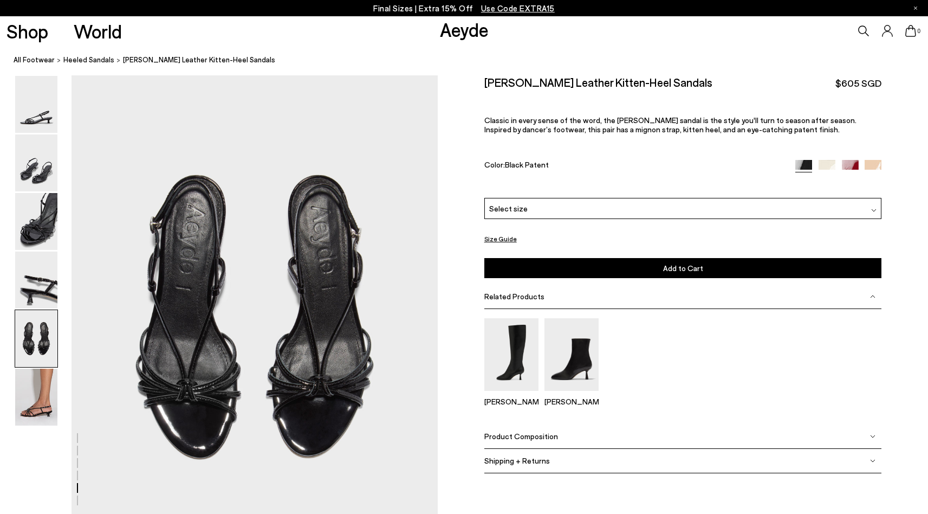
scroll to position [1911, 0]
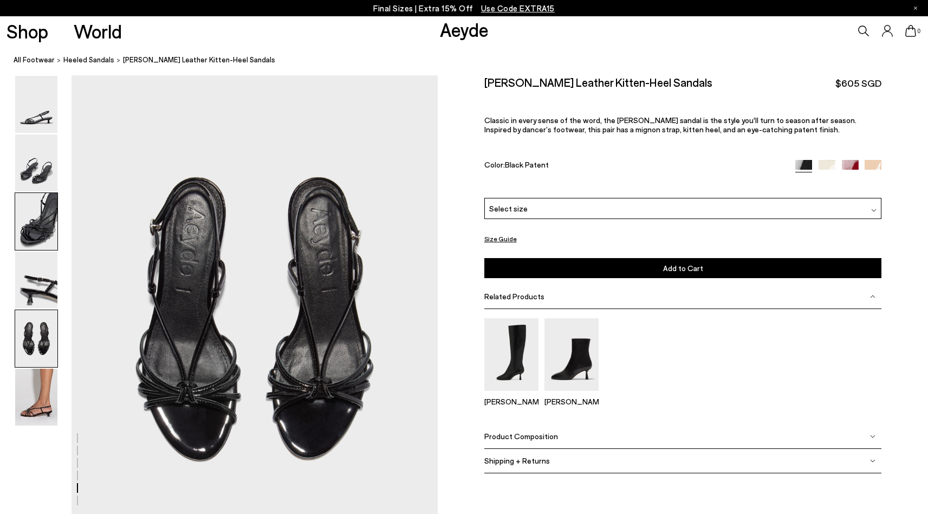
click at [48, 250] on div at bounding box center [36, 221] width 43 height 58
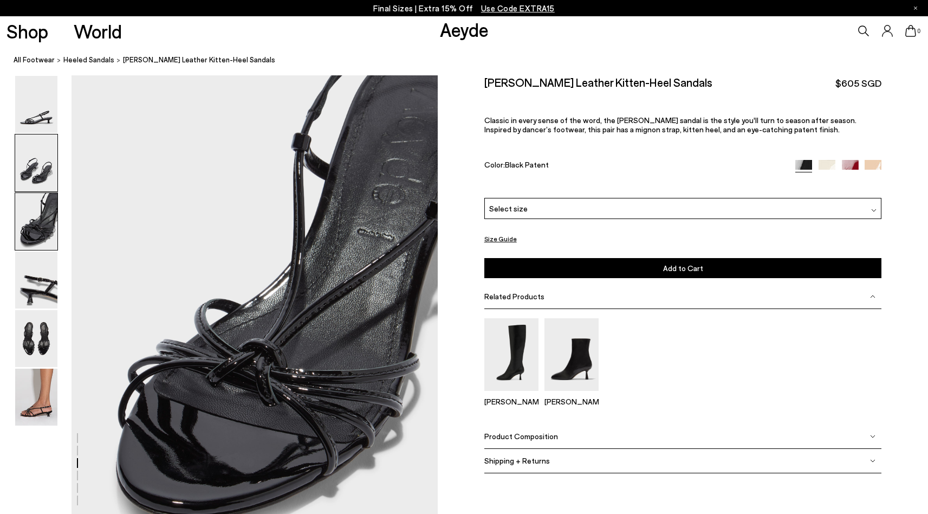
click at [33, 170] on img at bounding box center [36, 162] width 42 height 57
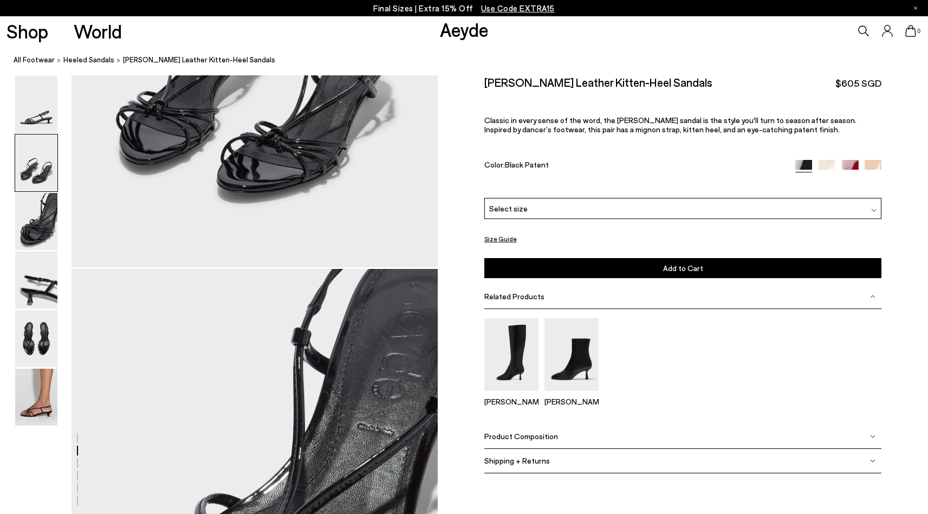
scroll to position [742, 0]
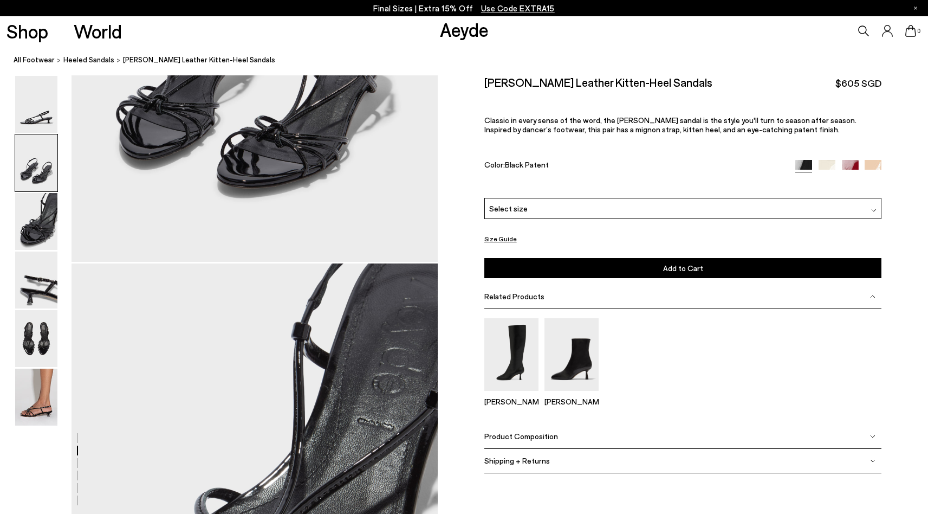
click at [827, 160] on img at bounding box center [827, 168] width 17 height 17
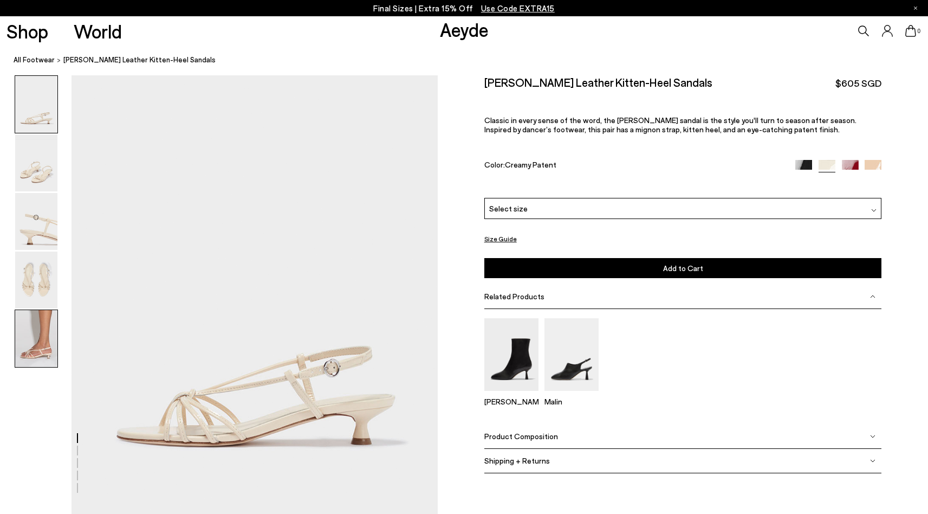
click at [17, 328] on img at bounding box center [36, 338] width 42 height 57
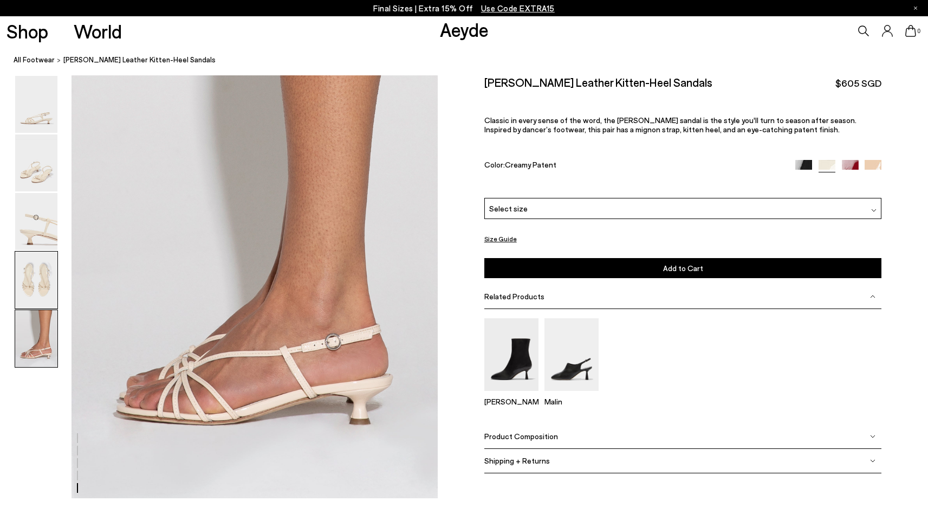
scroll to position [1985, 0]
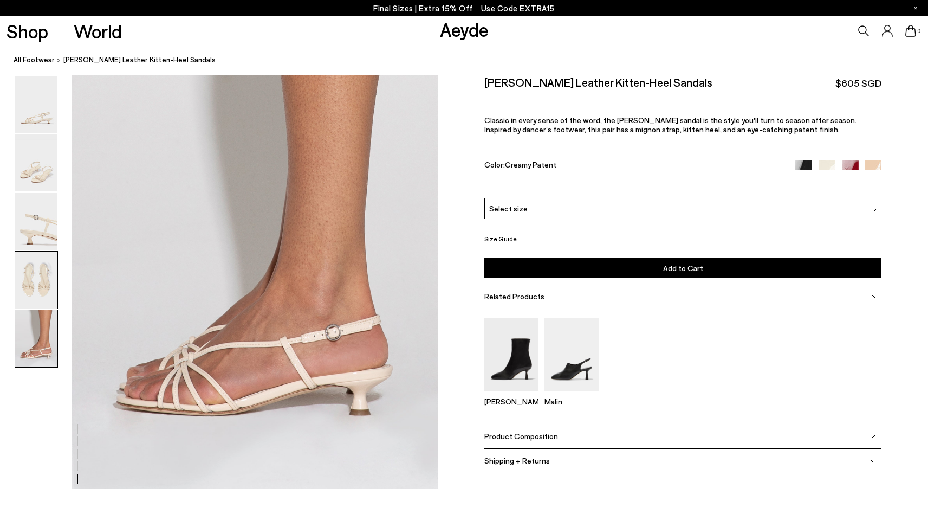
click at [27, 307] on img at bounding box center [36, 279] width 42 height 57
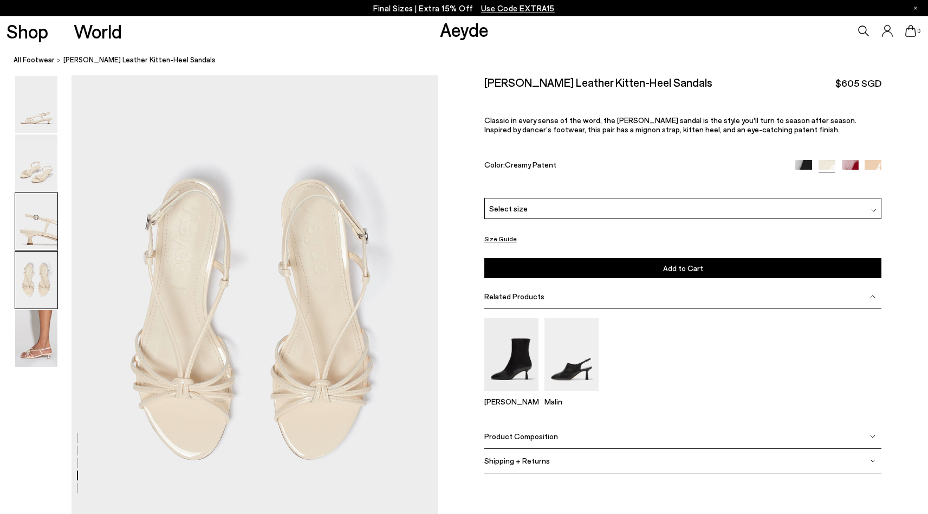
click at [21, 246] on img at bounding box center [36, 221] width 42 height 57
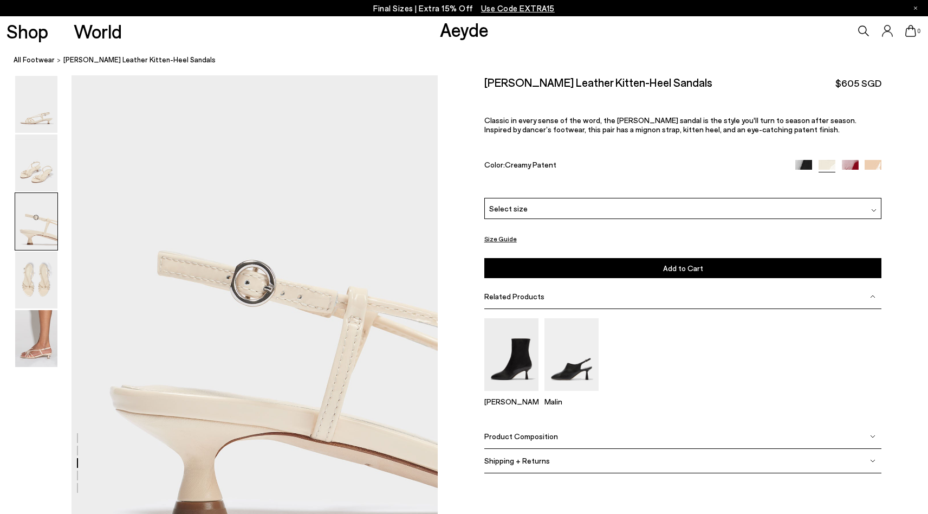
scroll to position [931, 0]
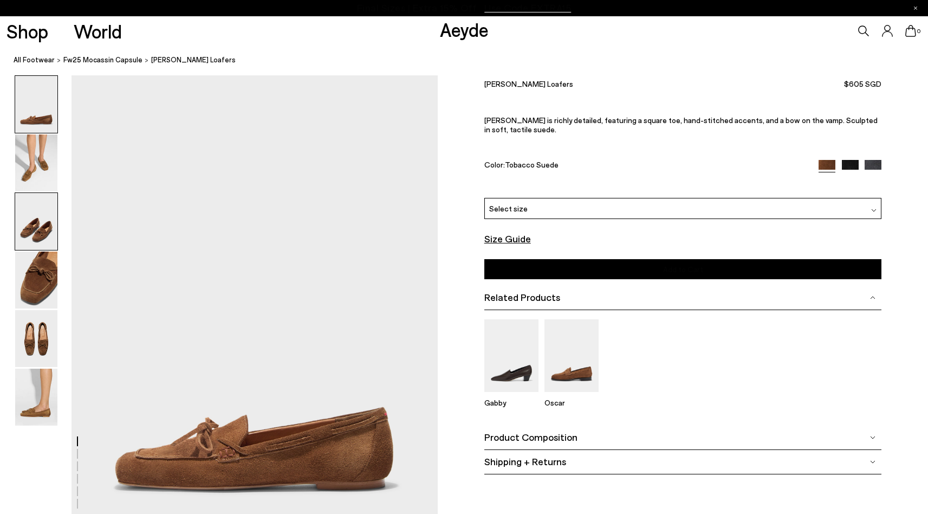
click at [43, 214] on img at bounding box center [36, 221] width 42 height 57
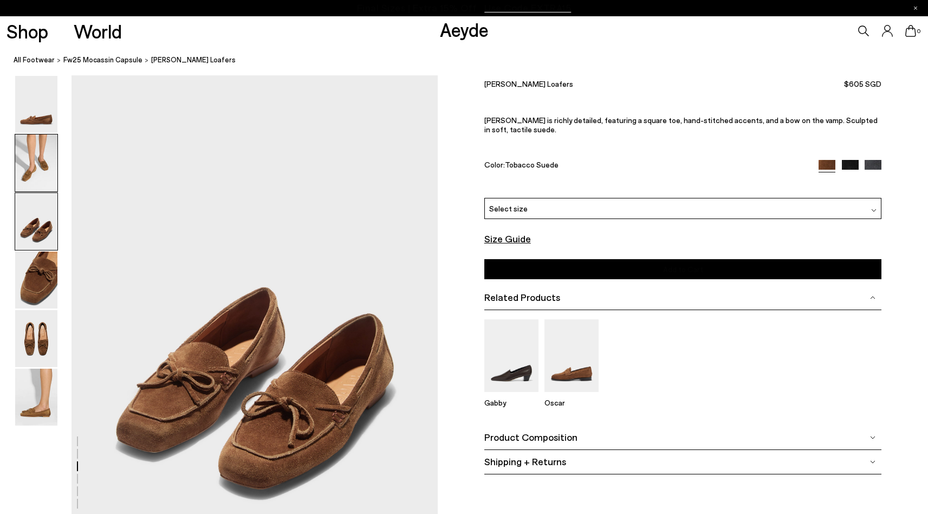
click at [36, 166] on img at bounding box center [36, 162] width 42 height 57
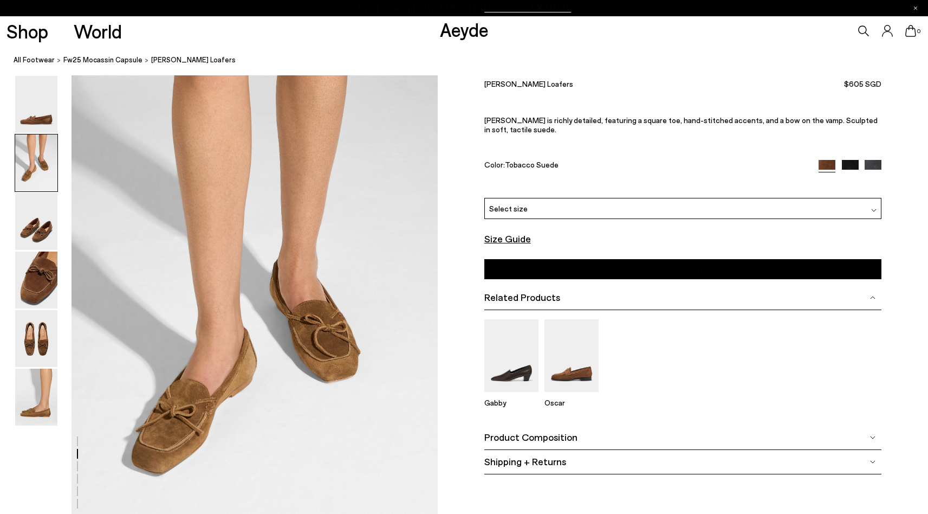
scroll to position [491, 0]
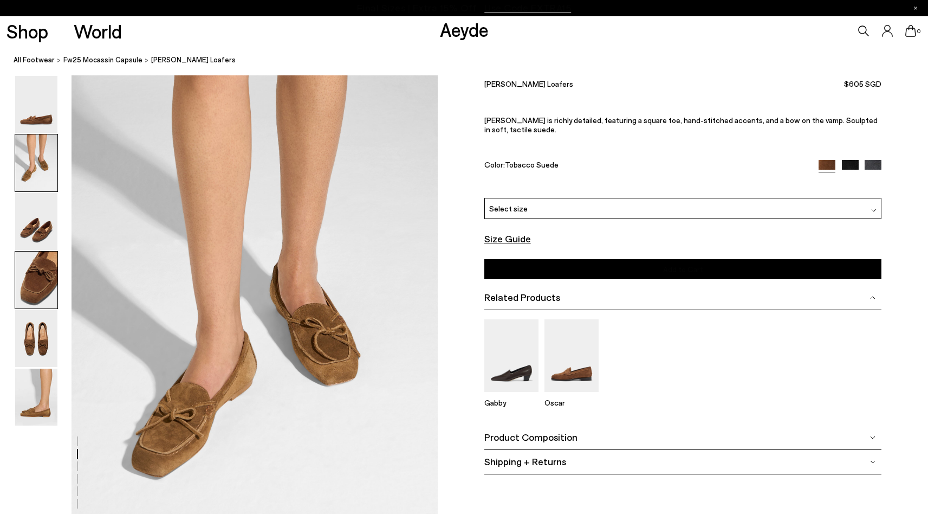
click at [33, 287] on img at bounding box center [36, 279] width 42 height 57
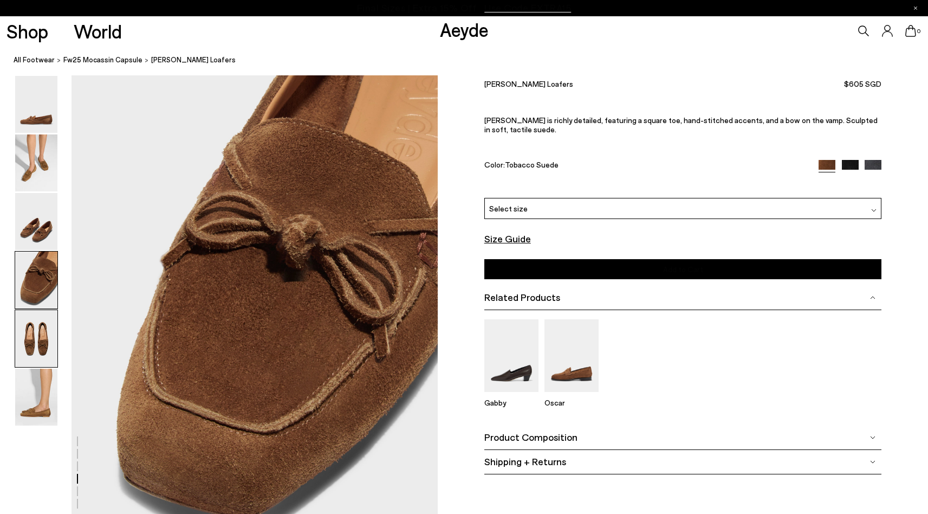
click at [40, 333] on img at bounding box center [36, 338] width 42 height 57
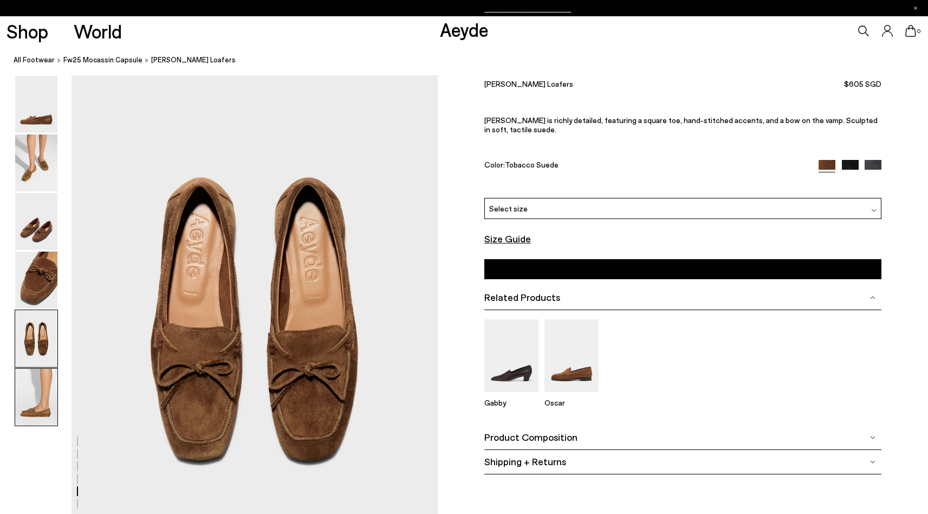
click at [33, 389] on img at bounding box center [36, 396] width 42 height 57
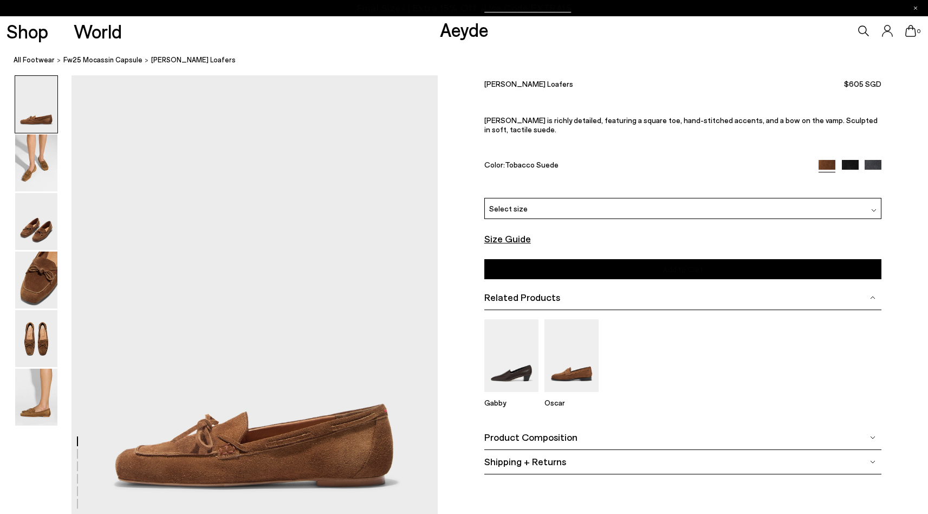
scroll to position [0, 0]
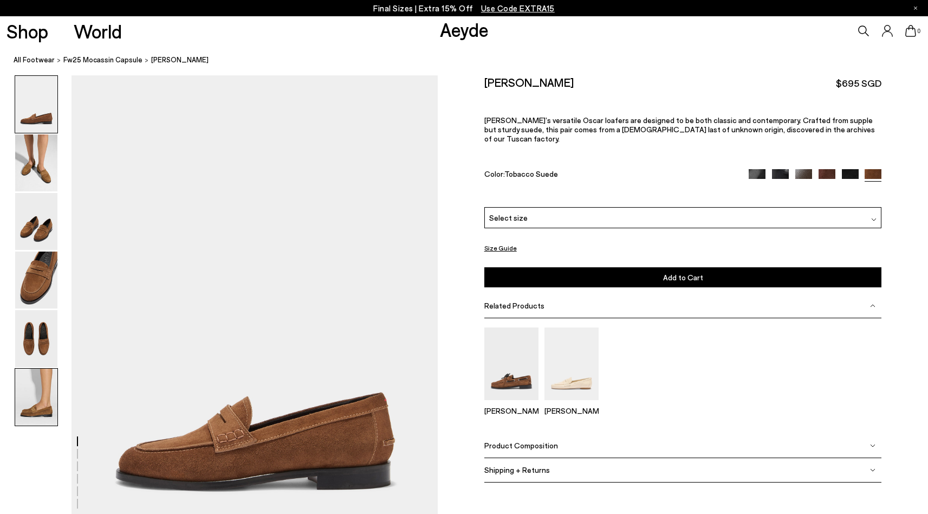
click at [42, 393] on img at bounding box center [36, 396] width 42 height 57
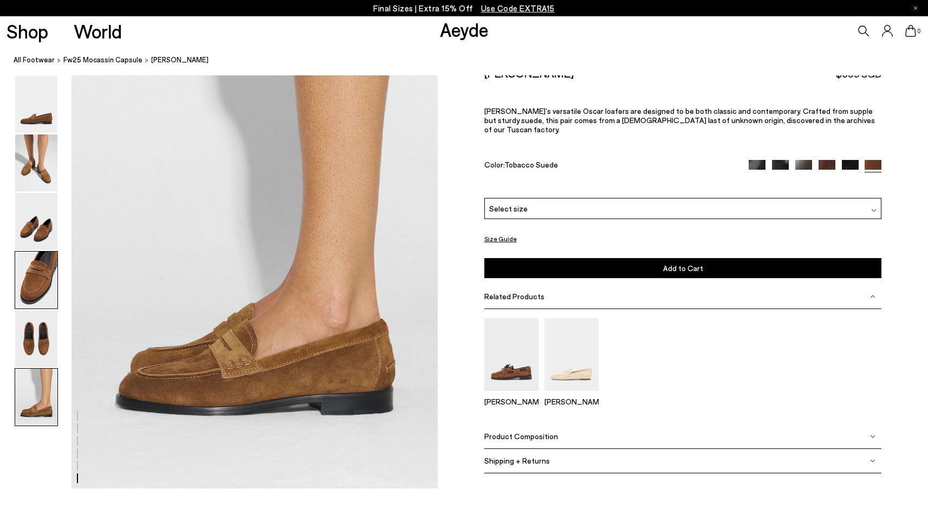
click at [35, 297] on img at bounding box center [36, 279] width 42 height 57
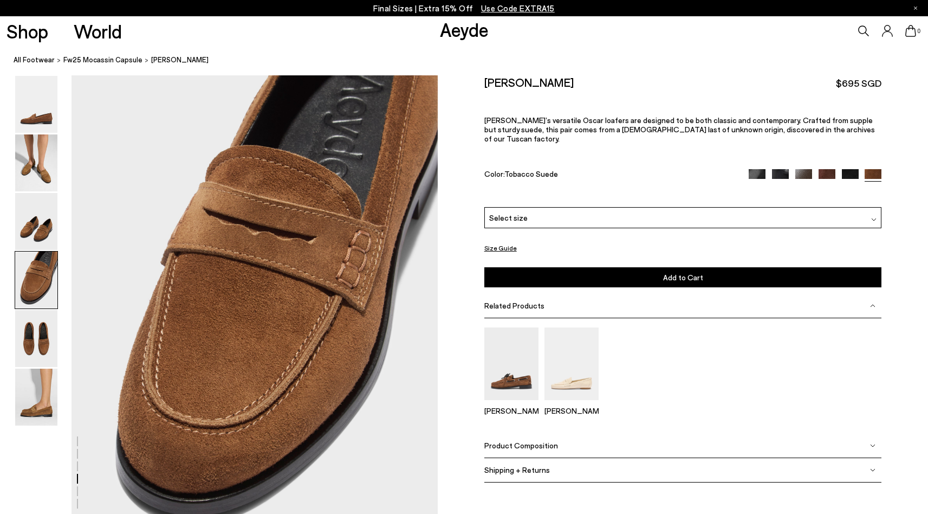
scroll to position [1471, 0]
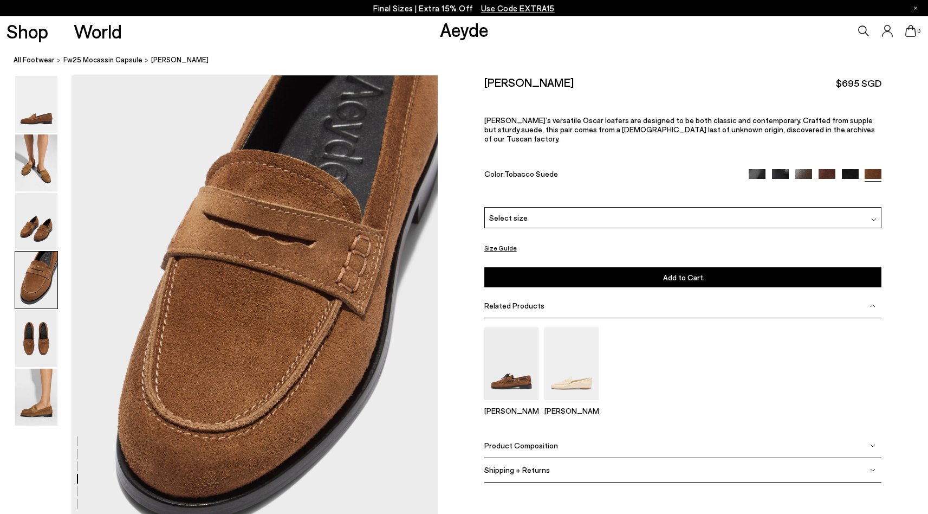
click at [30, 267] on img at bounding box center [36, 279] width 42 height 57
click at [27, 166] on img at bounding box center [36, 162] width 42 height 57
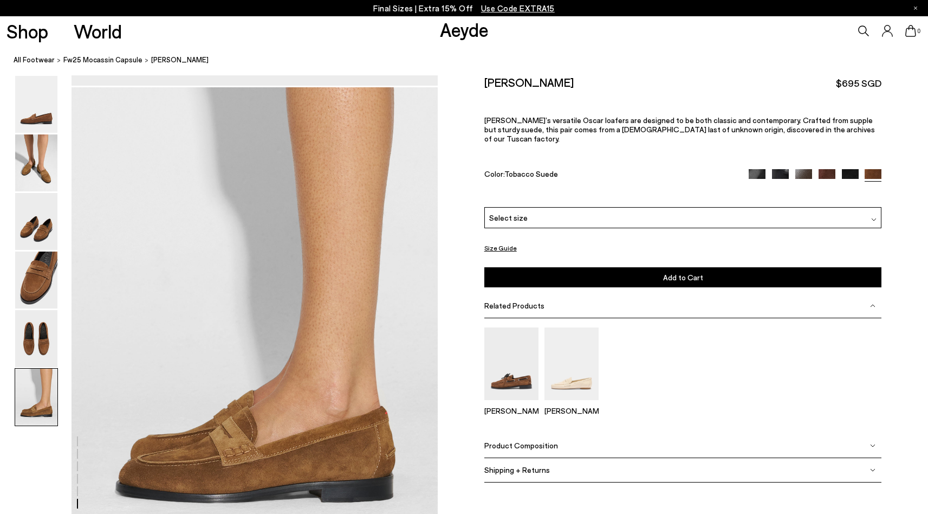
scroll to position [2740, 0]
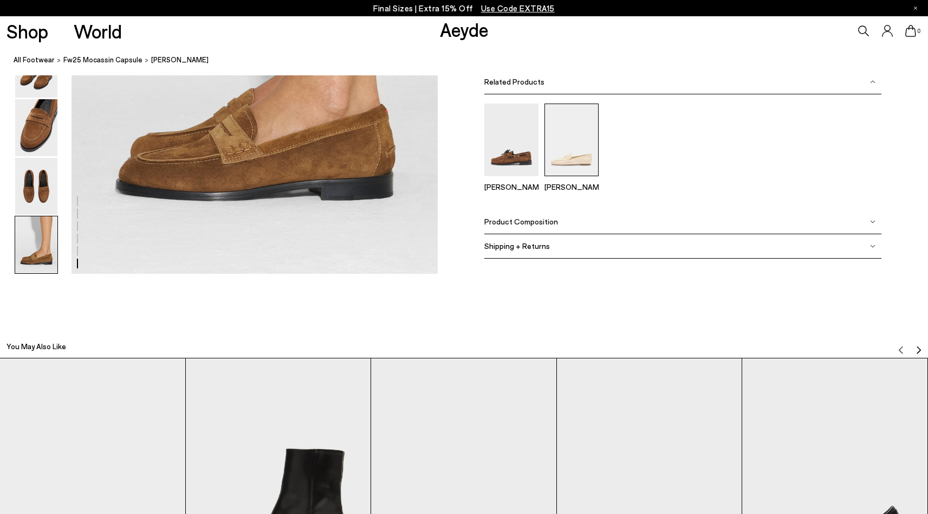
click at [554, 157] on img at bounding box center [572, 140] width 54 height 72
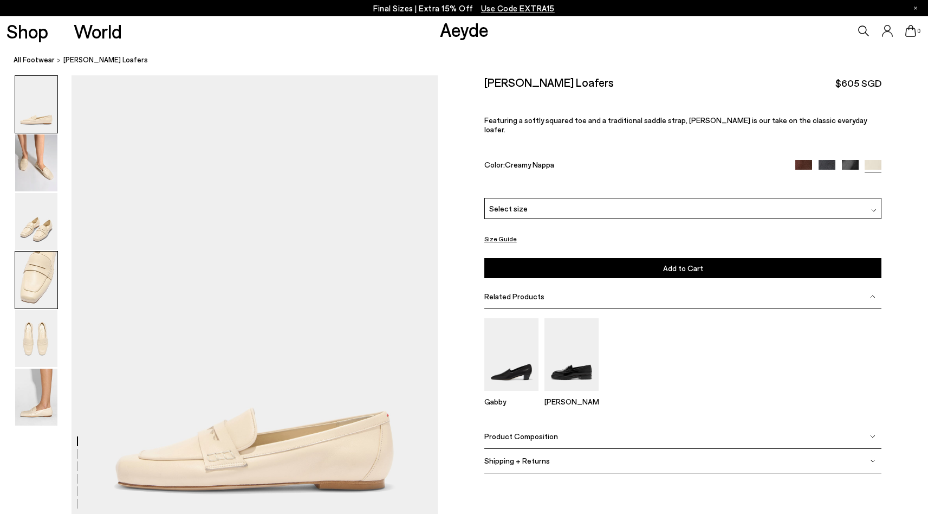
click at [43, 284] on img at bounding box center [36, 279] width 42 height 57
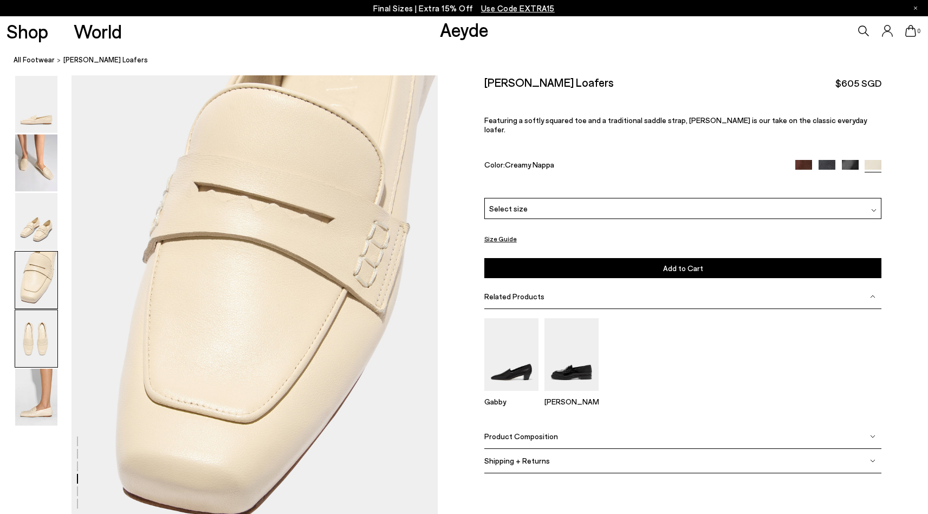
click at [41, 324] on img at bounding box center [36, 338] width 42 height 57
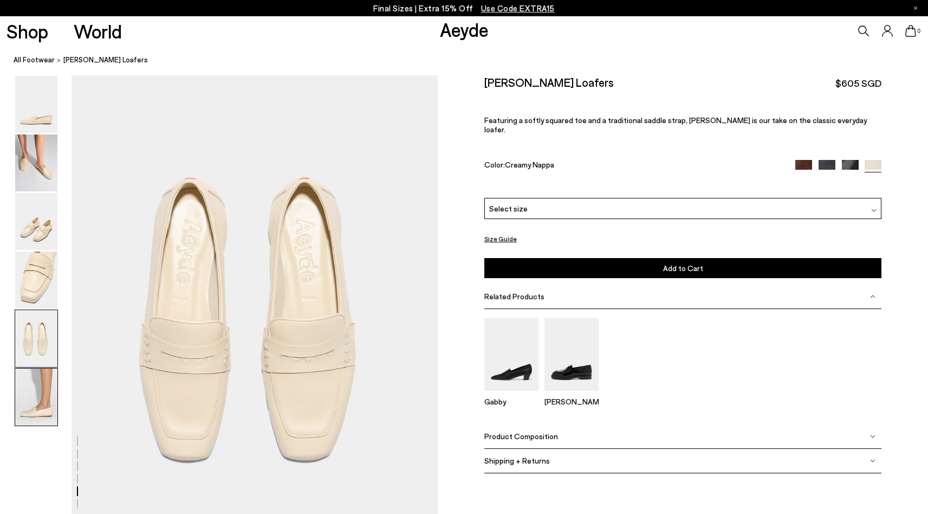
click at [50, 381] on img at bounding box center [36, 396] width 42 height 57
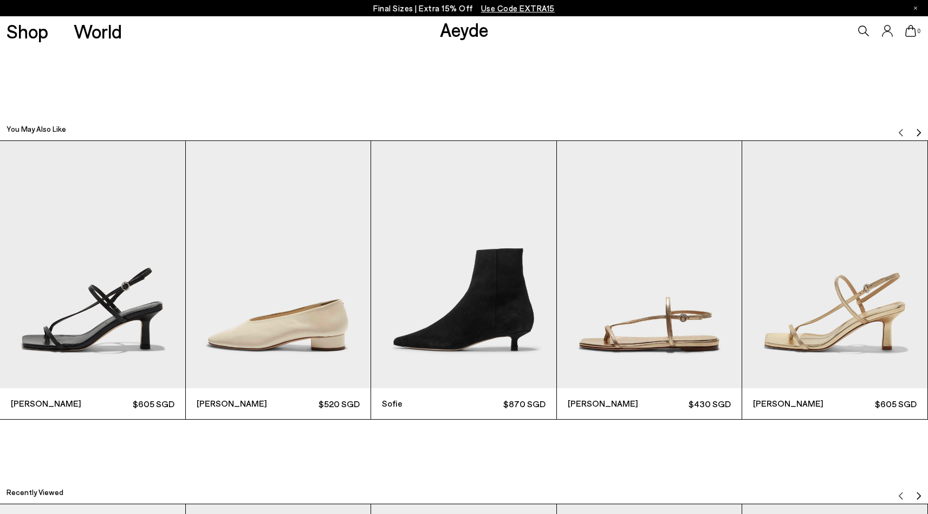
scroll to position [2959, 0]
